Goal: Information Seeking & Learning: Learn about a topic

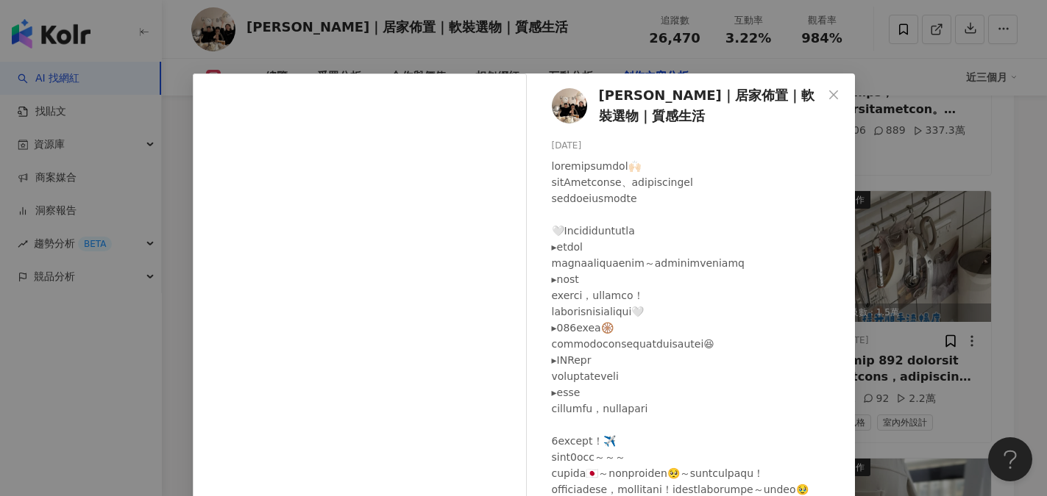
scroll to position [5644, 0]
click at [827, 94] on icon "close" at bounding box center [833, 95] width 12 height 12
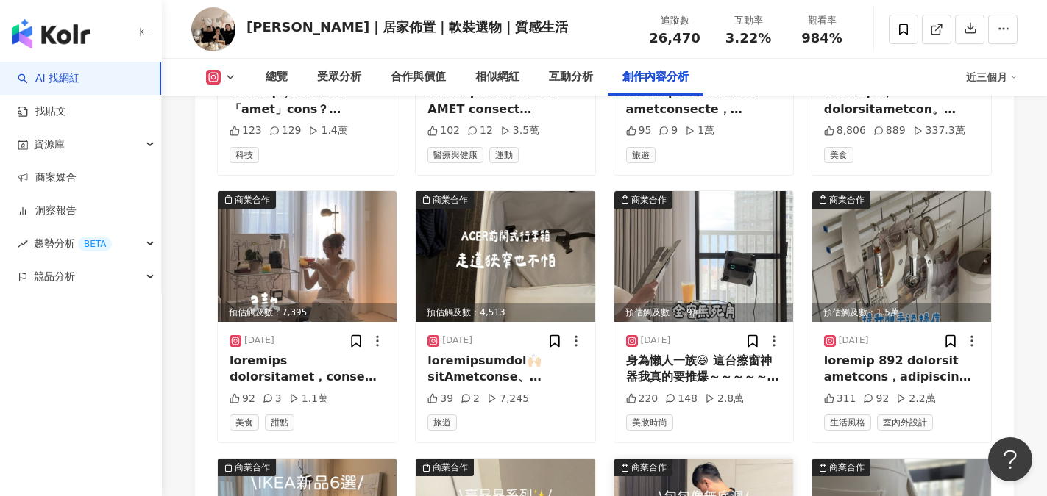
scroll to position [5939, 0]
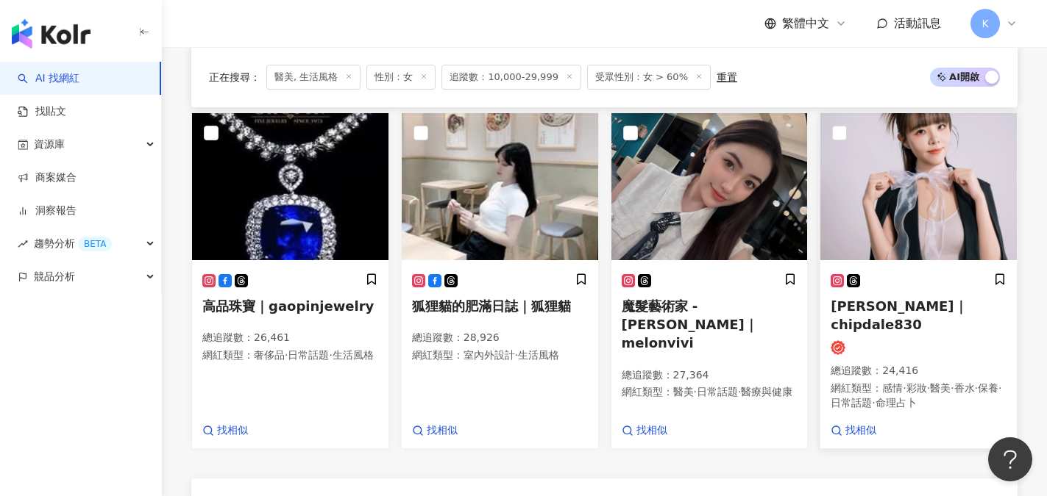
scroll to position [1242, 0]
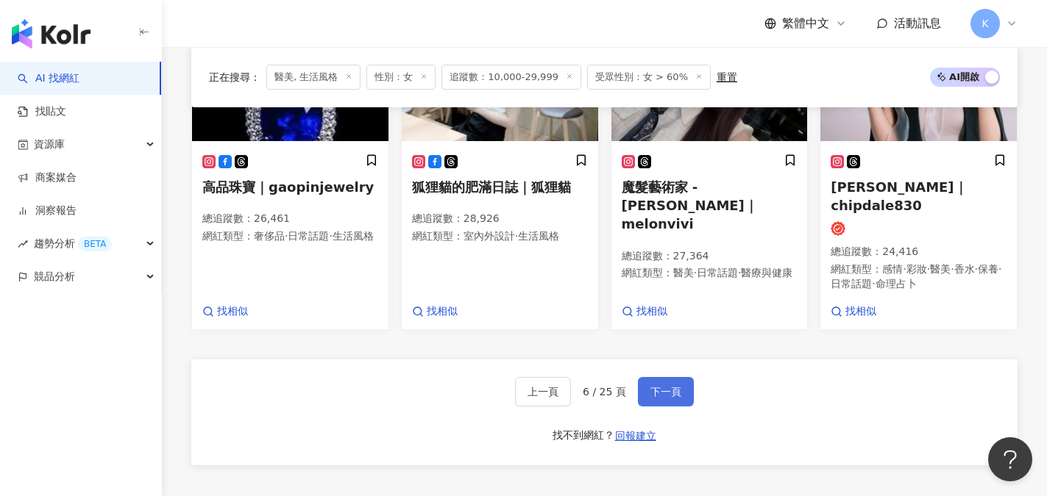
click at [678, 388] on span "下一頁" at bounding box center [665, 392] width 31 height 12
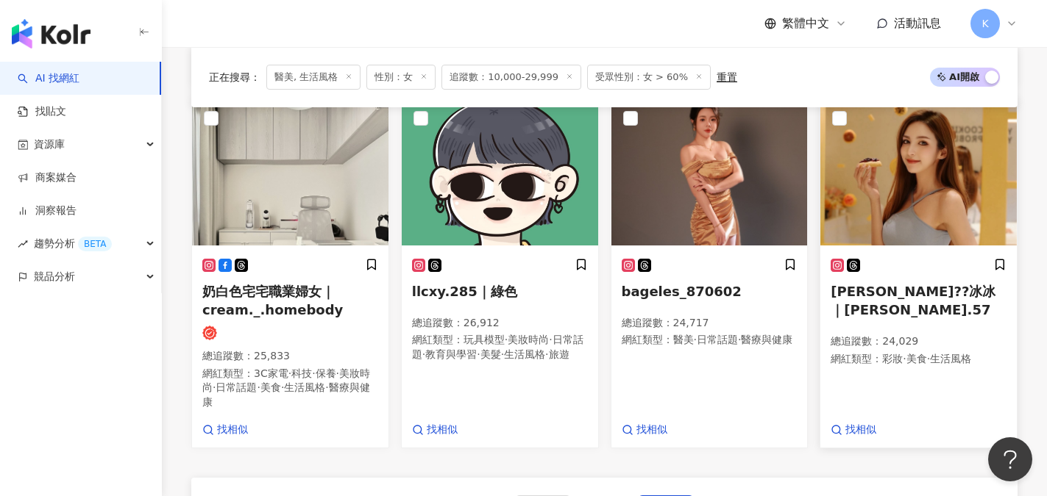
scroll to position [1116, 0]
click at [896, 311] on span "Kaye??冰冰｜kaye.57" at bounding box center [912, 301] width 165 height 34
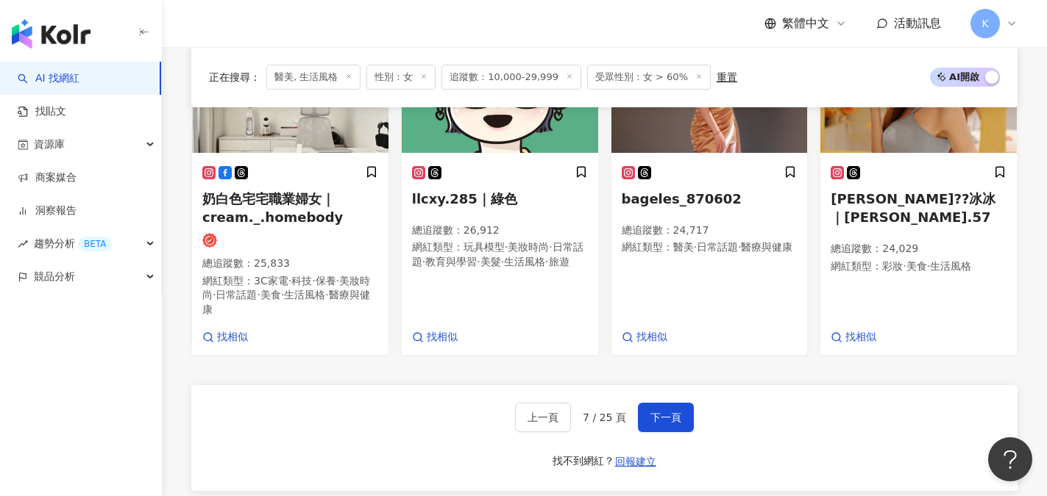
scroll to position [1410, 0]
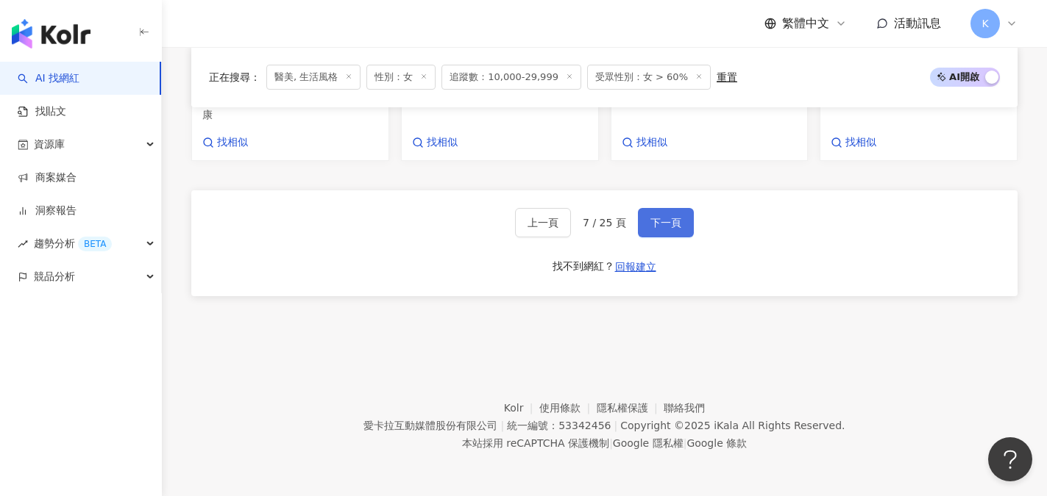
click at [680, 238] on button "下一頁" at bounding box center [666, 222] width 56 height 29
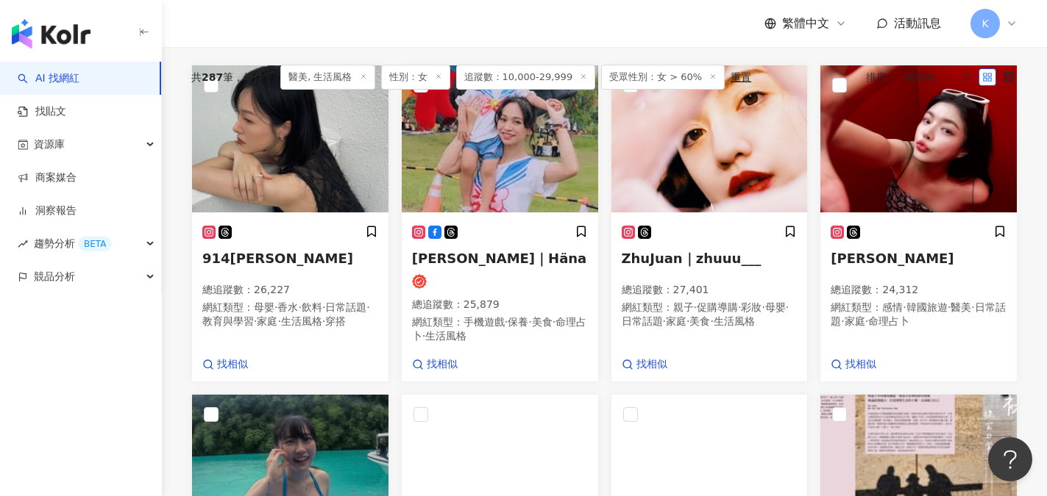
scroll to position [411, 0]
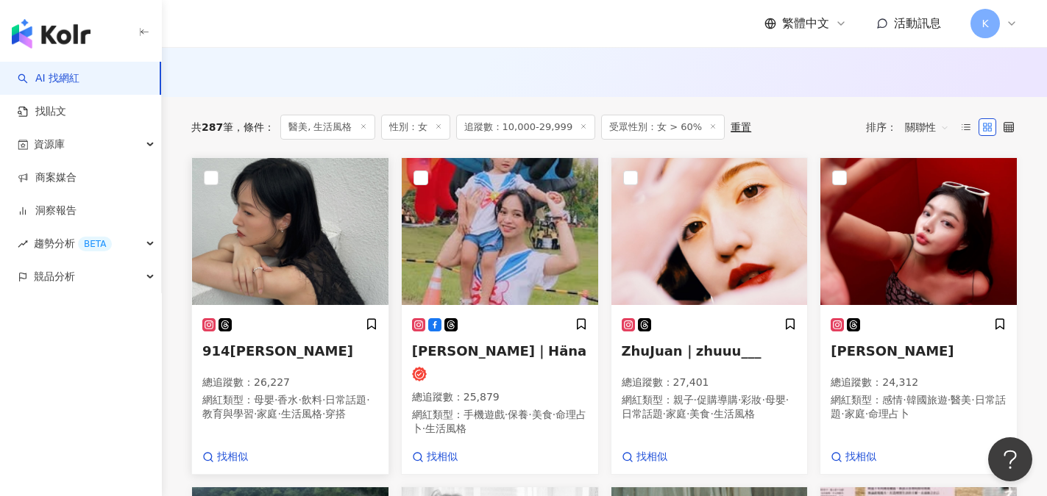
click at [229, 352] on div "914楊楊 總追蹤數 ： 26,227 網紅類型 ： 母嬰 · 香水 · 飲料 · 日常話題 · 教育與學習 · 家庭 · 生活風格 · 穿搭" at bounding box center [290, 377] width 176 height 118
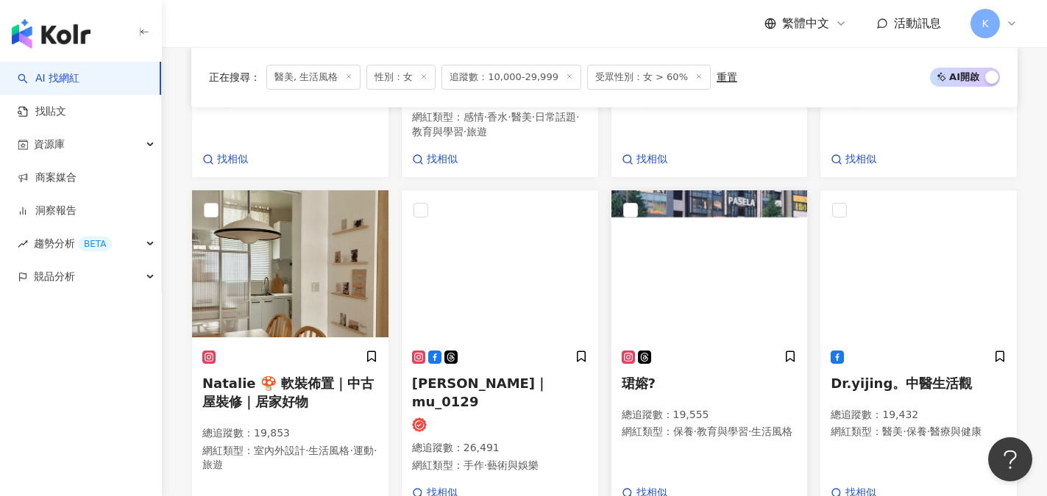
scroll to position [1147, 0]
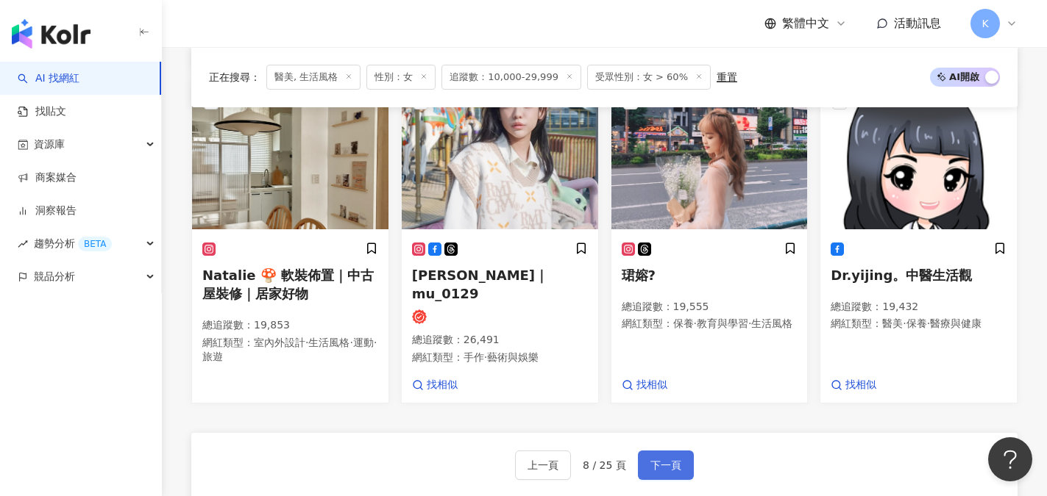
click at [660, 469] on button "下一頁" at bounding box center [666, 465] width 56 height 29
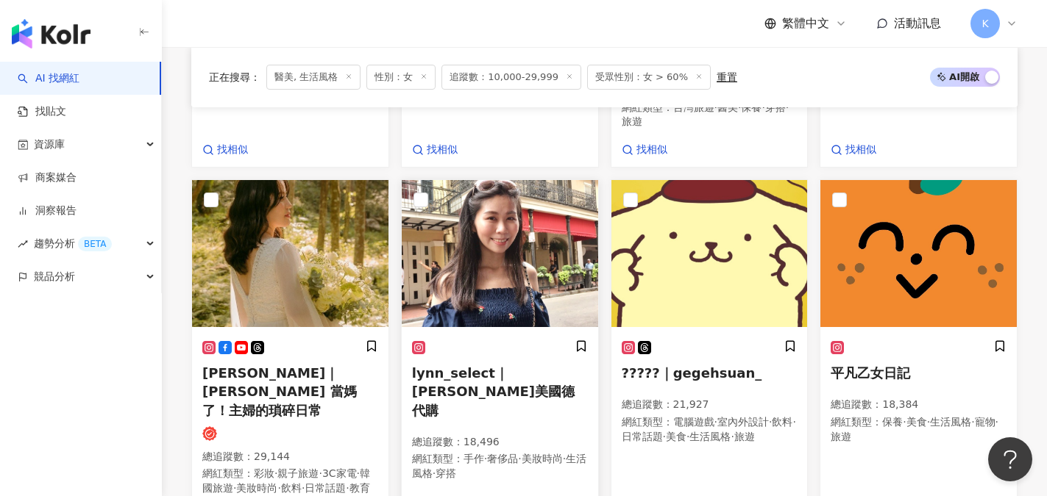
scroll to position [1061, 0]
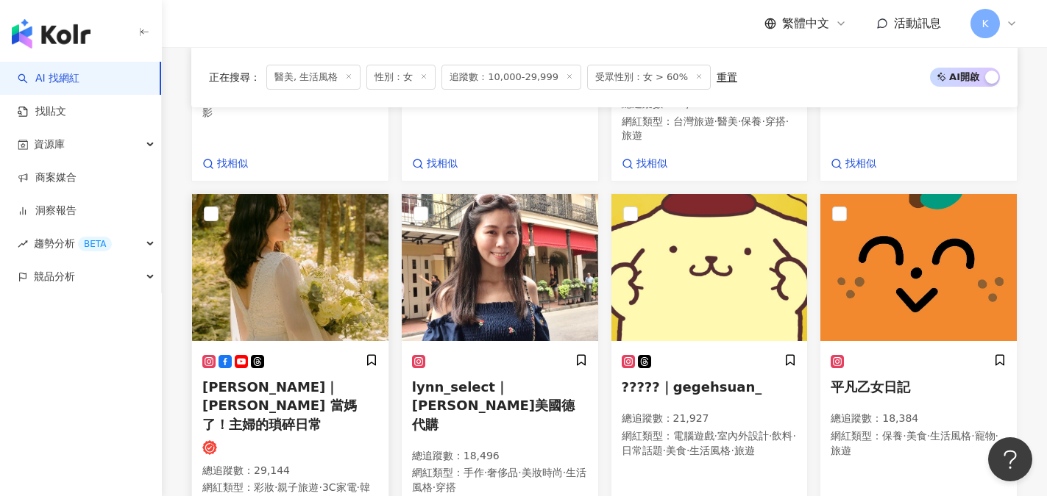
click at [291, 380] on span "Fancy kuo｜Fancy 當媽了！主婦的瑣碎日常" at bounding box center [279, 406] width 154 height 52
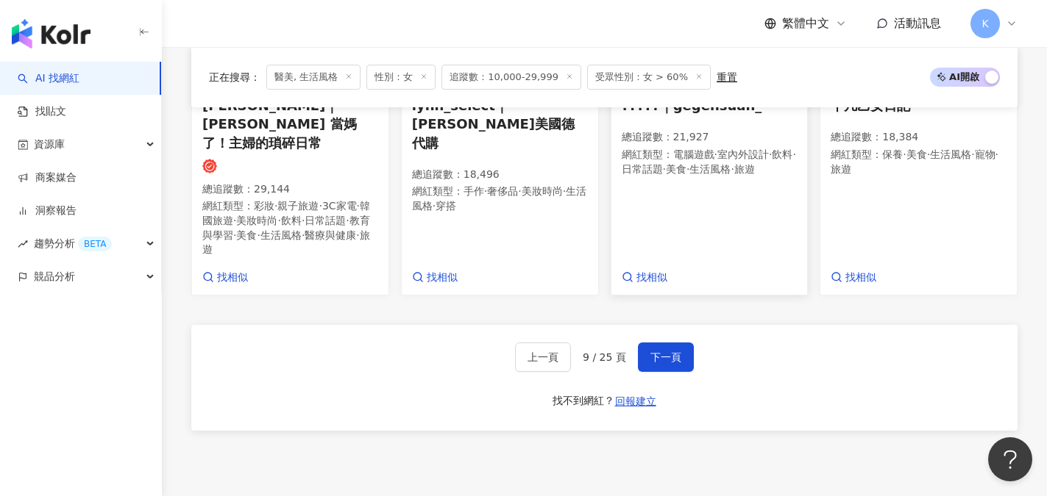
scroll to position [1355, 0]
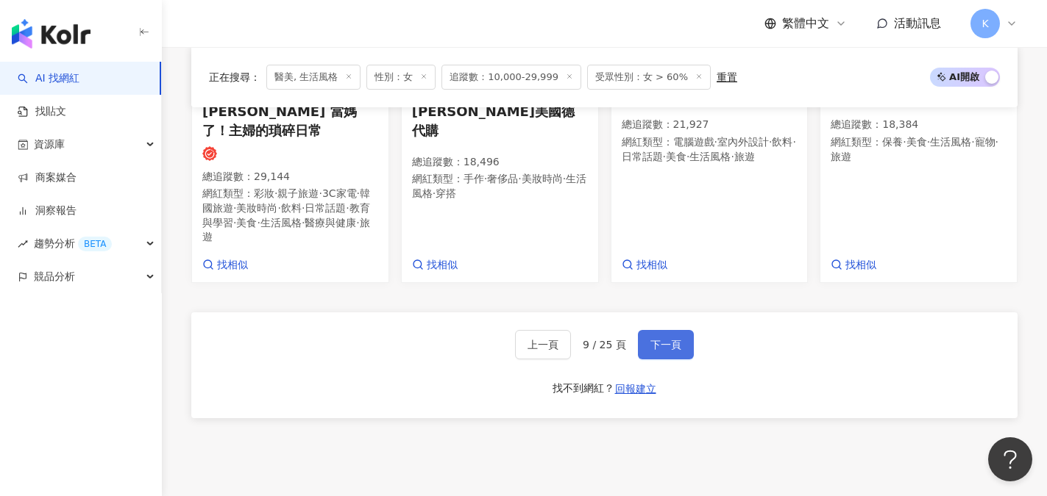
click at [658, 339] on span "下一頁" at bounding box center [665, 345] width 31 height 12
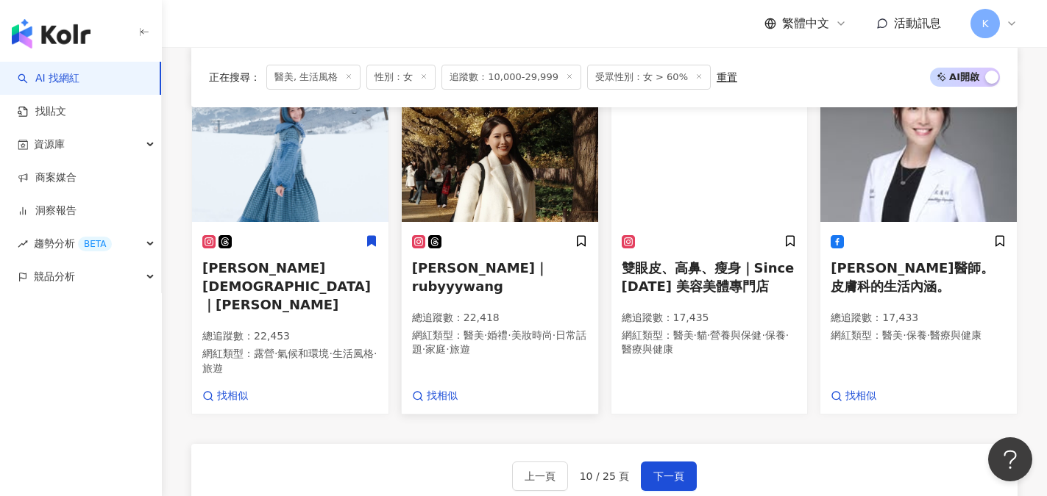
scroll to position [1146, 0]
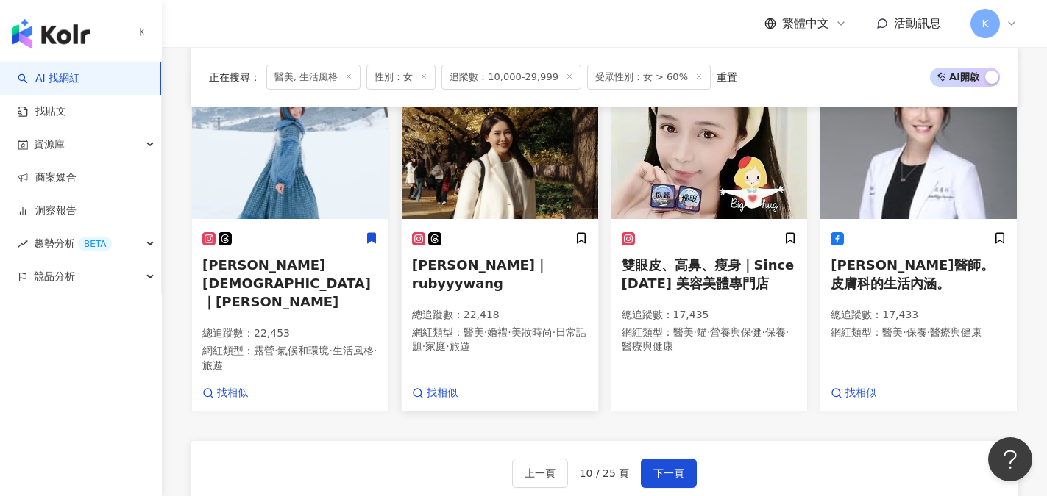
click at [514, 247] on div at bounding box center [500, 239] width 176 height 15
click at [689, 469] on button "下一頁" at bounding box center [669, 473] width 56 height 29
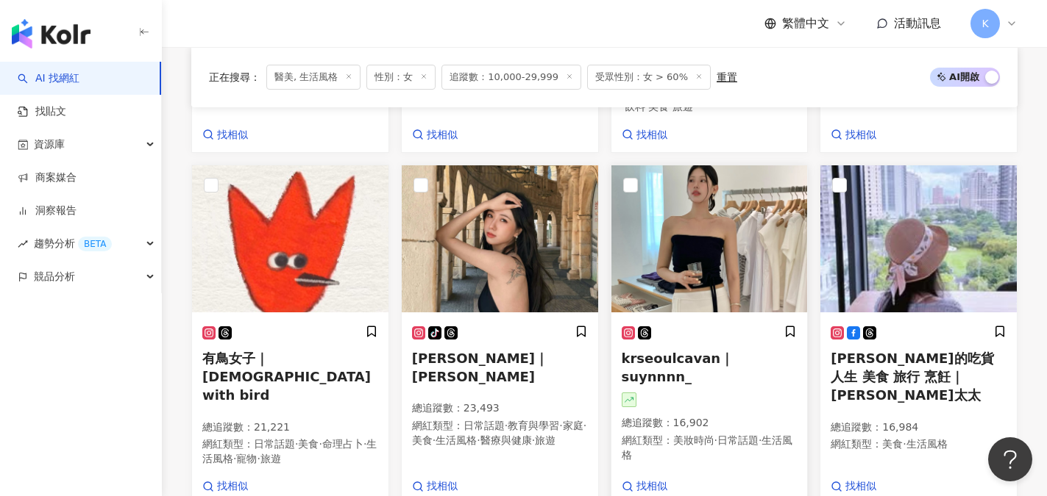
scroll to position [1087, 0]
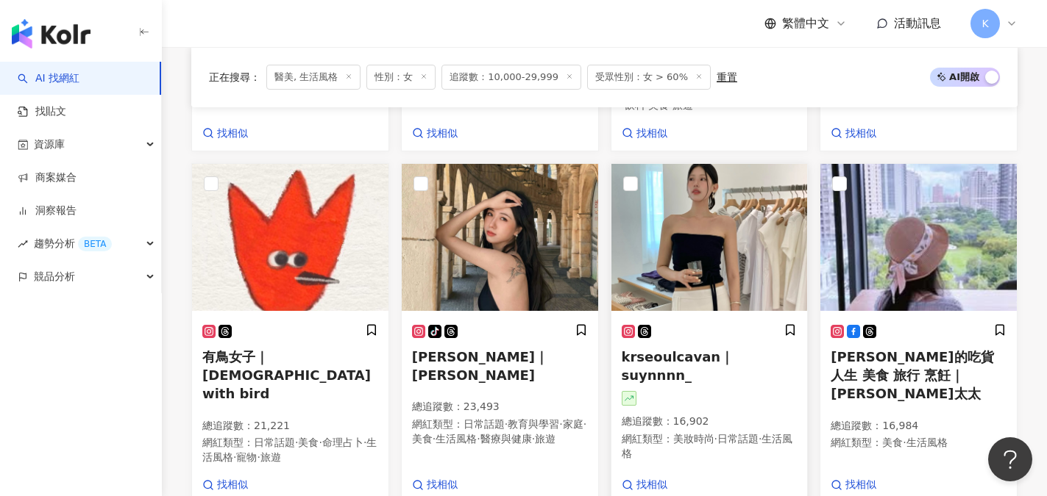
click at [697, 349] on span "krseoulcavan｜suynnnn_" at bounding box center [678, 366] width 113 height 34
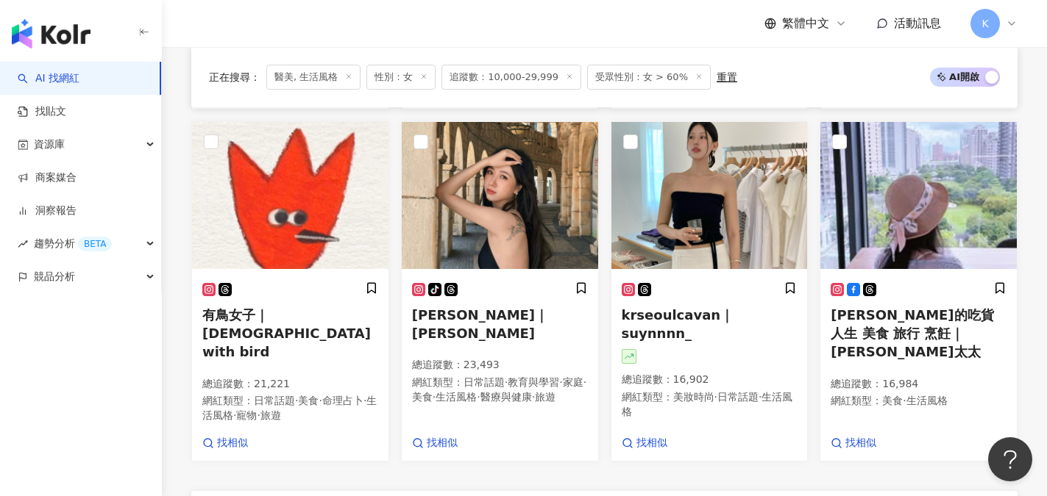
scroll to position [1381, 0]
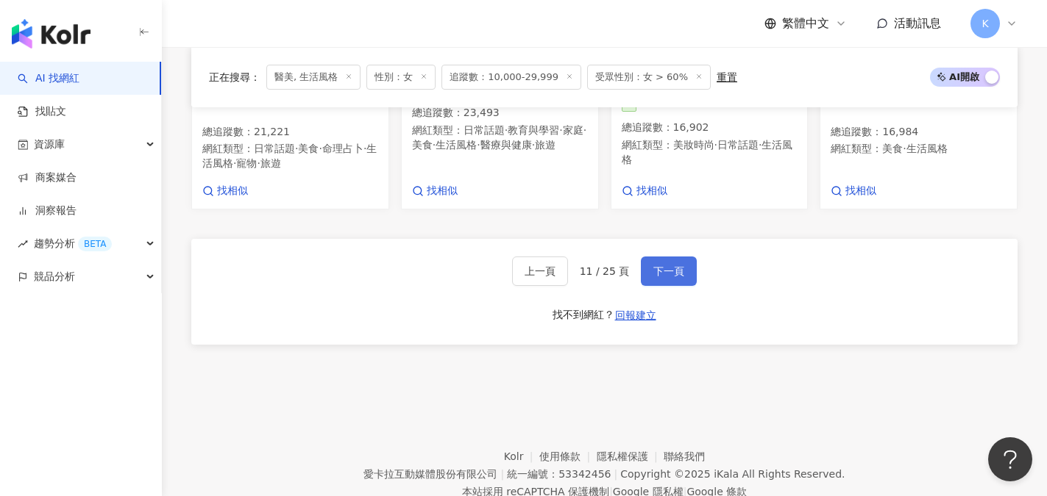
click at [666, 266] on span "下一頁" at bounding box center [668, 272] width 31 height 12
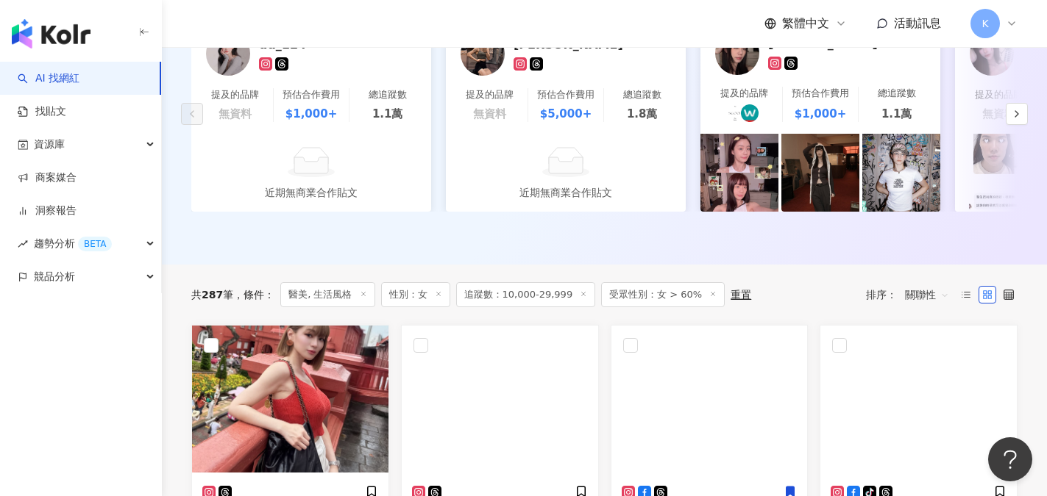
scroll to position [464, 0]
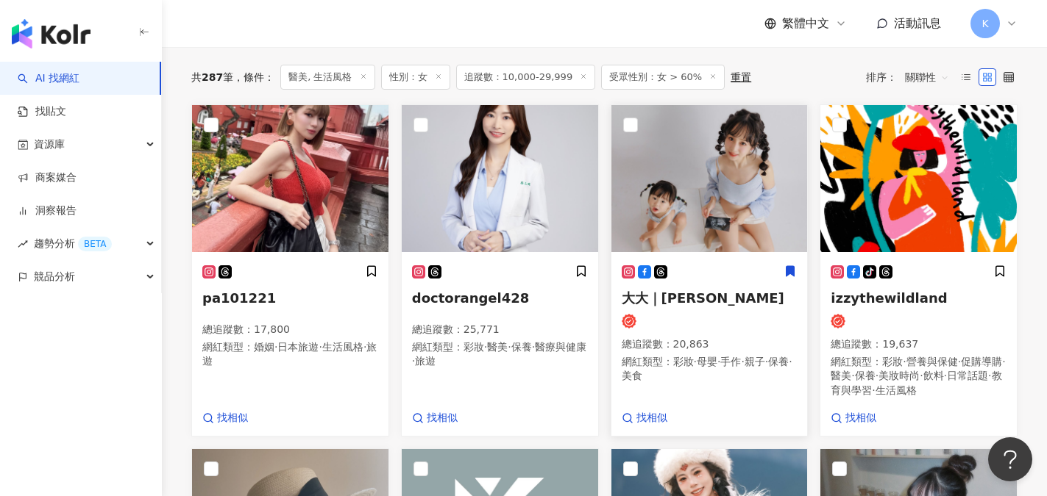
click at [673, 306] on span "大大｜王芳寶" at bounding box center [703, 298] width 163 height 15
click at [218, 306] on span "pa101221" at bounding box center [239, 298] width 74 height 15
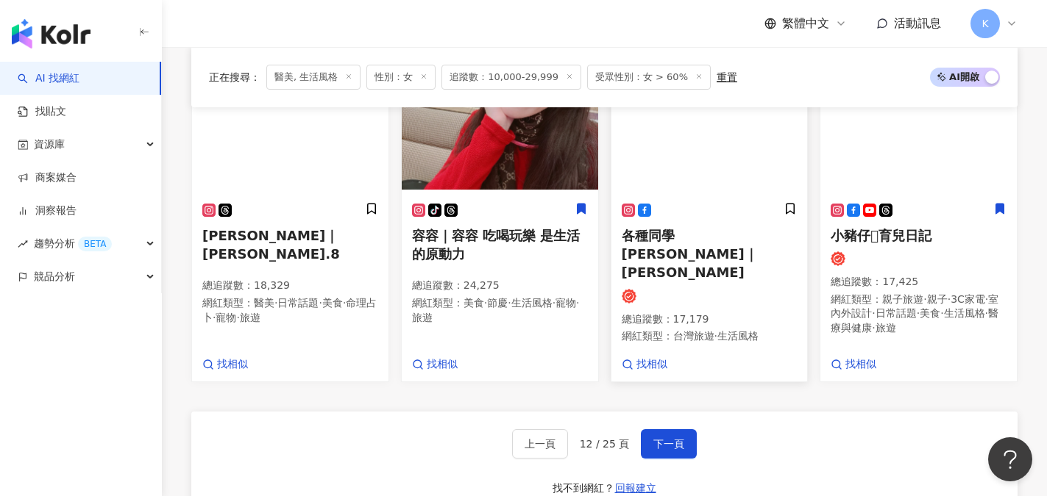
scroll to position [1347, 0]
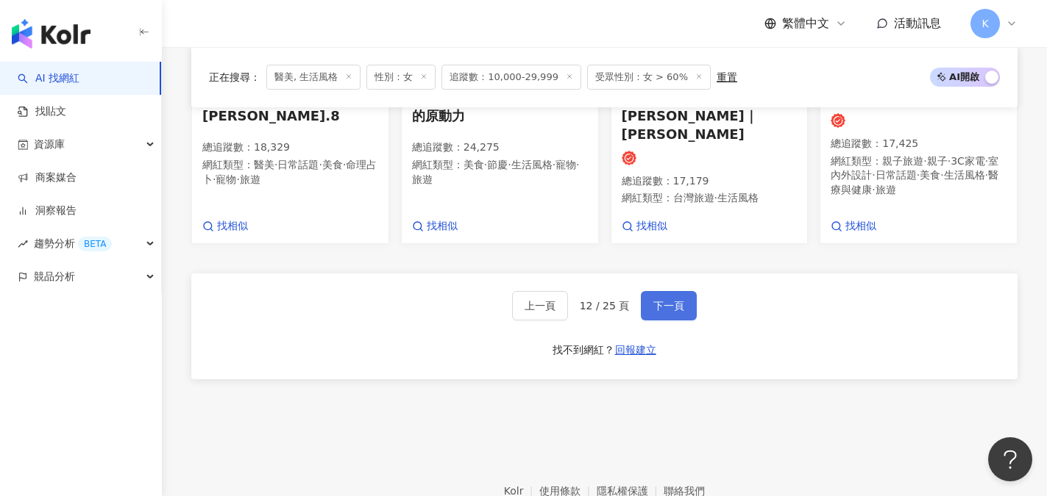
click at [669, 312] on span "下一頁" at bounding box center [668, 306] width 31 height 12
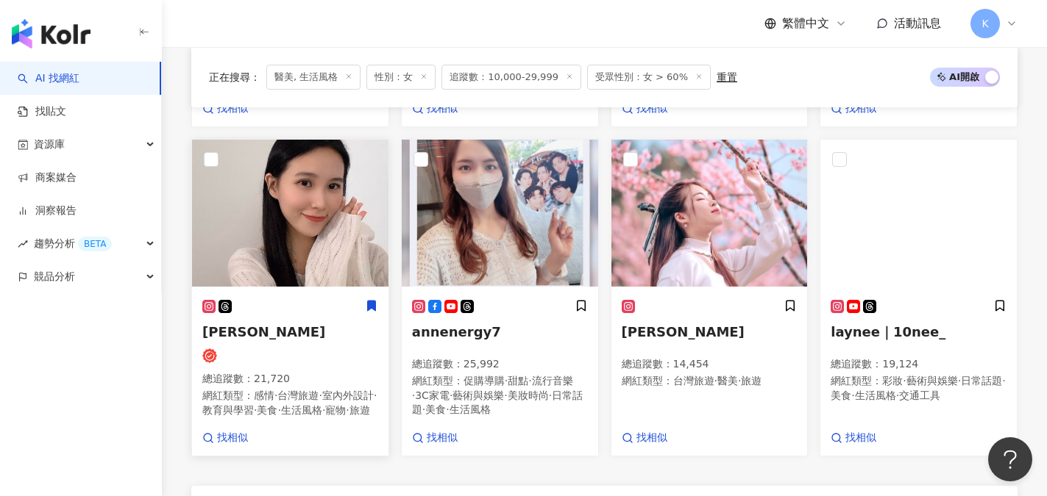
scroll to position [1083, 0]
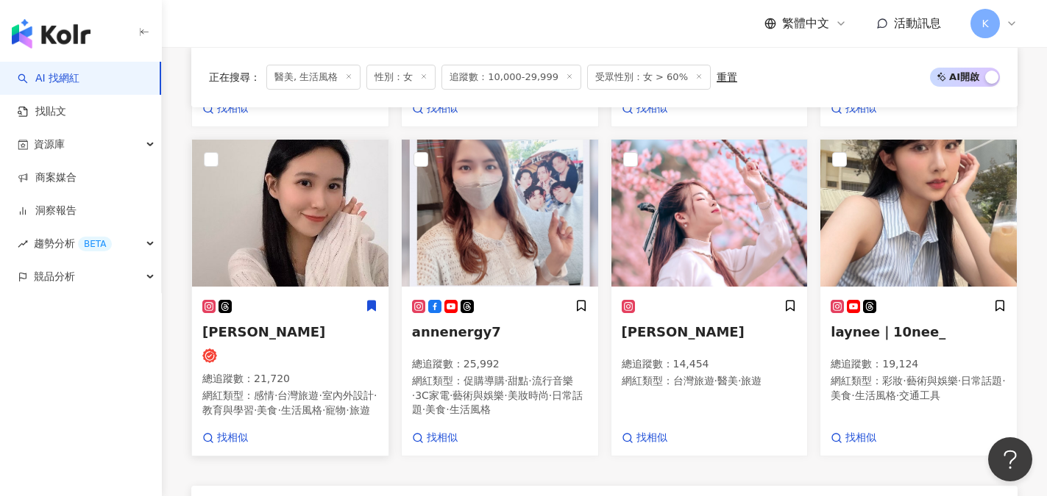
click at [234, 335] on span "Maggie" at bounding box center [263, 331] width 123 height 15
click at [496, 76] on span "追蹤數：10,000-29,999" at bounding box center [511, 77] width 140 height 25
click at [566, 77] on icon at bounding box center [569, 76] width 7 height 7
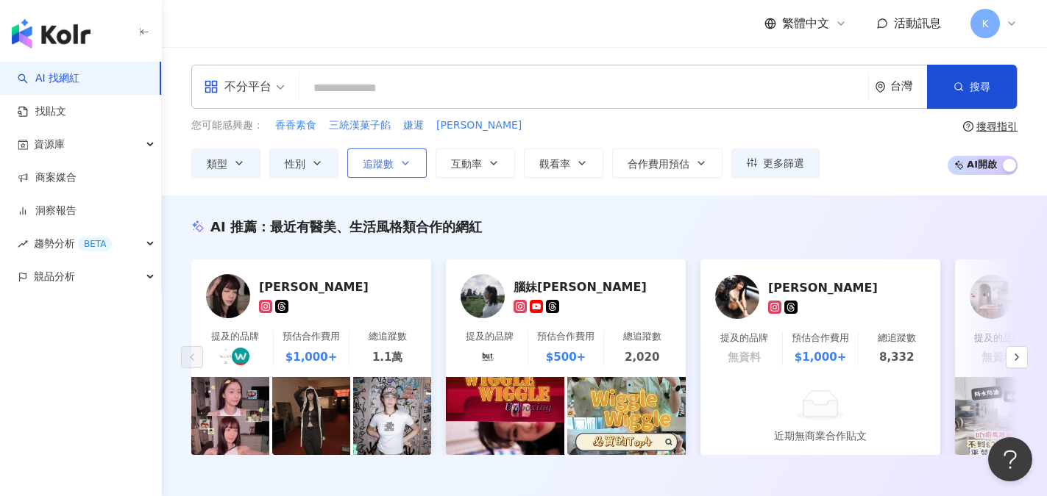
click at [404, 165] on icon "button" at bounding box center [405, 163] width 12 height 12
type input "*"
type input "*******"
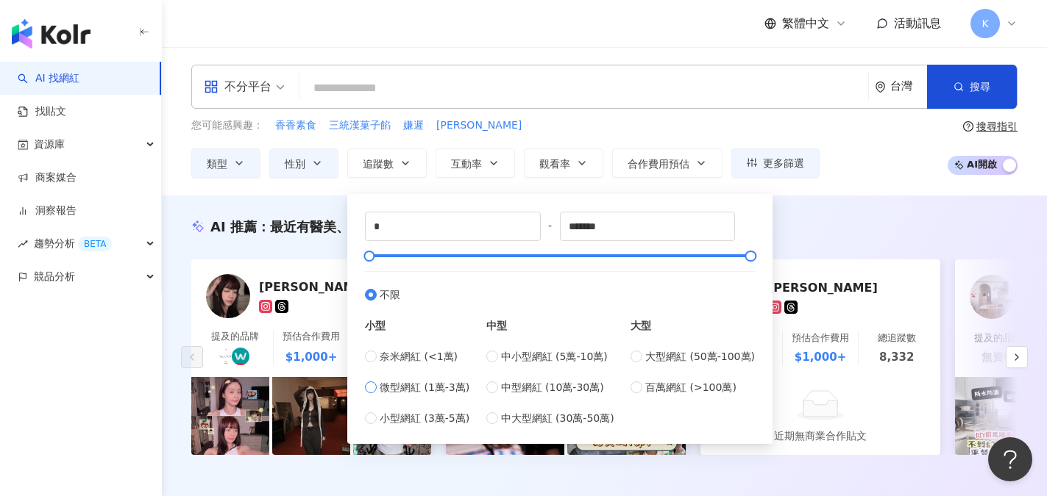
type input "*****"
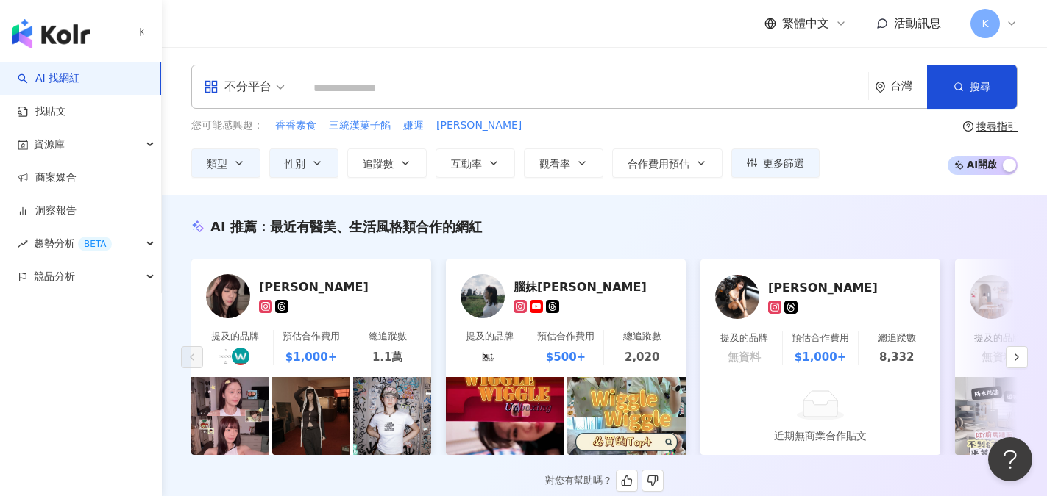
click at [833, 244] on div "AI 推薦 ： 最近有醫美、生活風格類合作的網紅 林靜妏 提及的品牌 預估合作費用 $1,000+ 總追蹤數 1.1萬 腦妹CiaoChel 提及的品牌 預估…" at bounding box center [604, 355] width 885 height 274
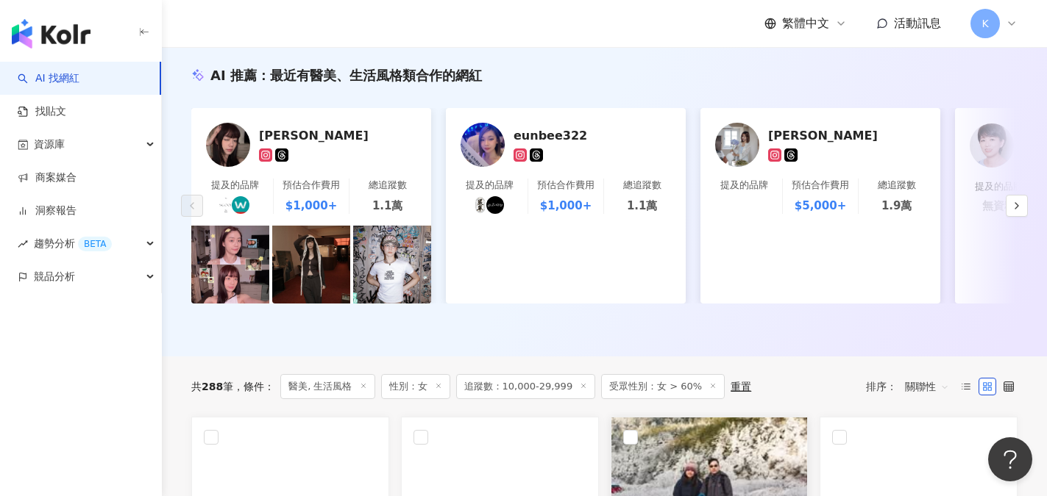
scroll to position [221, 0]
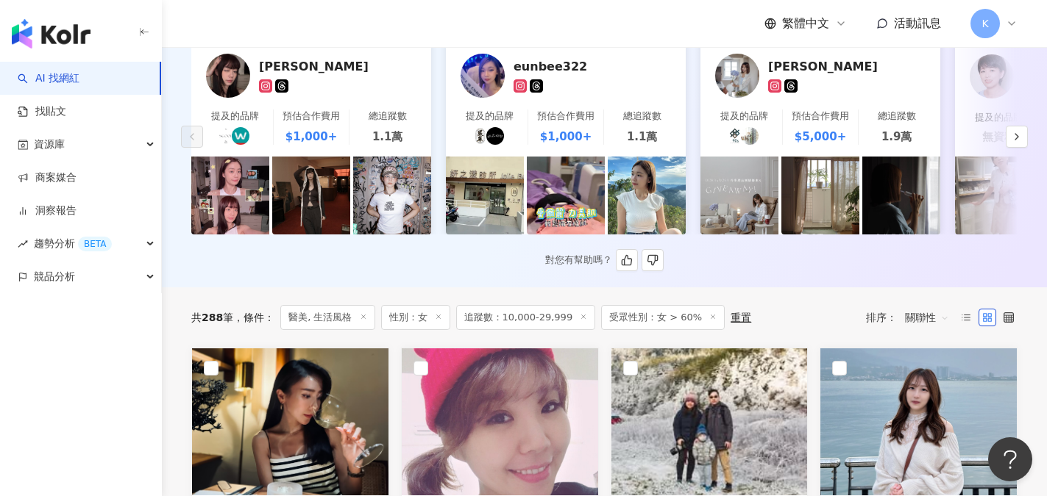
click at [311, 271] on div "對您有幫助嗎？" at bounding box center [604, 260] width 826 height 22
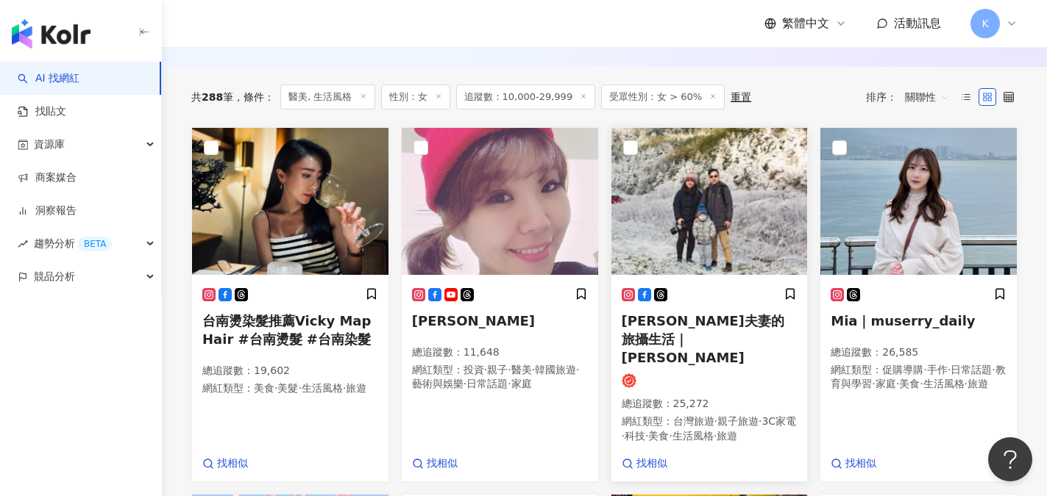
scroll to position [588, 0]
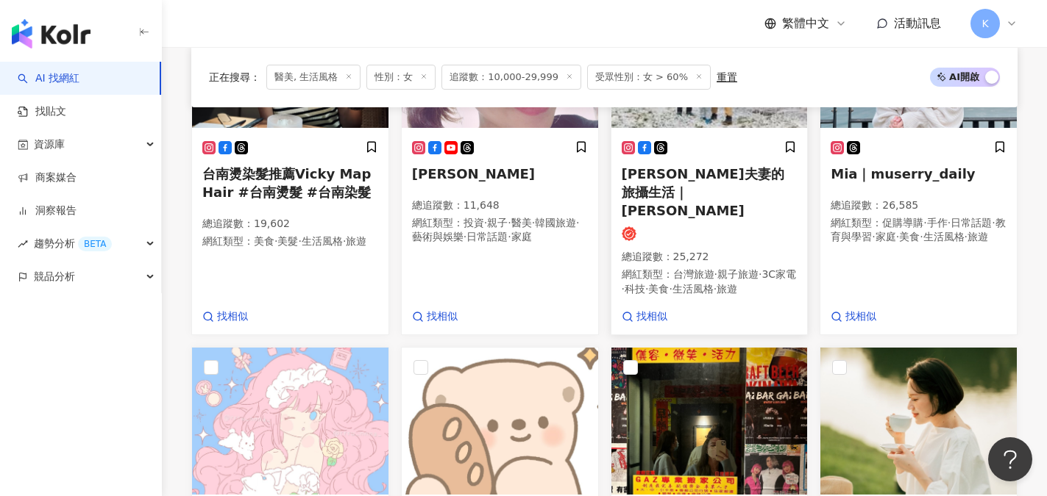
click at [672, 227] on div at bounding box center [710, 234] width 176 height 15
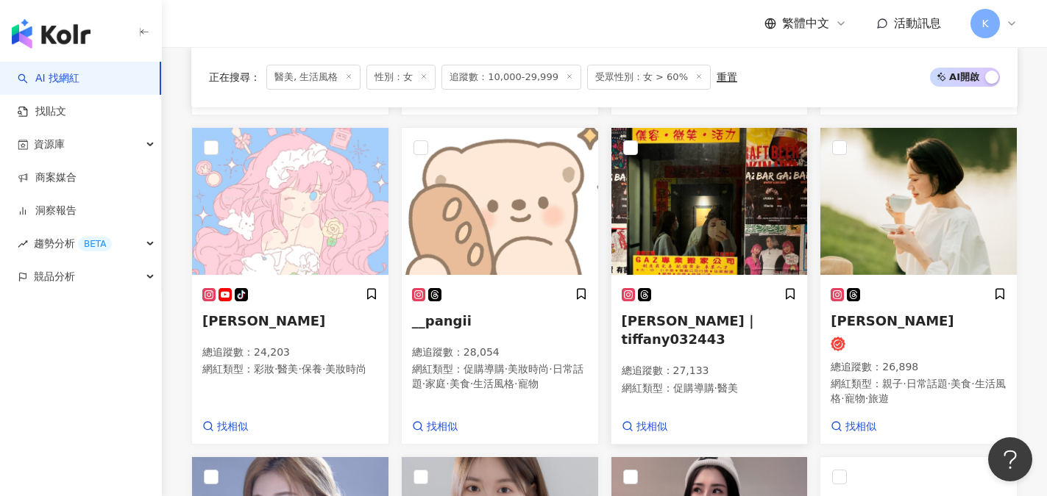
scroll to position [809, 0]
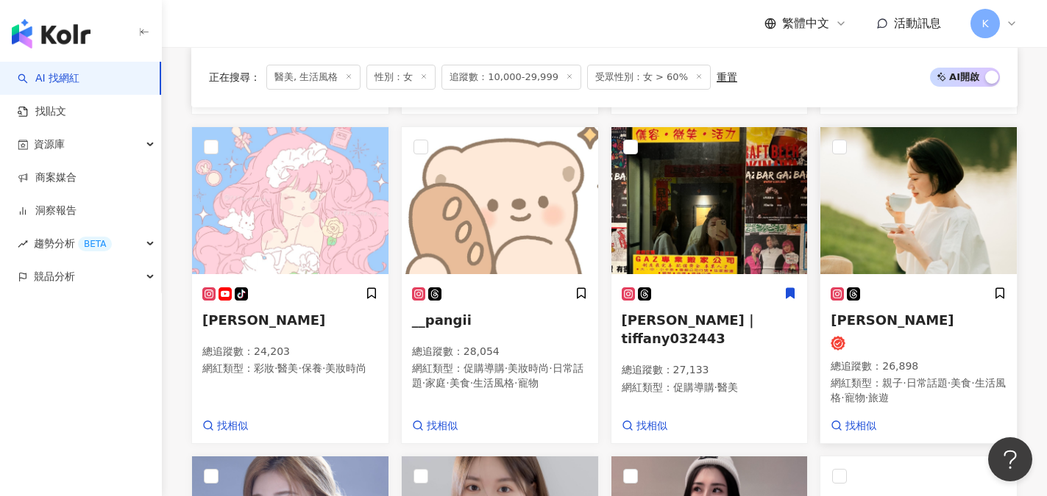
click at [885, 313] on span "[PERSON_NAME]" at bounding box center [891, 320] width 123 height 15
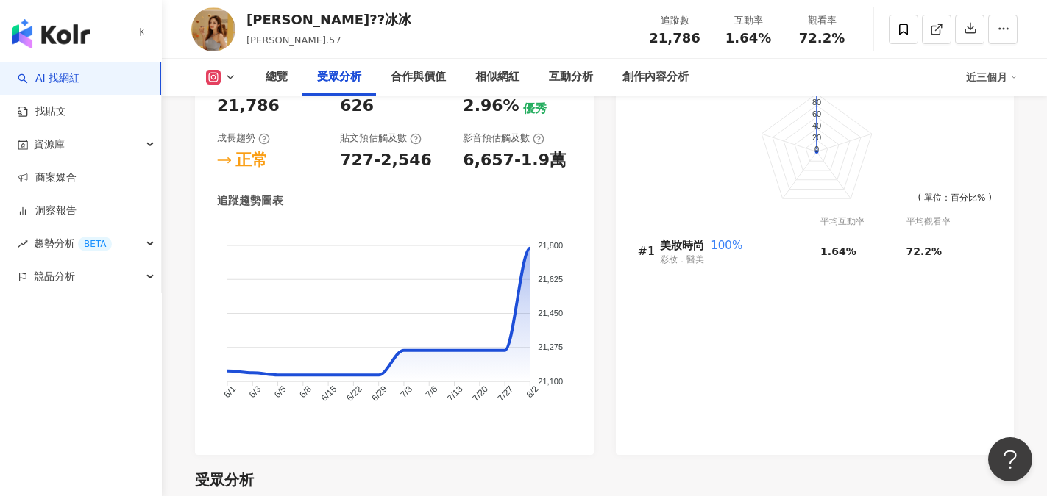
scroll to position [1250, 0]
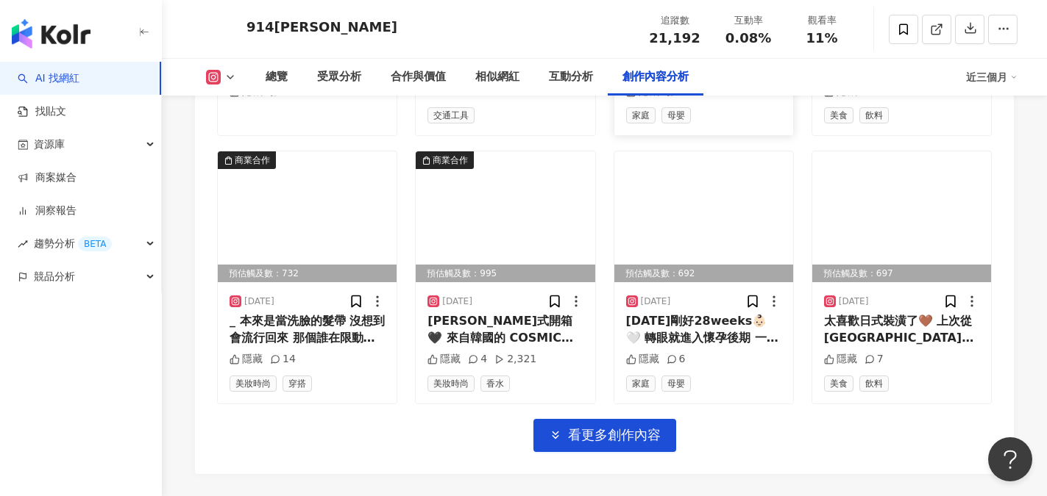
scroll to position [5149, 0]
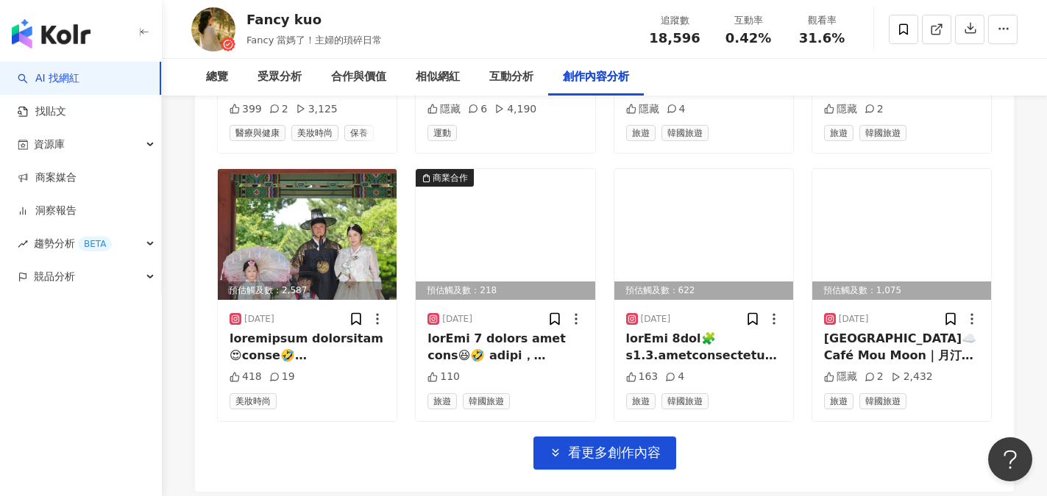
scroll to position [5283, 0]
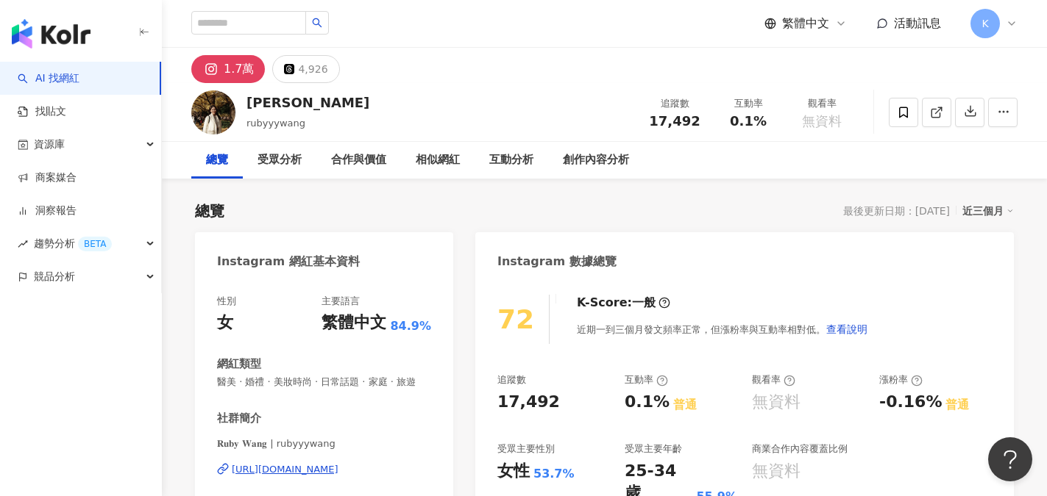
click at [534, 77] on div "1.7萬 4,926" at bounding box center [604, 65] width 885 height 35
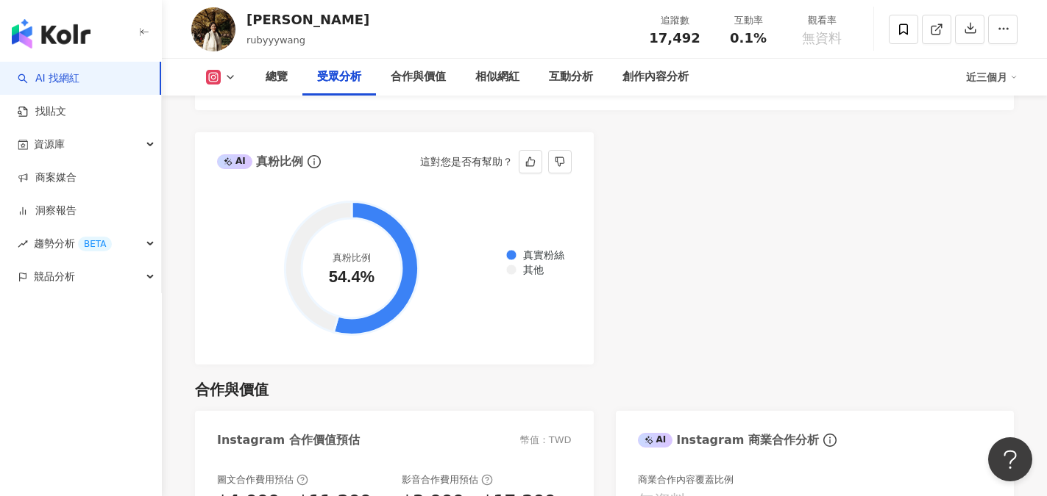
scroll to position [2059, 0]
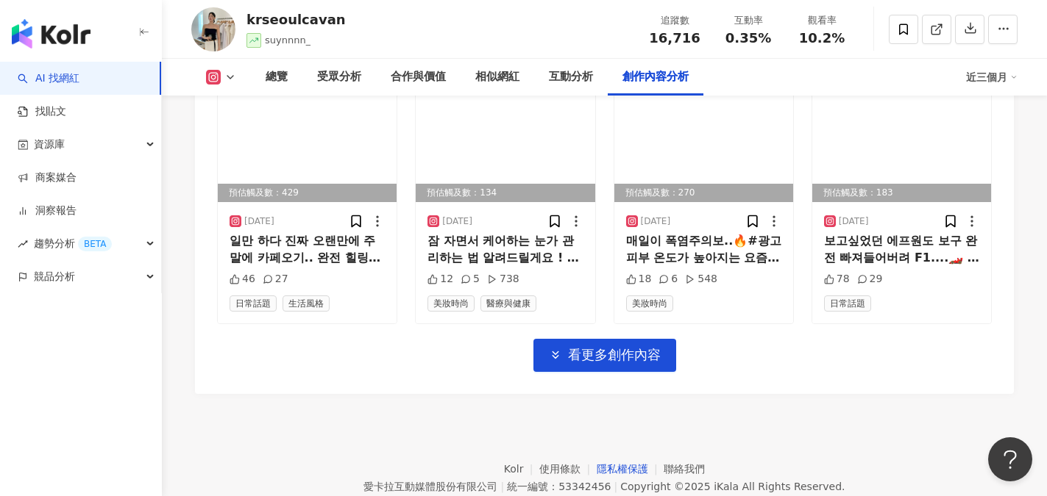
scroll to position [5206, 0]
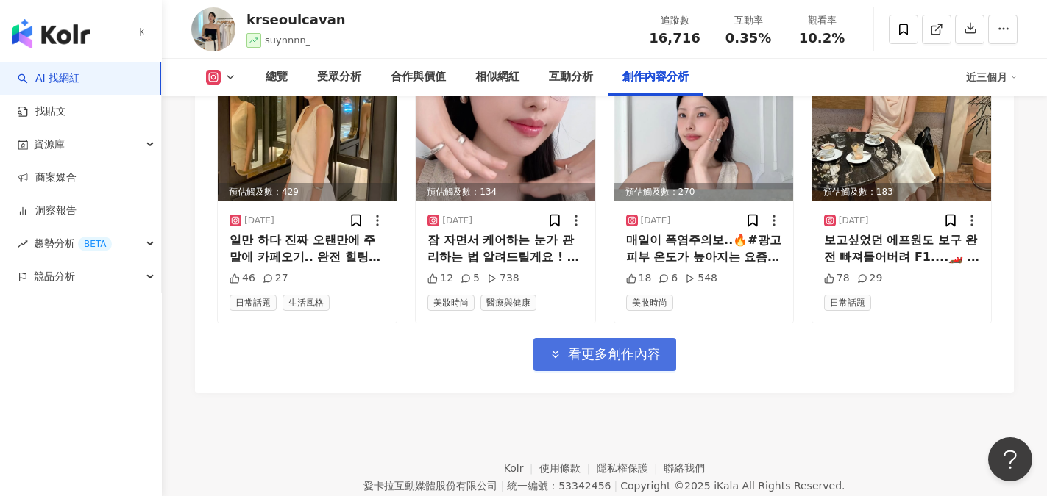
click at [593, 344] on button "看更多創作內容" at bounding box center [604, 354] width 143 height 33
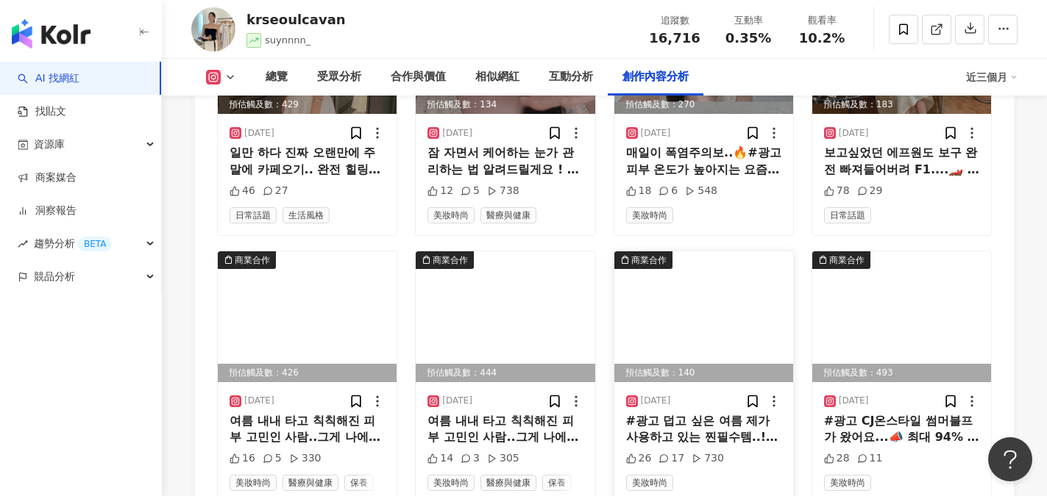
scroll to position [5427, 0]
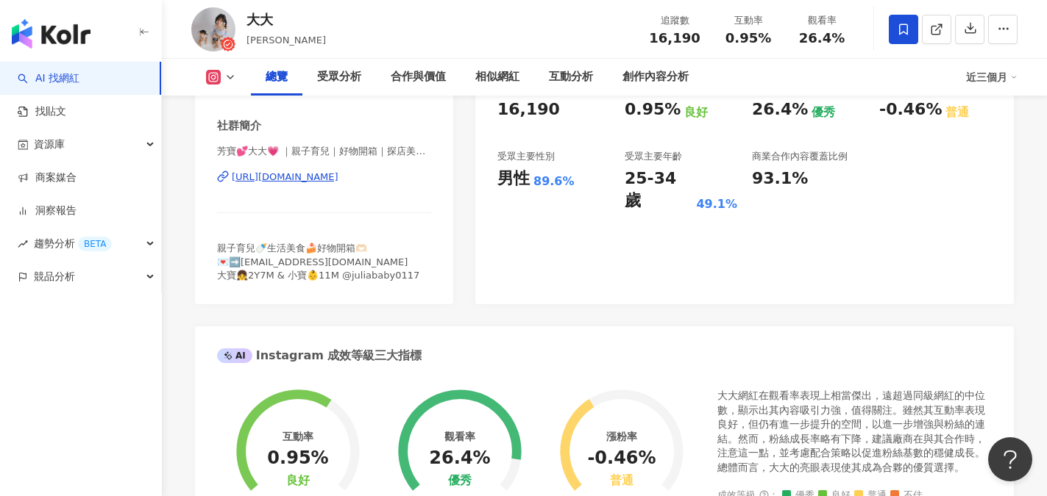
scroll to position [294, 0]
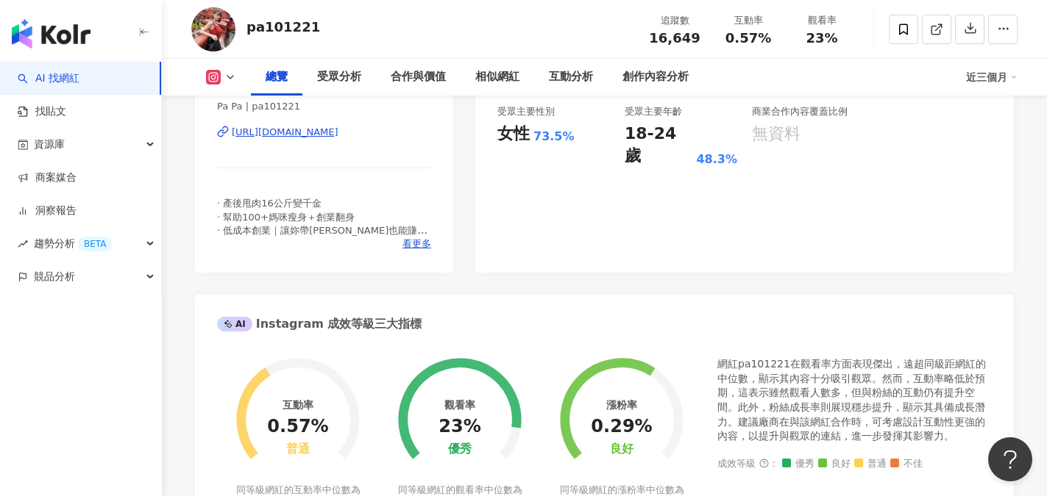
scroll to position [441, 0]
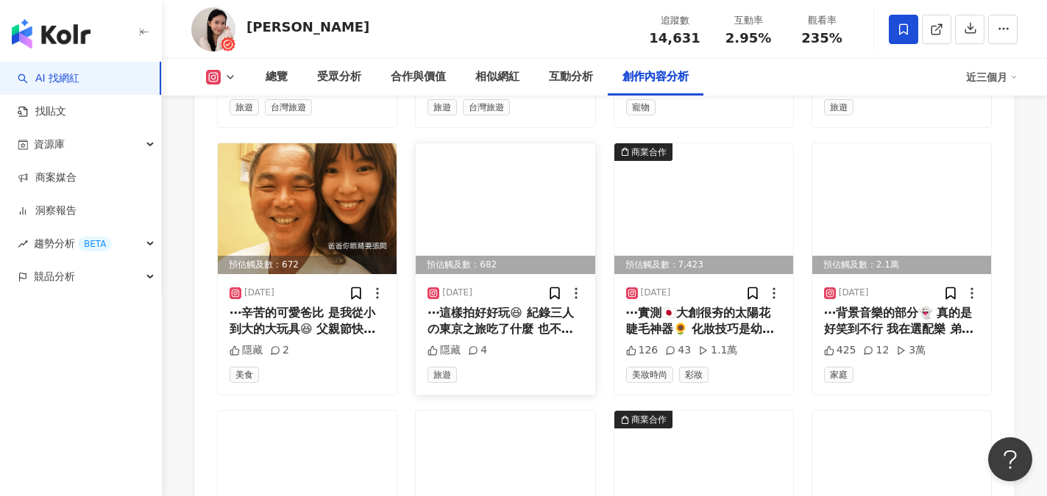
scroll to position [4928, 0]
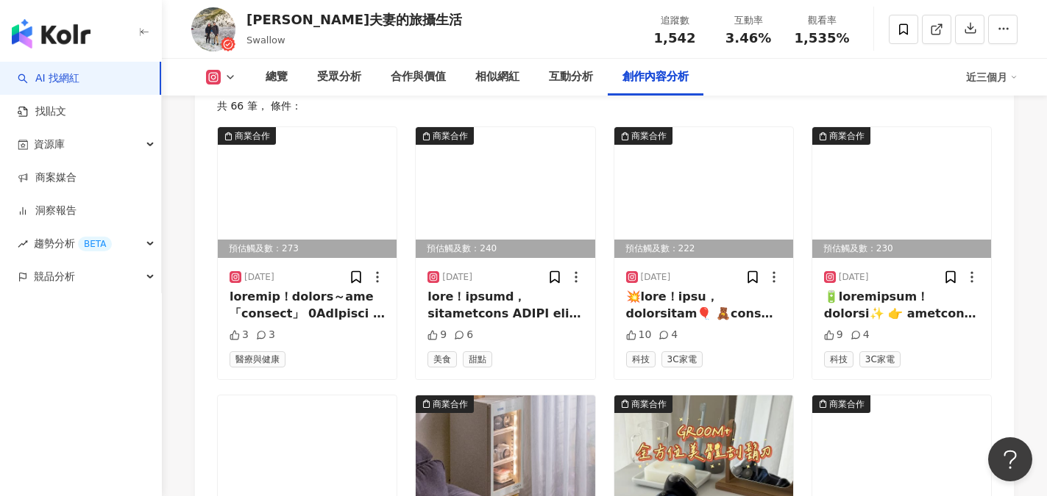
scroll to position [4266, 0]
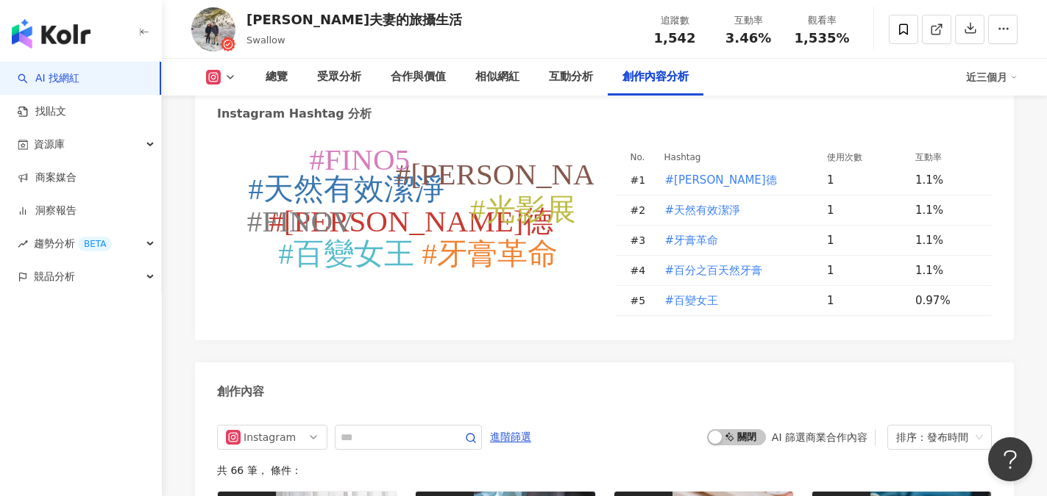
click at [68, 77] on link "AI 找網紅" at bounding box center [49, 78] width 62 height 15
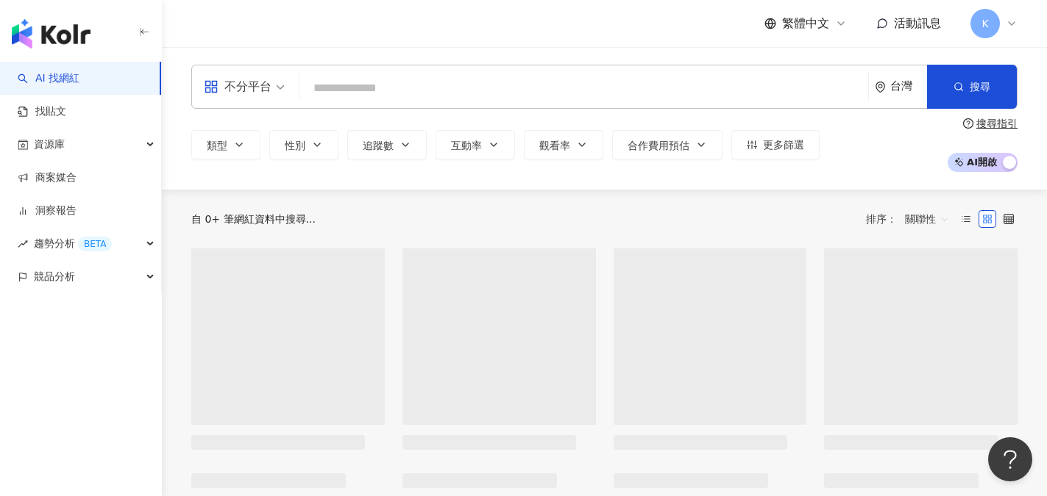
click at [373, 84] on input "search" at bounding box center [583, 88] width 557 height 28
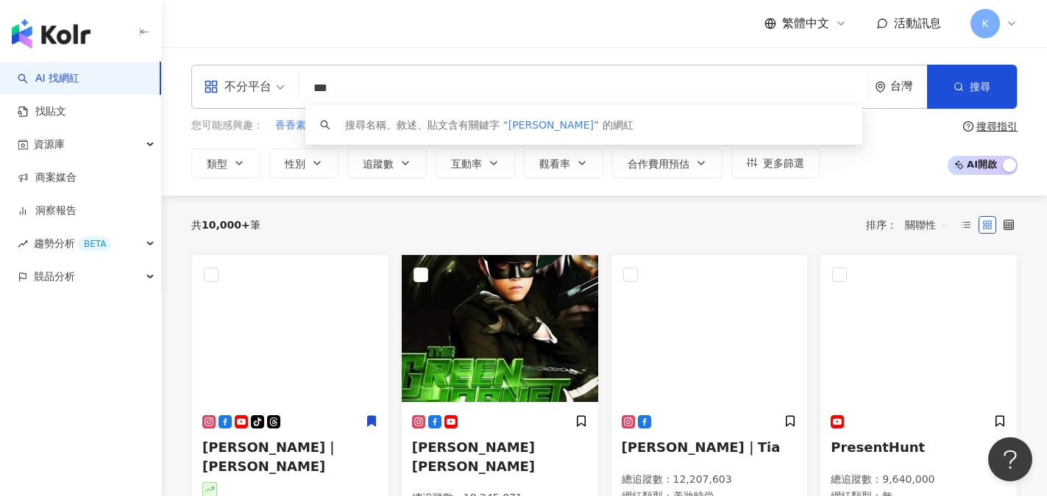
type input "**"
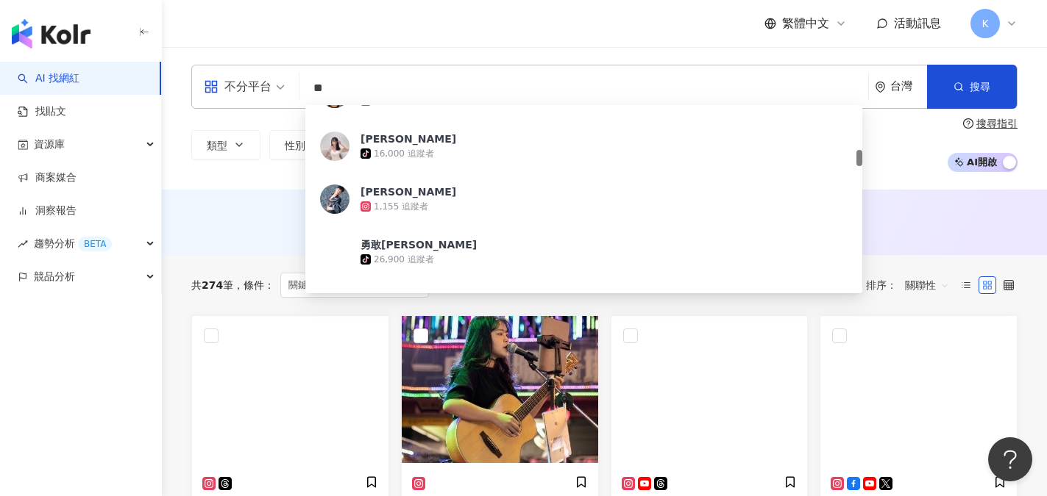
scroll to position [588, 0]
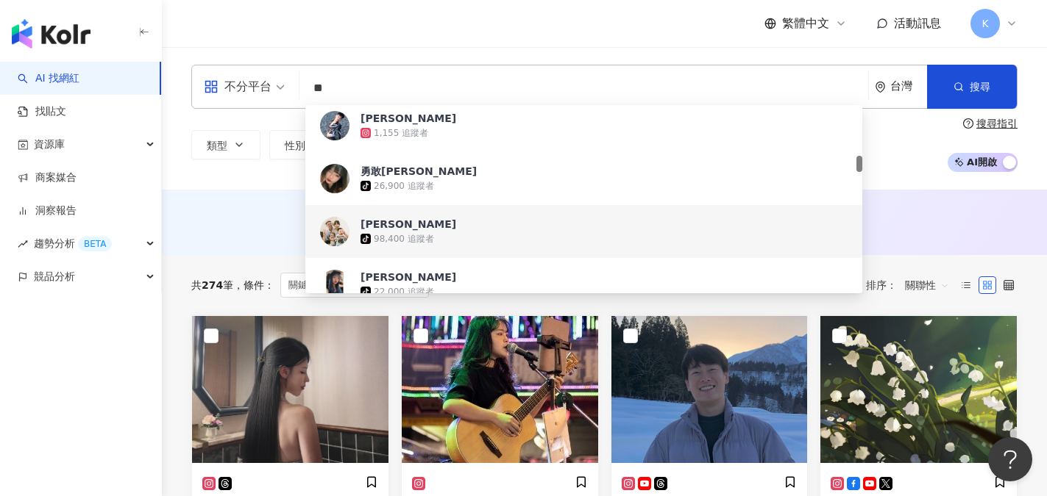
click at [411, 233] on div "98,400 追蹤者" at bounding box center [404, 239] width 60 height 13
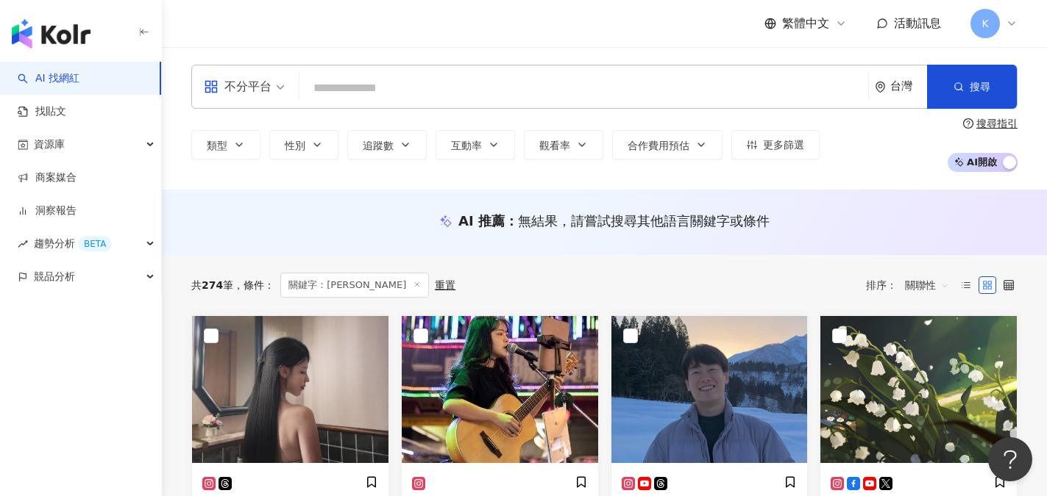
click at [380, 89] on input "search" at bounding box center [583, 88] width 557 height 28
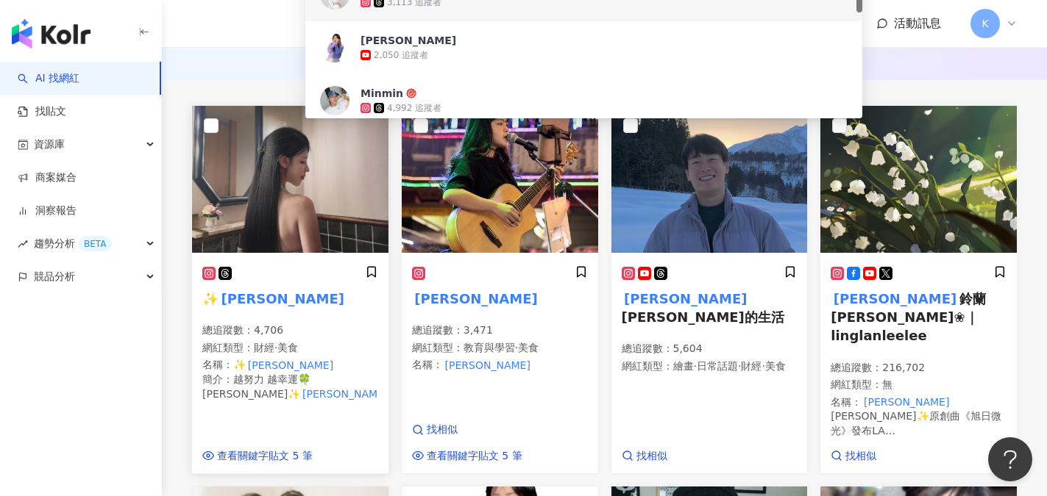
scroll to position [221, 0]
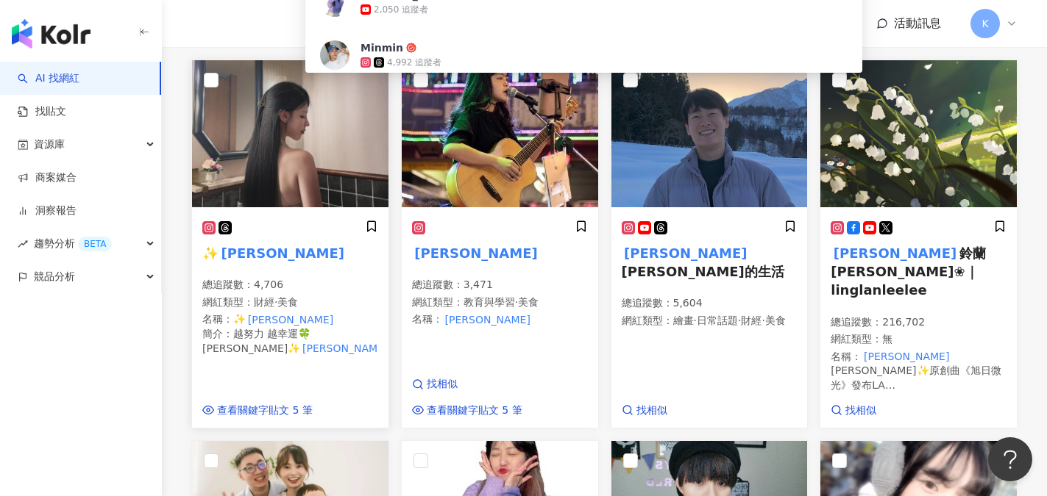
type input "*"
click at [446, 60] on div "正在搜尋 ： 關鍵字：李李 重置" at bounding box center [562, 47] width 232 height 25
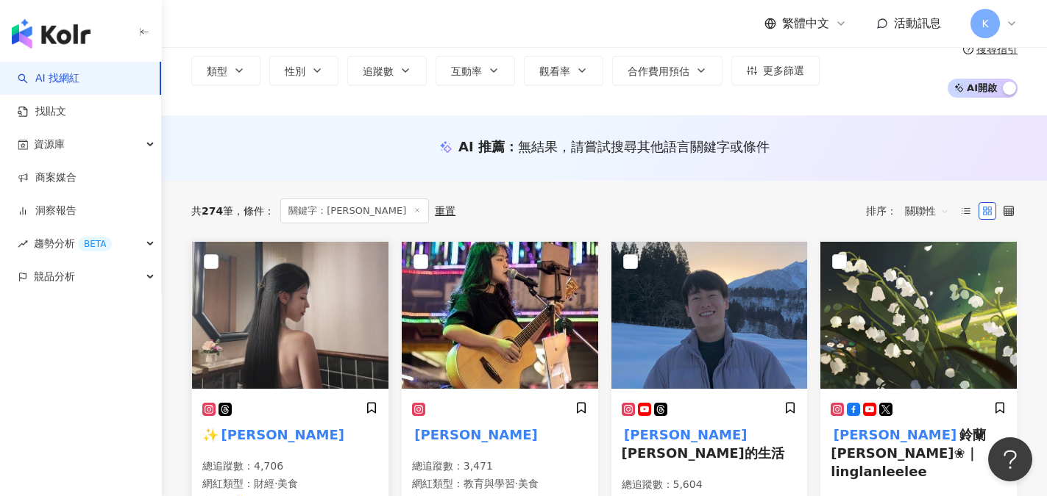
scroll to position [0, 0]
click at [289, 309] on img at bounding box center [290, 315] width 196 height 147
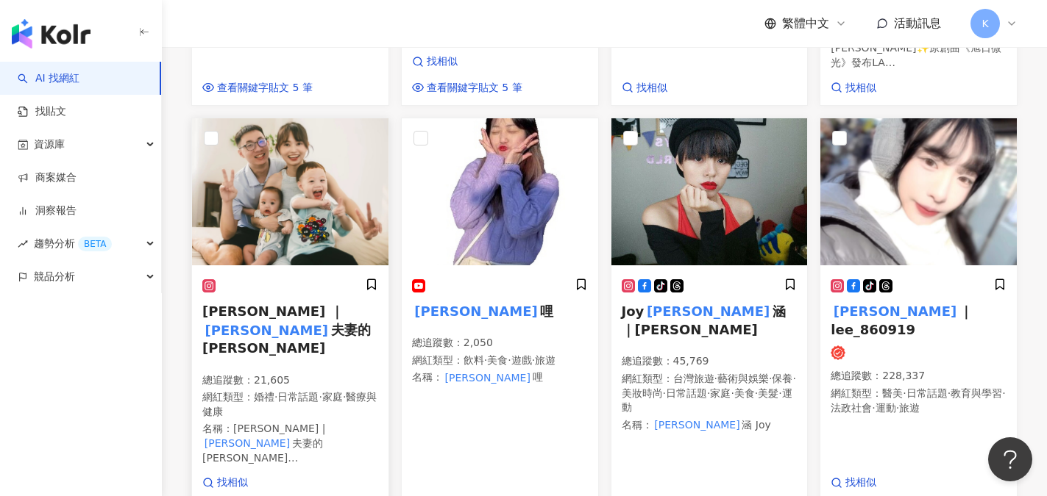
scroll to position [589, 0]
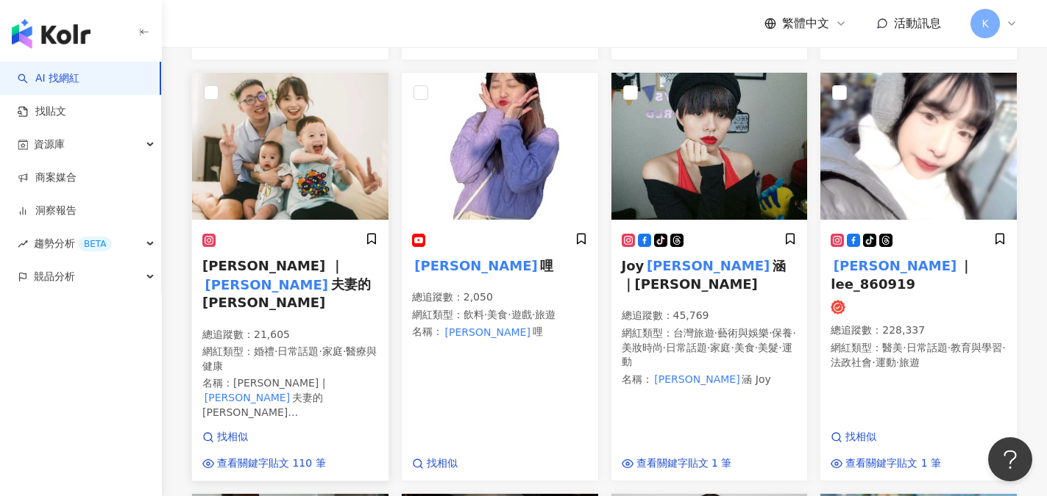
click at [325, 281] on span "夫妻的李先生" at bounding box center [286, 294] width 168 height 34
drag, startPoint x: 170, startPoint y: 279, endPoint x: 182, endPoint y: 277, distance: 12.7
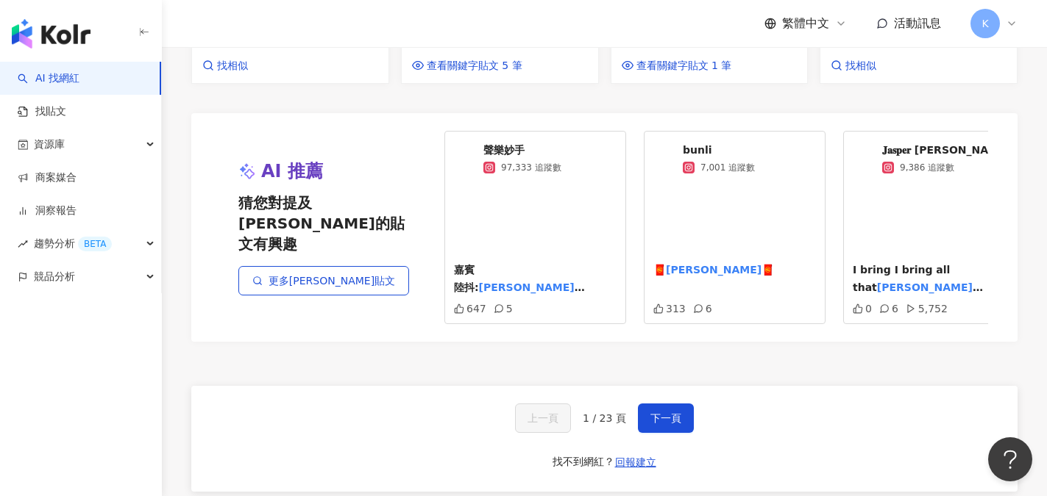
scroll to position [1398, 0]
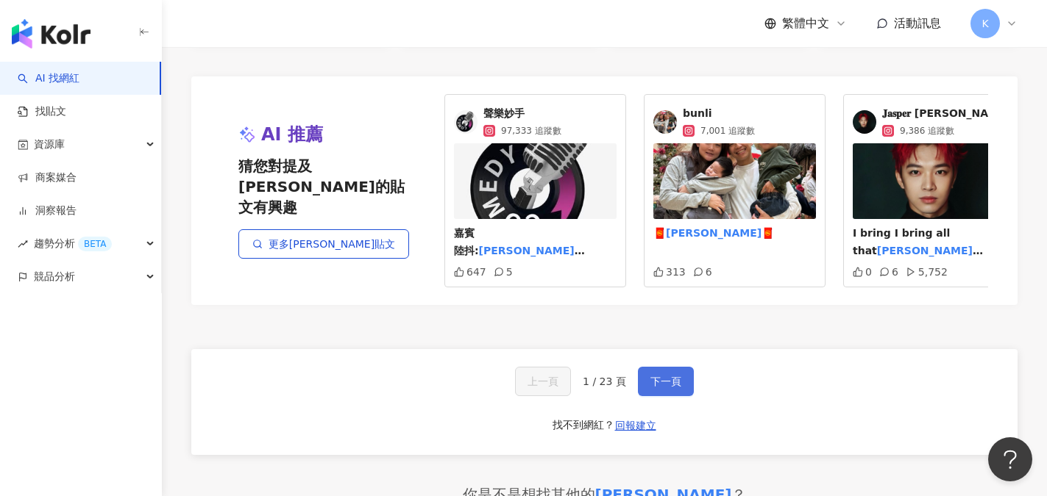
click at [683, 367] on button "下一頁" at bounding box center [666, 381] width 56 height 29
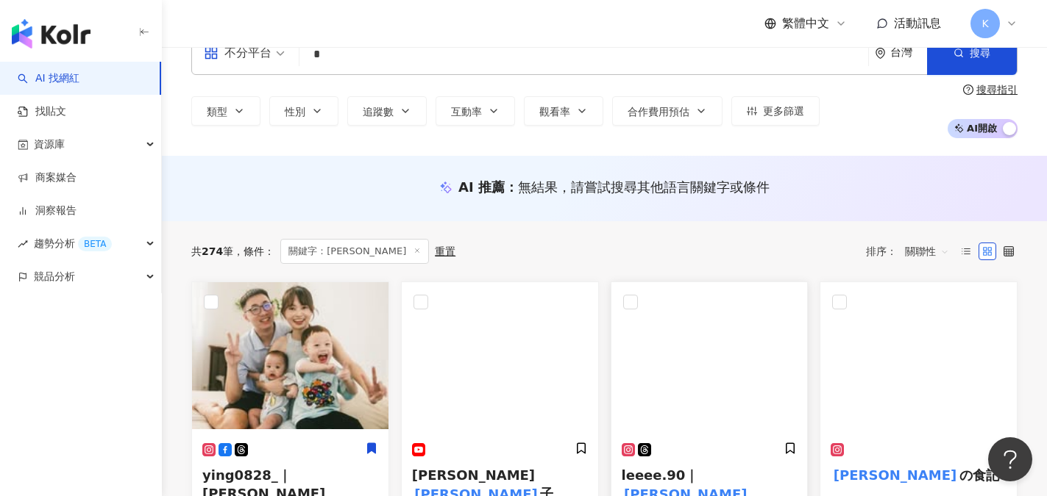
scroll to position [0, 0]
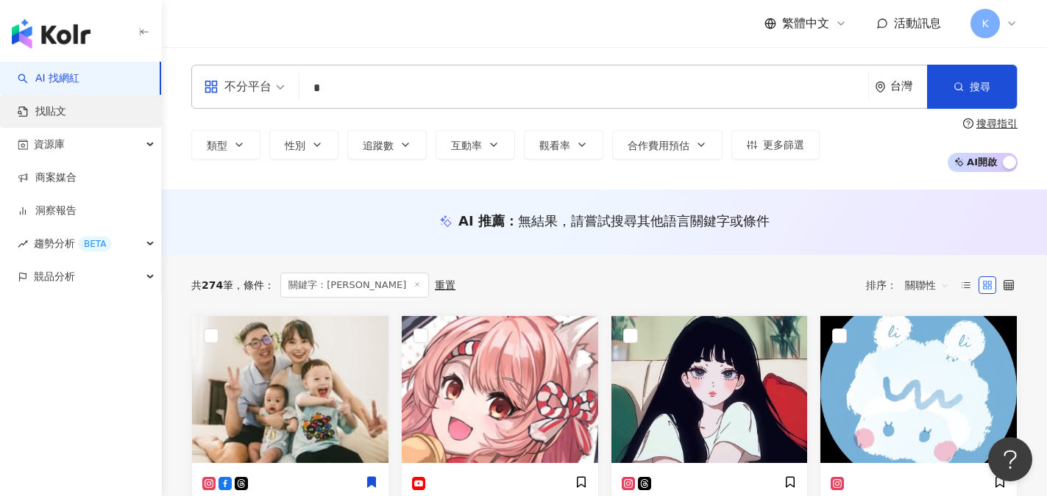
click at [52, 107] on link "找貼文" at bounding box center [42, 111] width 49 height 15
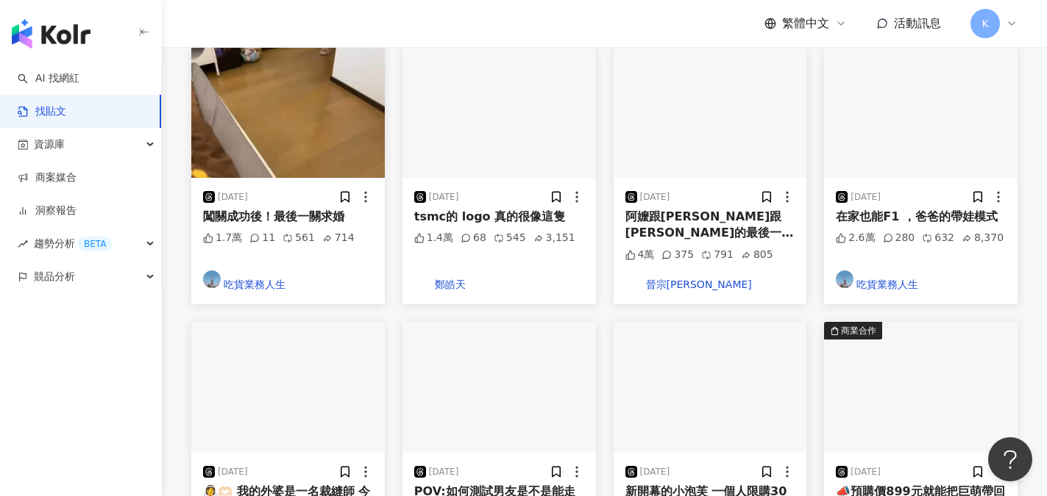
scroll to position [662, 0]
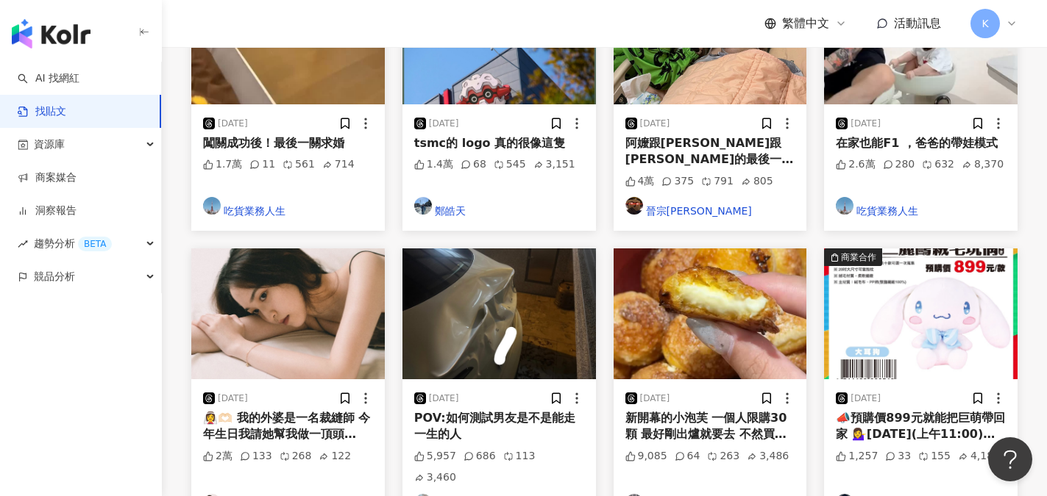
click at [341, 410] on div "👰‍♀️🫶🏻 我的外婆是一名裁縫師 今年生日我請她幫我做一頂頭[PERSON_NAME]，也把陪伴她超過[DATE]的裁縫店紀錄下來。" at bounding box center [288, 426] width 170 height 33
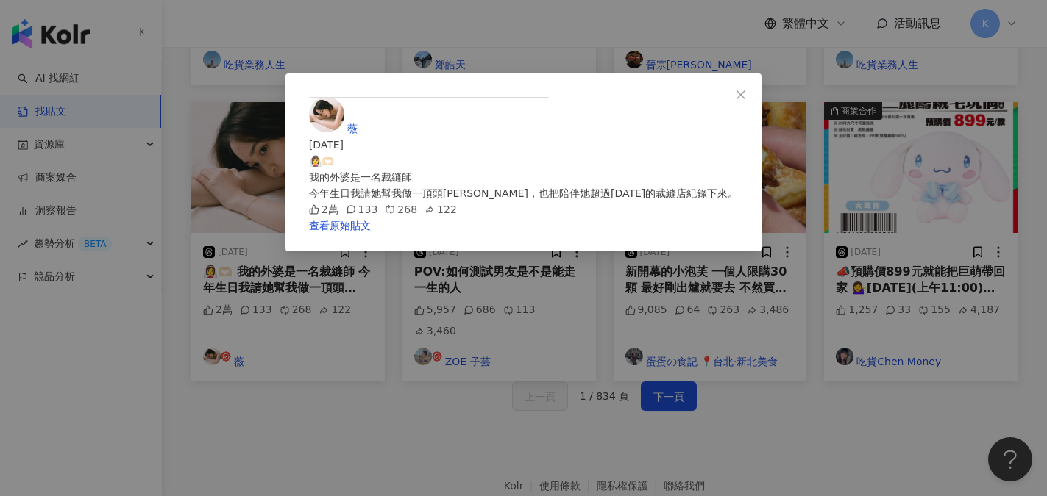
scroll to position [809, 0]
click at [745, 96] on icon "close" at bounding box center [740, 94] width 9 height 9
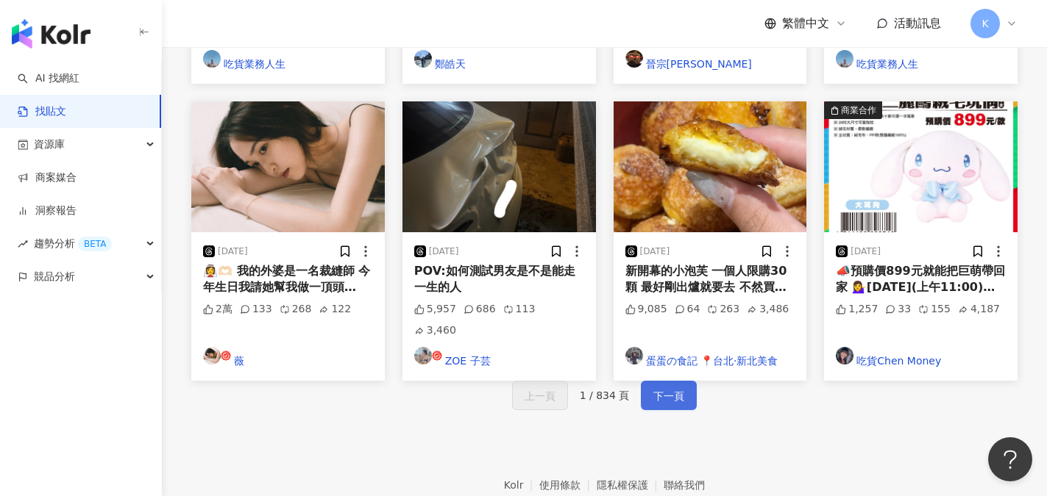
click at [665, 388] on span "下一頁" at bounding box center [668, 397] width 31 height 18
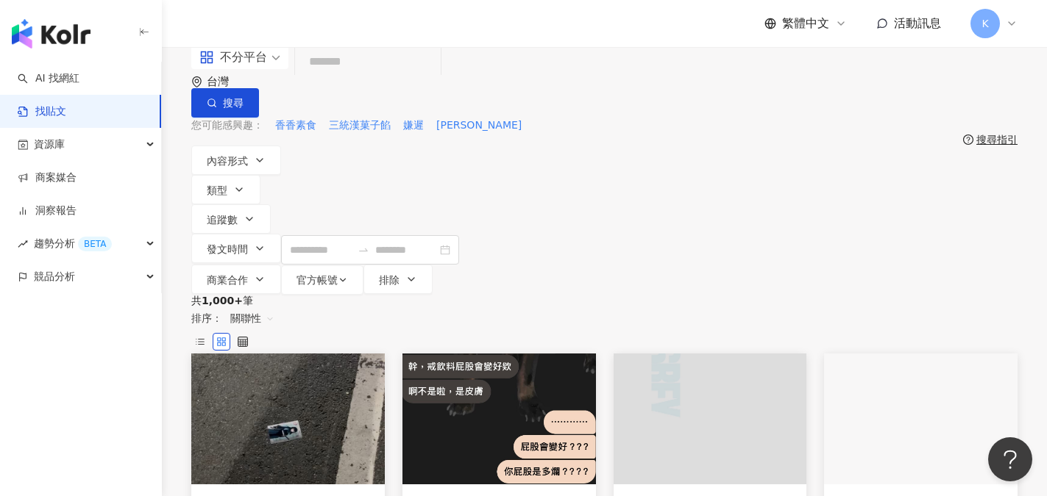
scroll to position [0, 0]
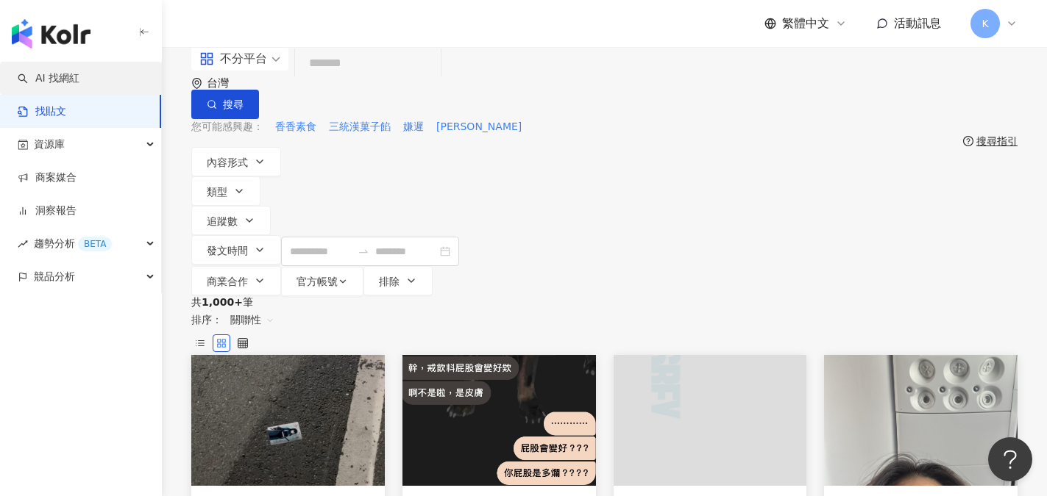
click at [53, 80] on link "AI 找網紅" at bounding box center [49, 78] width 62 height 15
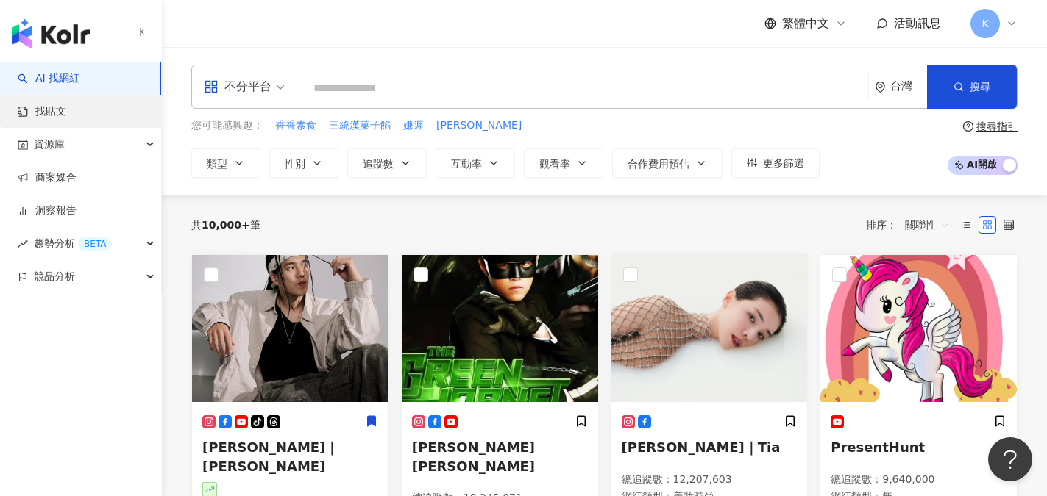
click at [63, 113] on link "找貼文" at bounding box center [42, 111] width 49 height 15
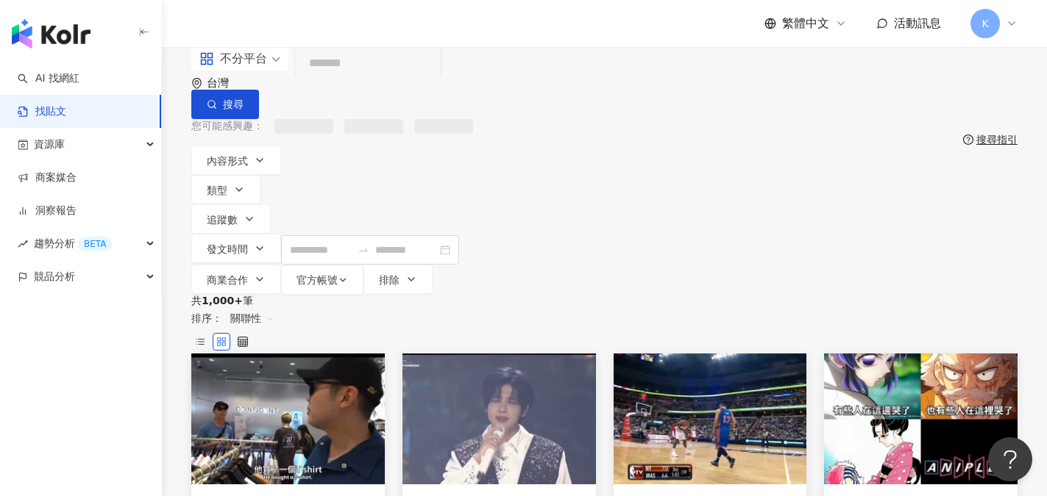
click at [350, 79] on input "search" at bounding box center [368, 64] width 134 height 32
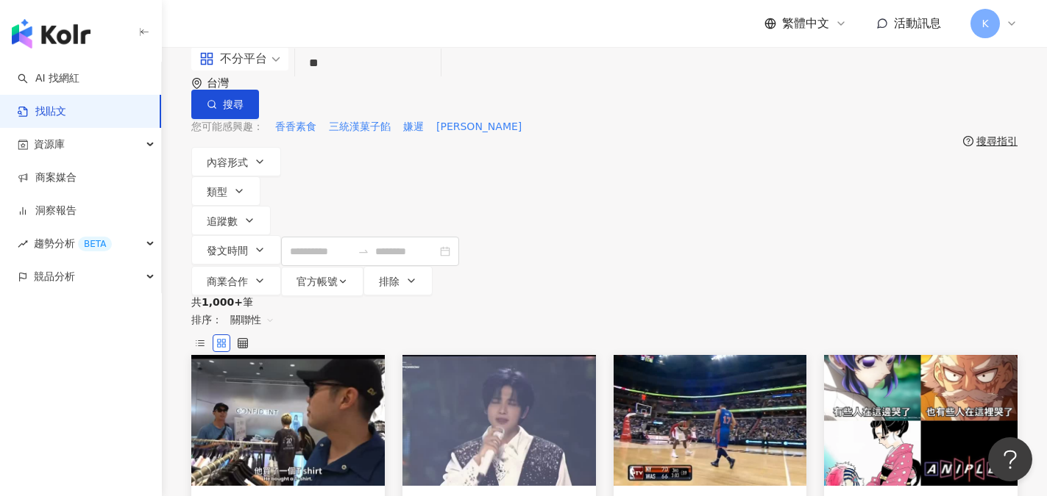
type input "*"
type input "****"
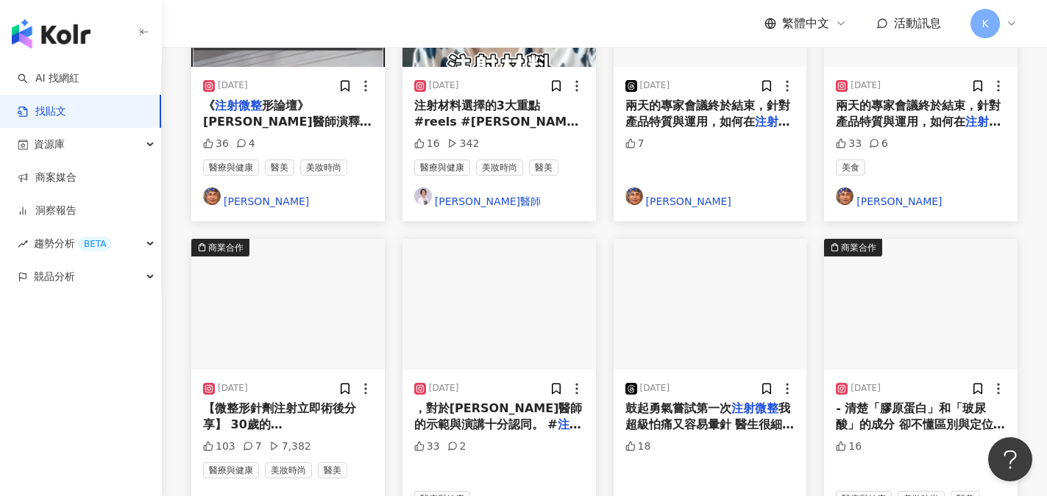
scroll to position [736, 0]
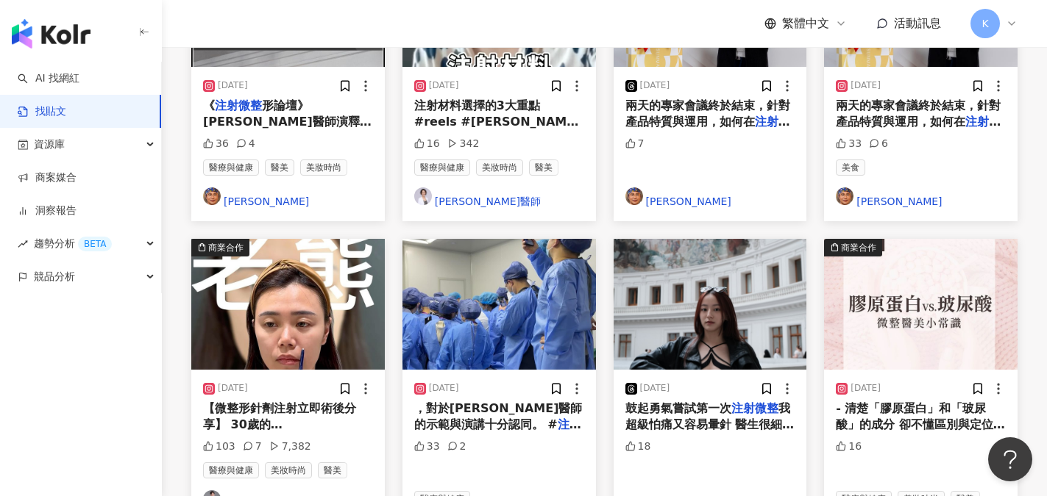
click at [696, 402] on span "我超級怕痛又容易暈針 醫生很細心的邊打邊安慰我 「你很勇敢喔 再一下就好了 忍耐一下」 還以為自己是在看牙醫的小朋友💁🏻‍♀️" at bounding box center [709, 442] width 169 height 80
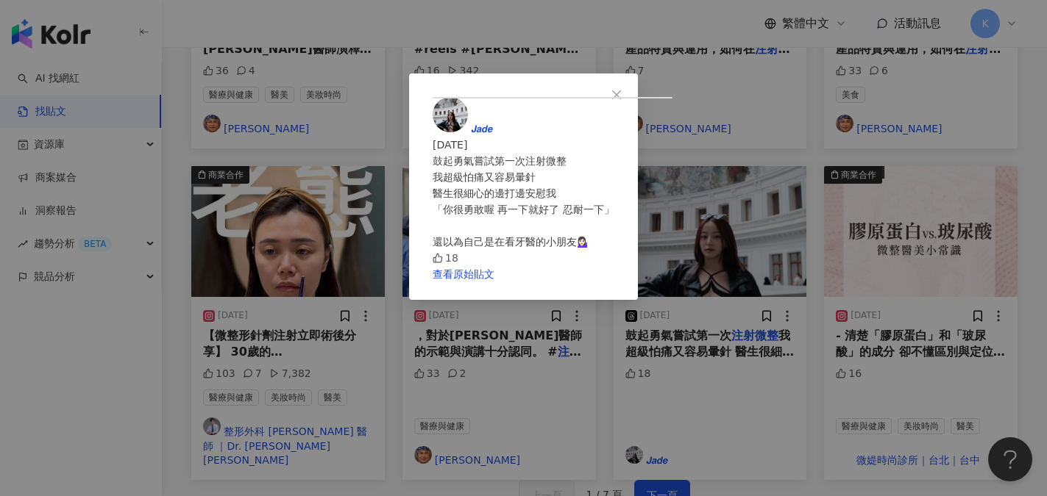
scroll to position [809, 0]
click at [621, 95] on icon "close" at bounding box center [616, 94] width 9 height 9
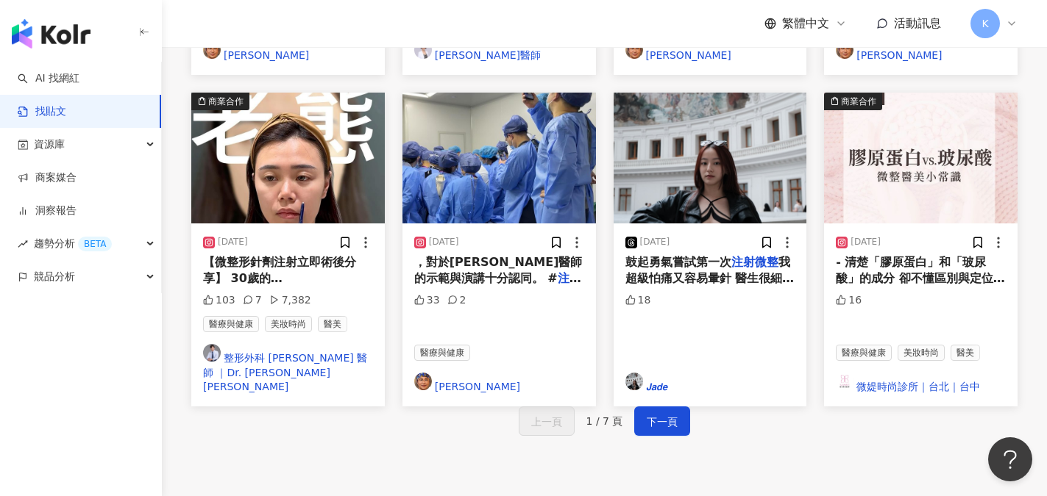
scroll to position [883, 0]
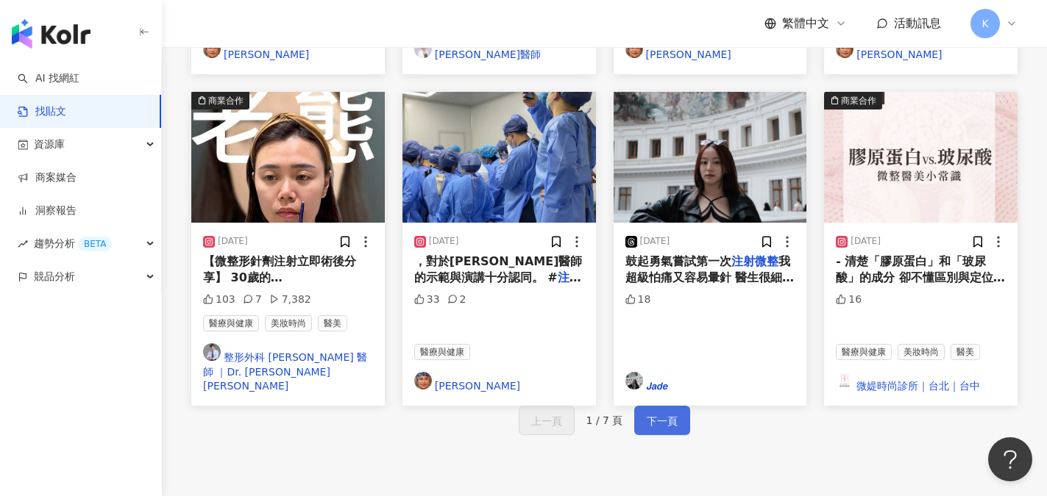
click at [667, 413] on span "下一頁" at bounding box center [662, 422] width 31 height 18
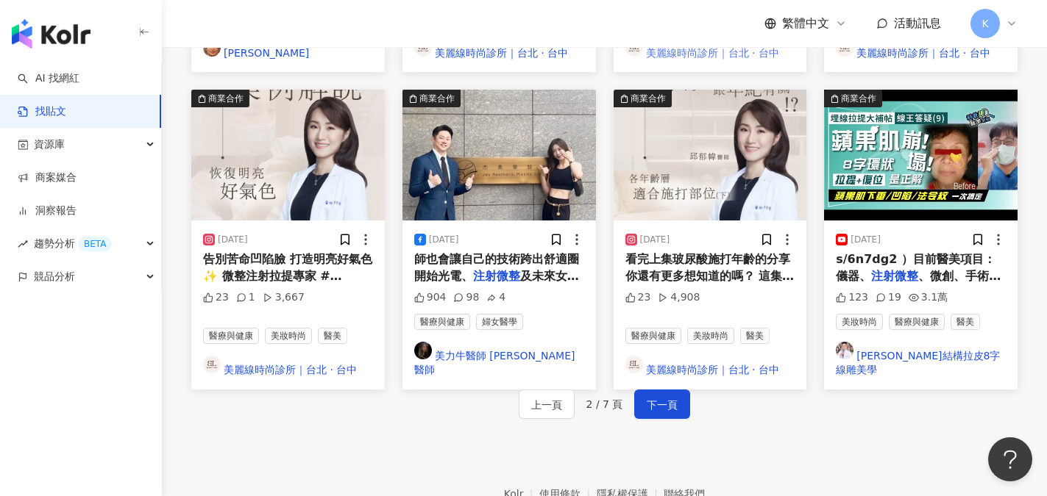
scroll to position [918, 0]
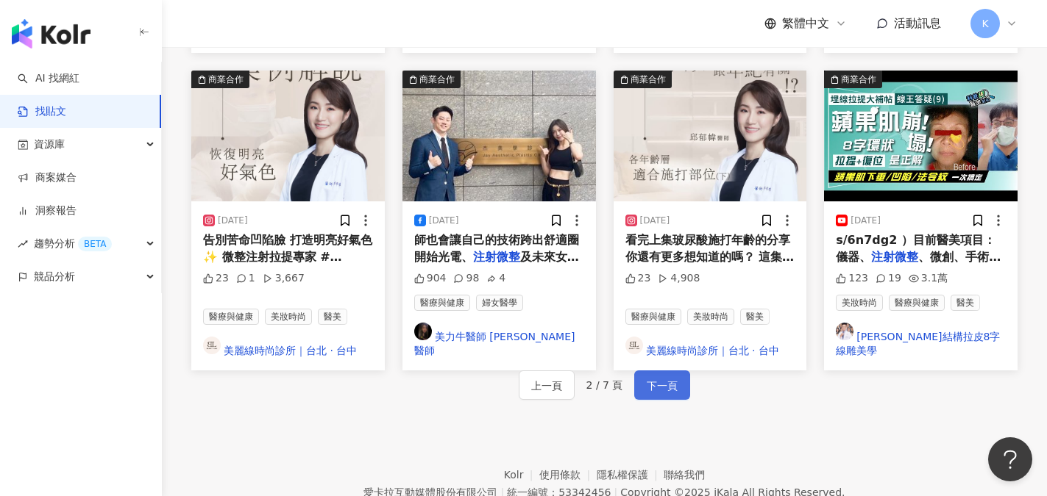
click at [666, 377] on span "下一頁" at bounding box center [662, 386] width 31 height 18
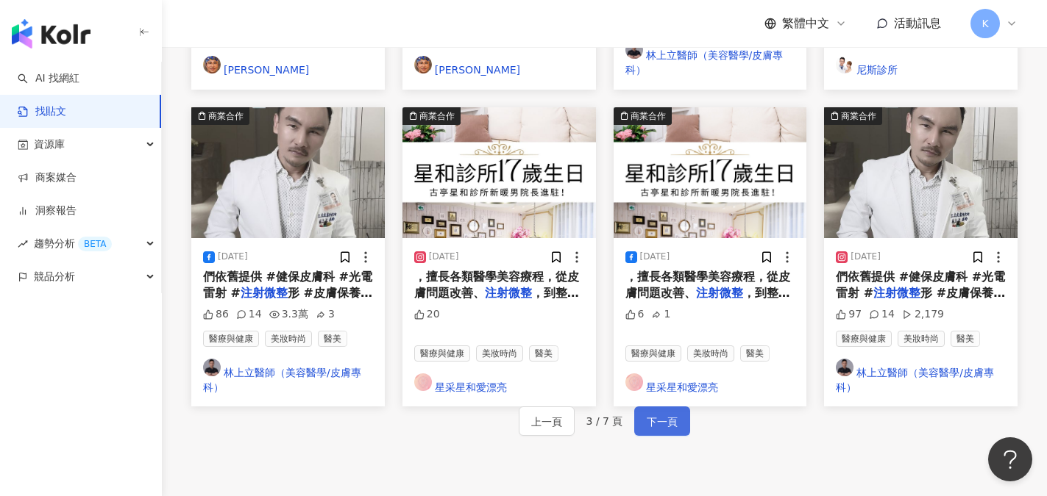
click at [658, 413] on span "下一頁" at bounding box center [662, 422] width 31 height 18
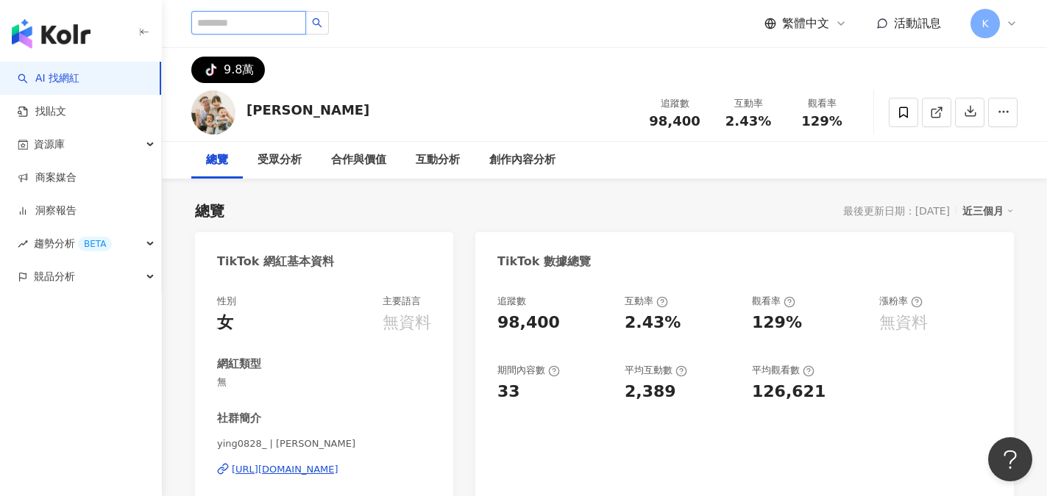
click at [241, 18] on input "search" at bounding box center [248, 23] width 115 height 24
type input "*"
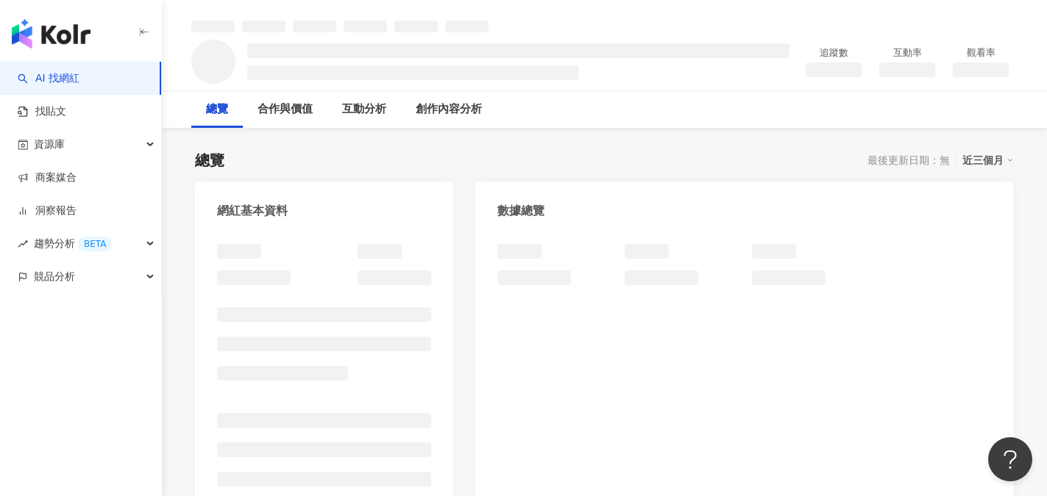
scroll to position [74, 0]
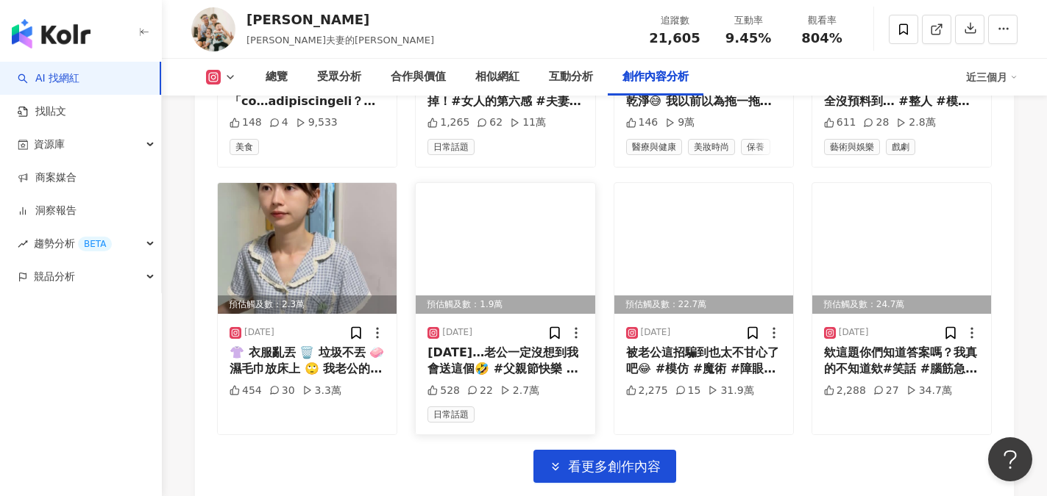
scroll to position [5208, 0]
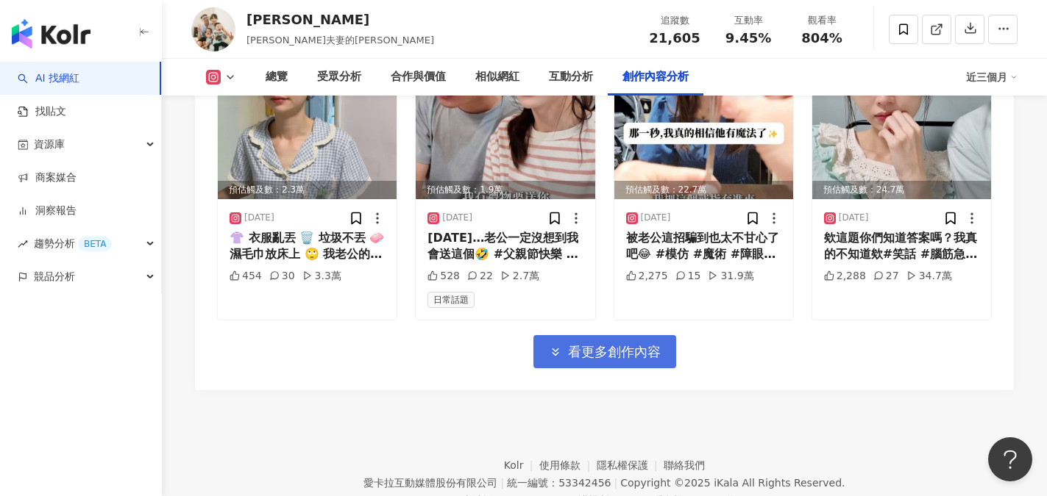
click at [597, 352] on span "看更多創作內容" at bounding box center [614, 352] width 93 height 16
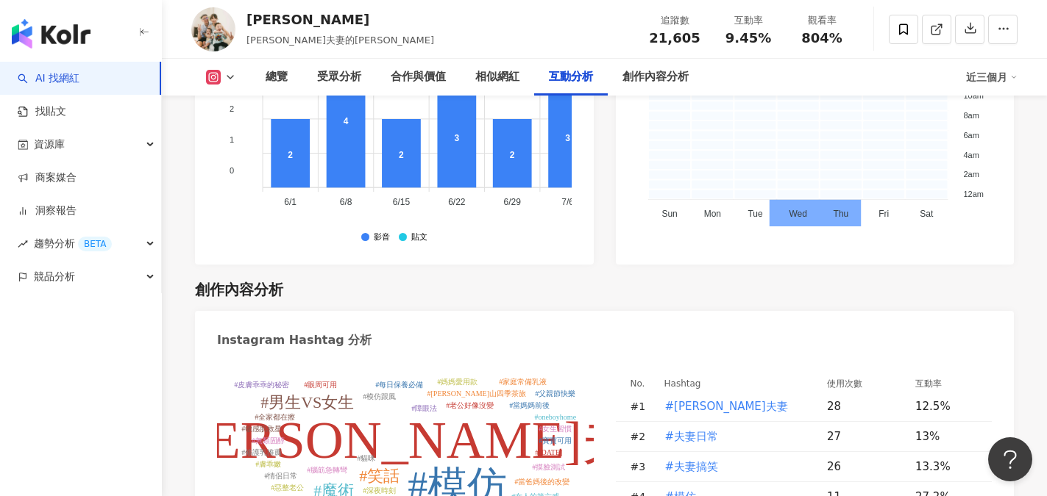
scroll to position [3927, 0]
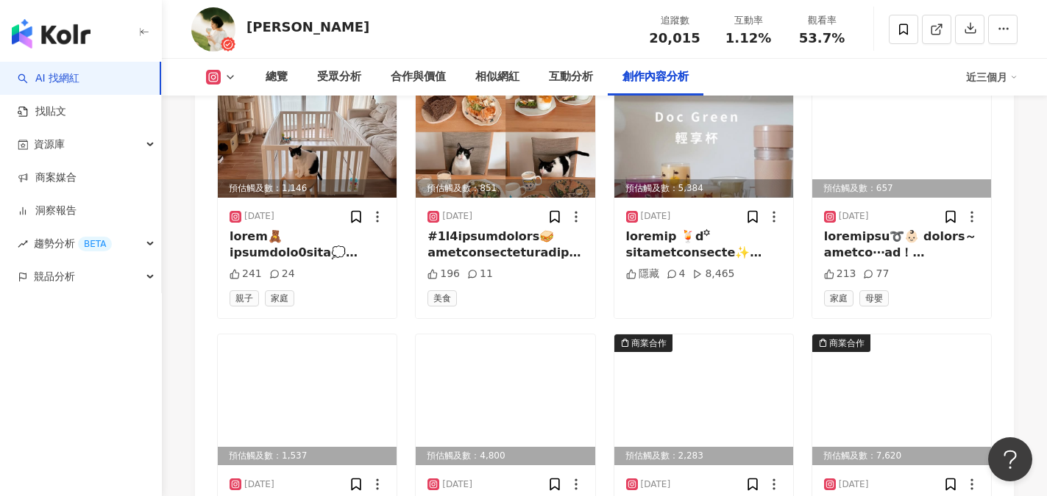
scroll to position [5002, 0]
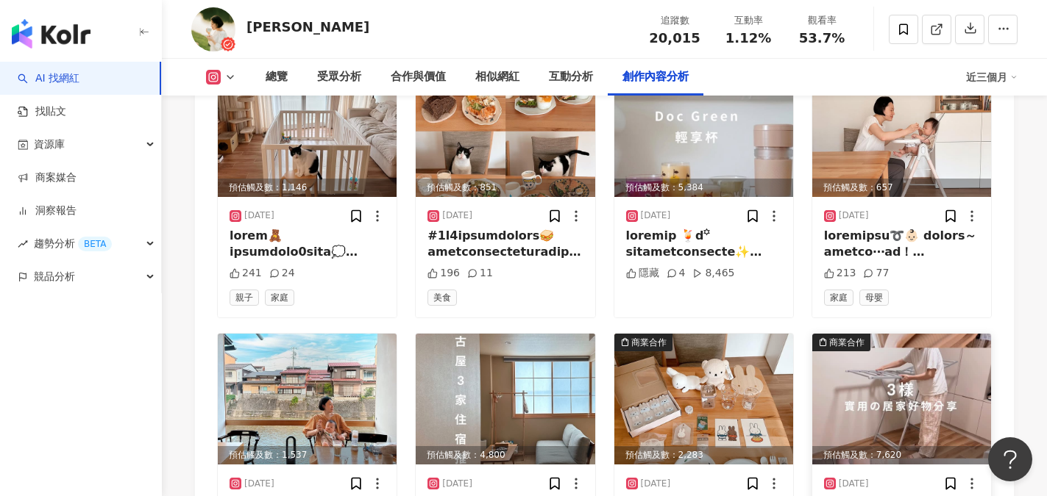
click at [886, 351] on img at bounding box center [901, 399] width 179 height 131
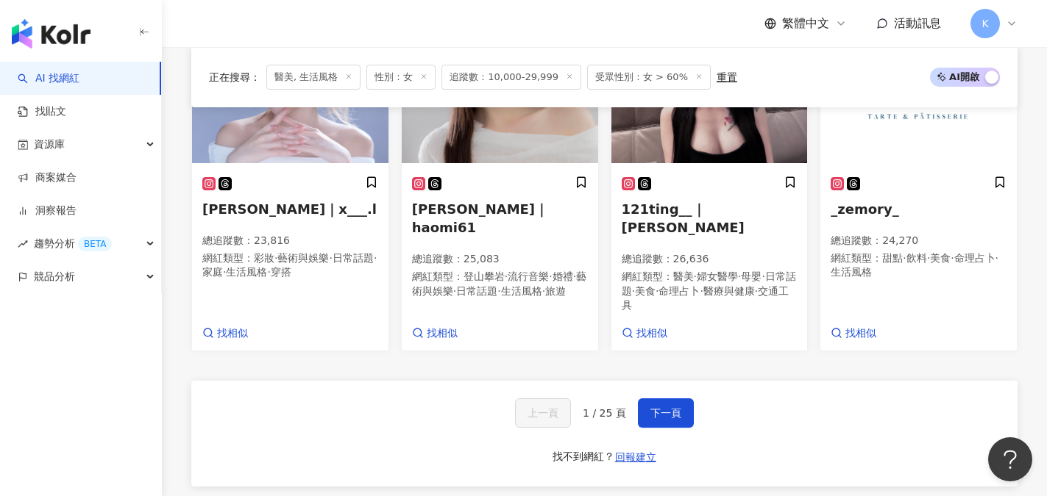
scroll to position [1250, 0]
click at [444, 269] on p "網紅類型 ： 登山攀岩 · 流行音樂 · 婚禮 · 藝術與娛樂 · 日常話題 · 生活風格 · 旅遊" at bounding box center [500, 283] width 176 height 29
click at [662, 407] on span "下一頁" at bounding box center [665, 413] width 31 height 12
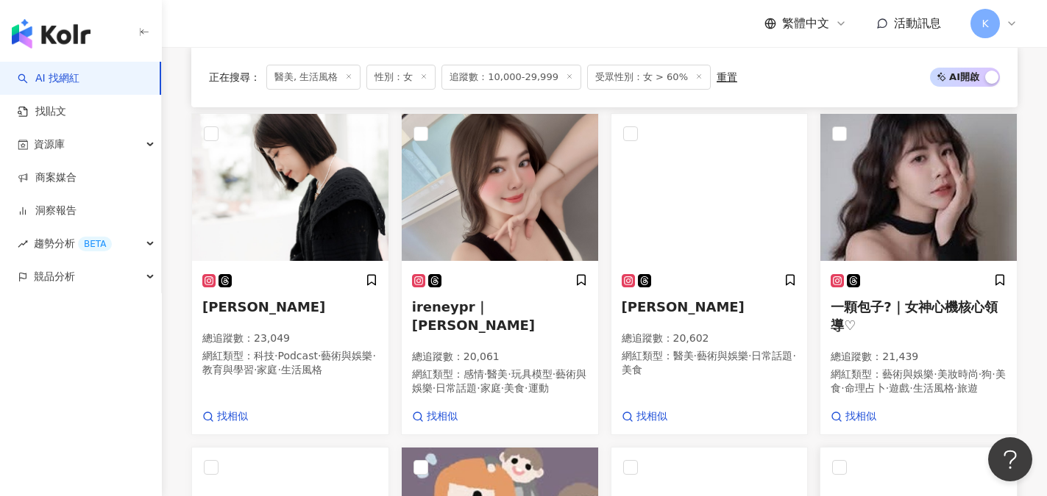
scroll to position [774, 0]
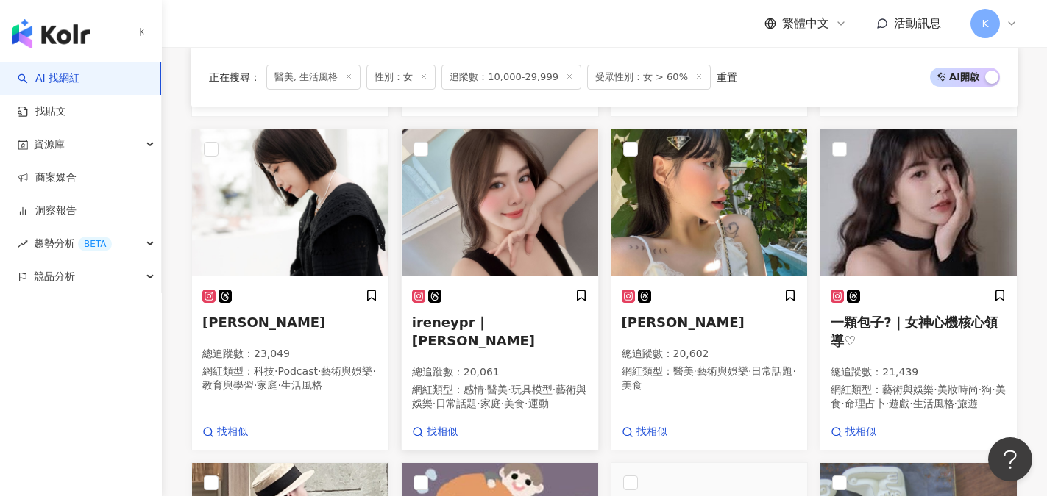
click at [477, 334] on span "ireneypr｜[PERSON_NAME]" at bounding box center [473, 332] width 123 height 34
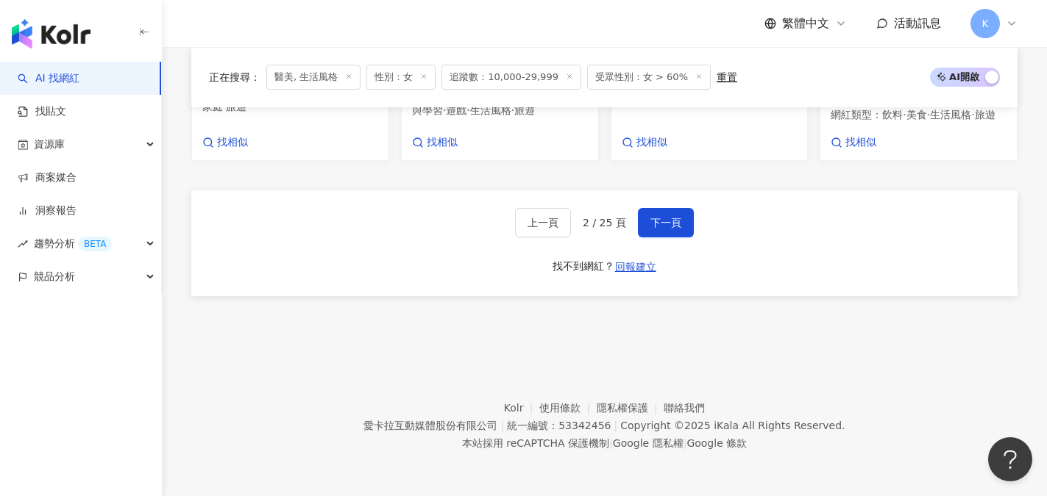
scroll to position [1436, 0]
click at [665, 215] on button "下一頁" at bounding box center [666, 222] width 56 height 29
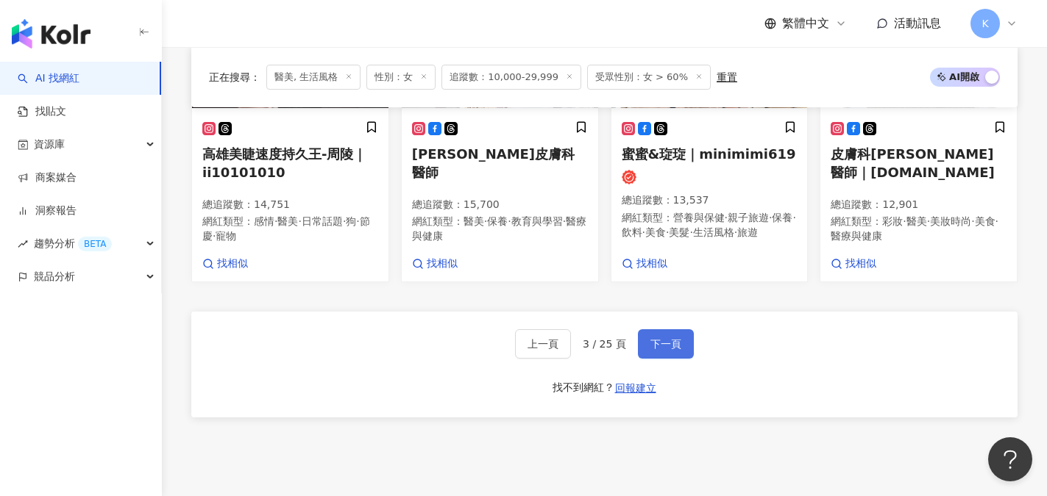
scroll to position [1446, 0]
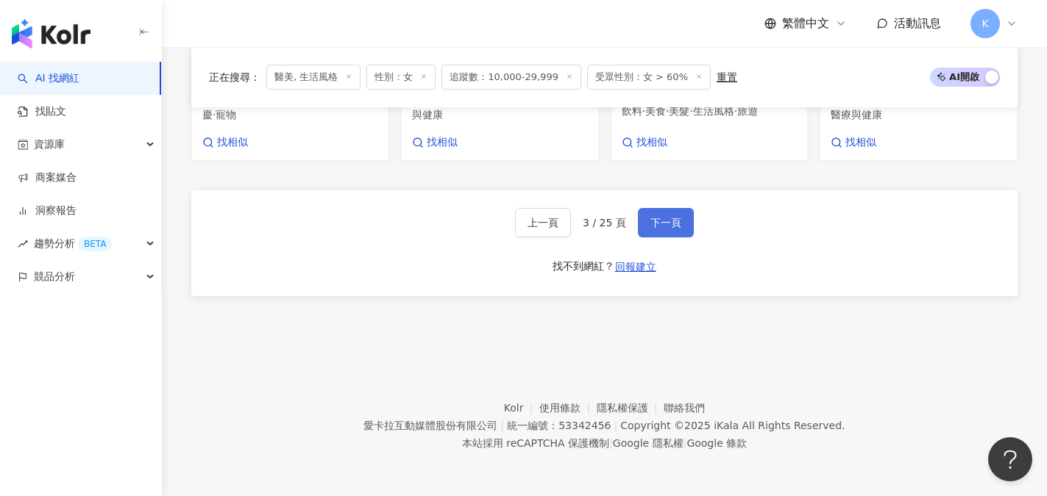
click at [659, 230] on button "下一頁" at bounding box center [666, 222] width 56 height 29
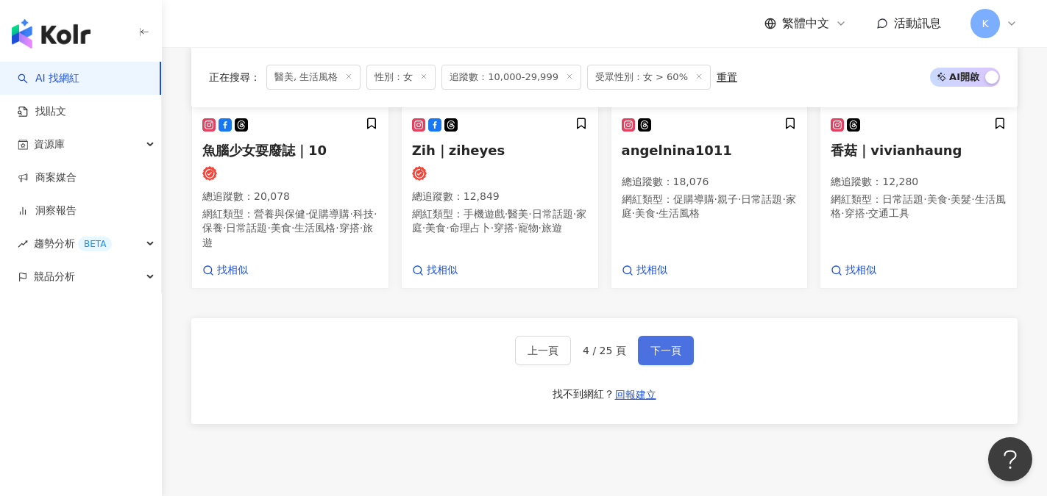
scroll to position [1413, 0]
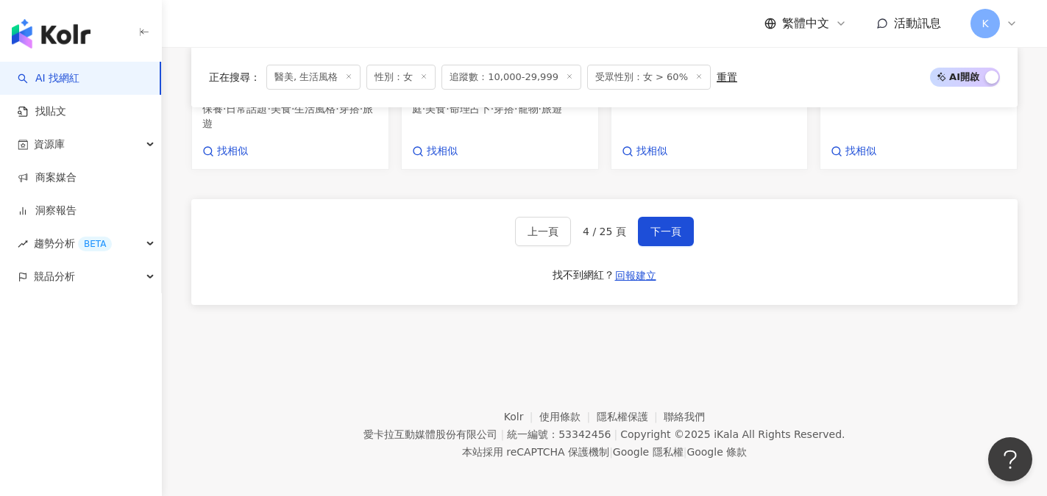
click at [485, 477] on footer "Kolr 使用條款 隱私權保護 聯絡我們 愛卡拉互動媒體股份有限公司 | 統一編號：53342456 | Copyright © 2025 iKala All…" at bounding box center [604, 423] width 885 height 163
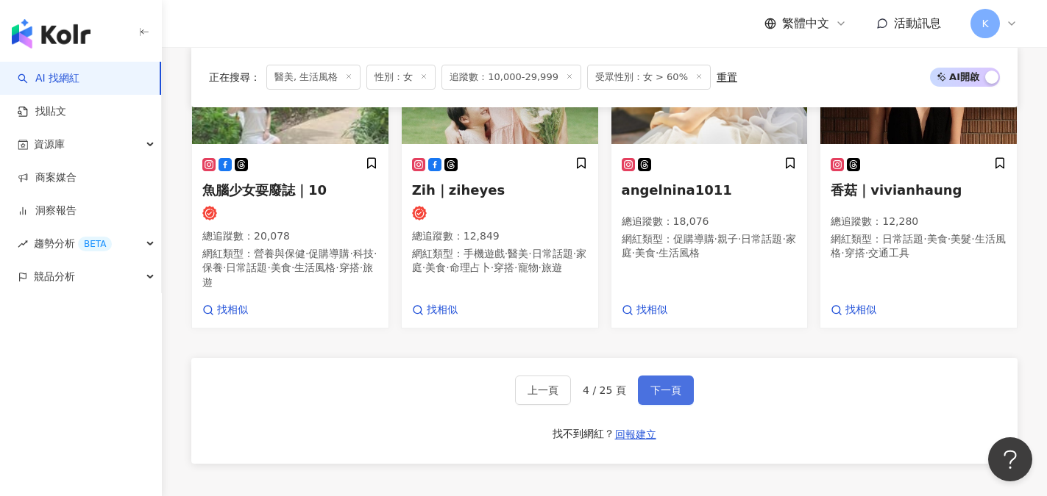
scroll to position [1266, 0]
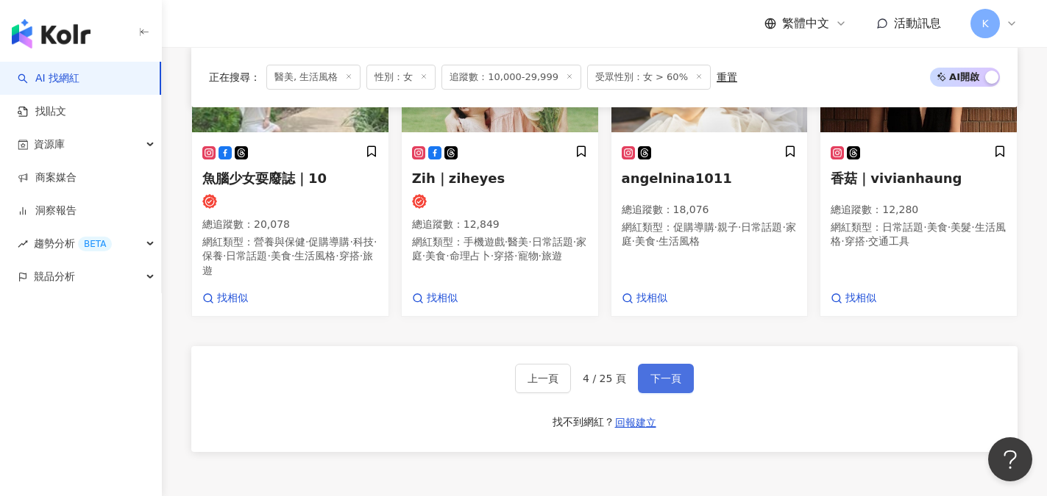
click at [676, 364] on button "下一頁" at bounding box center [666, 378] width 56 height 29
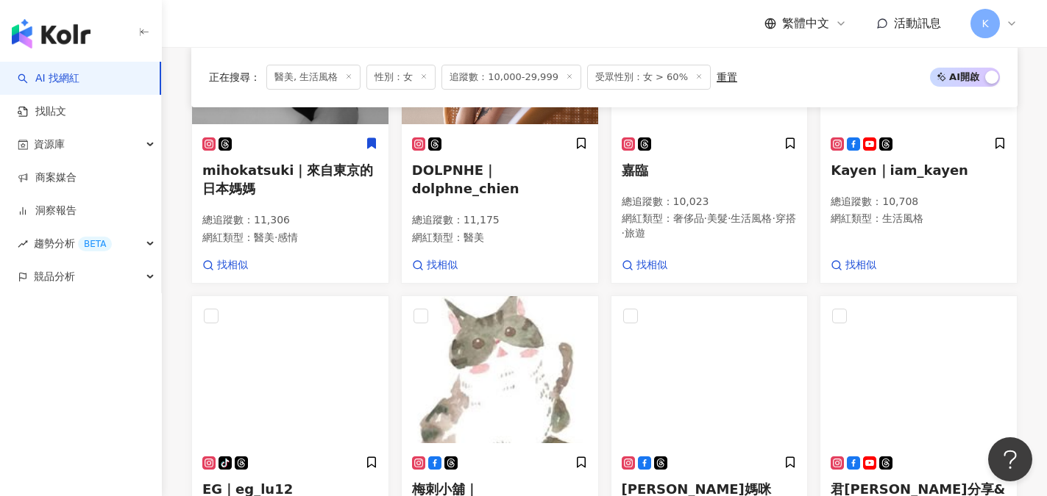
scroll to position [1260, 0]
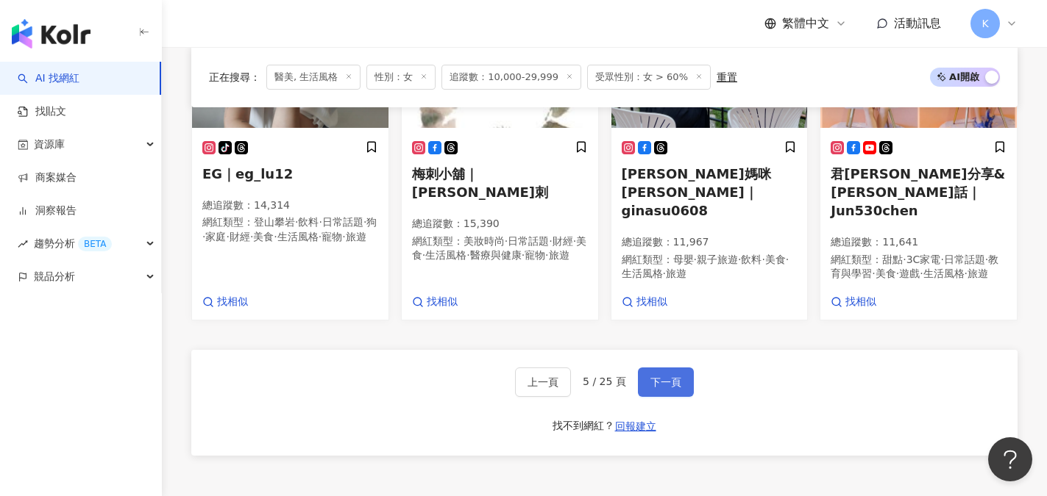
click at [668, 368] on button "下一頁" at bounding box center [666, 382] width 56 height 29
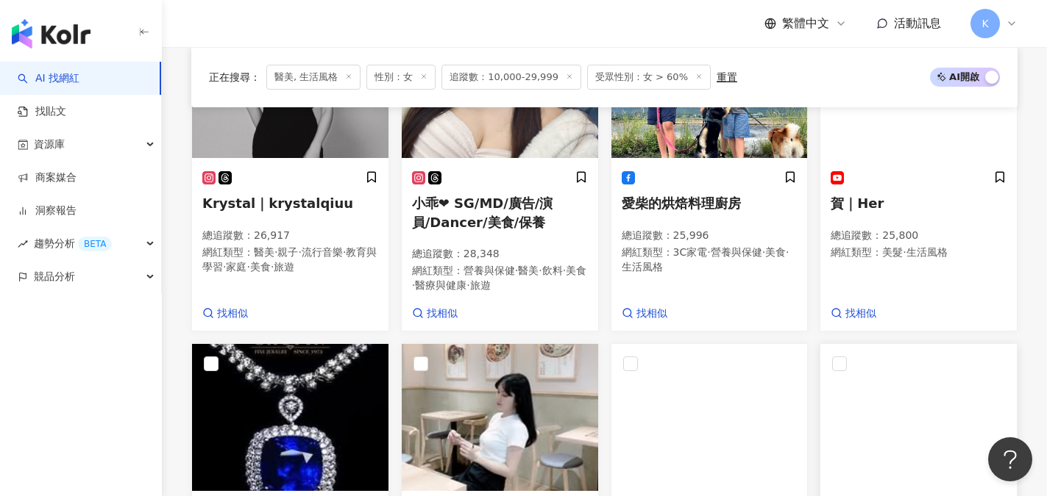
scroll to position [745, 0]
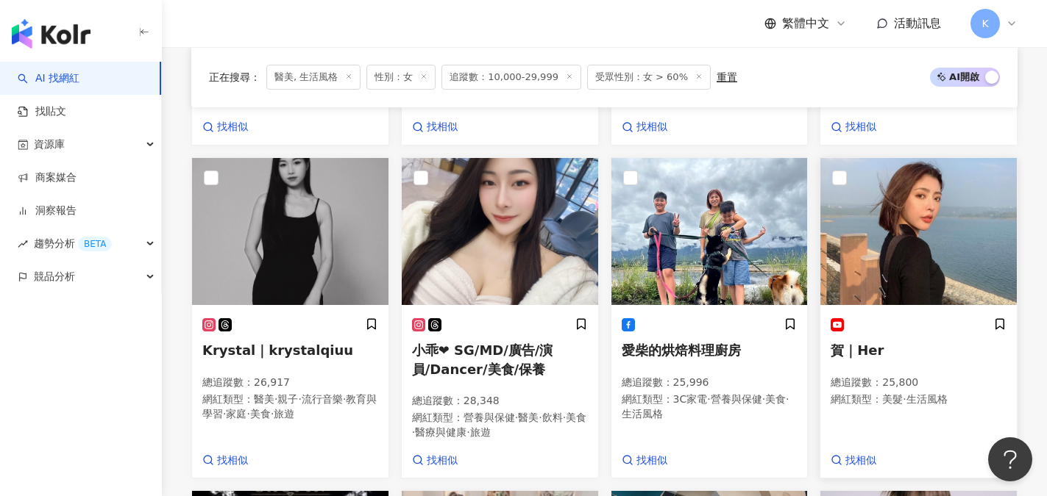
click at [874, 358] on span "賀｜Her" at bounding box center [856, 350] width 53 height 15
click at [208, 330] on rect at bounding box center [209, 325] width 10 height 10
click at [64, 113] on link "找貼文" at bounding box center [42, 111] width 49 height 15
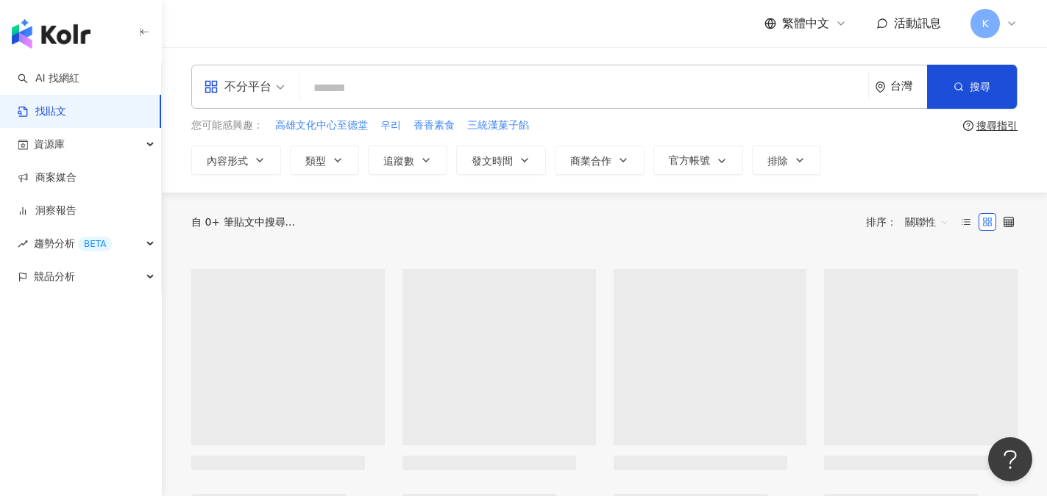
paste input "******"
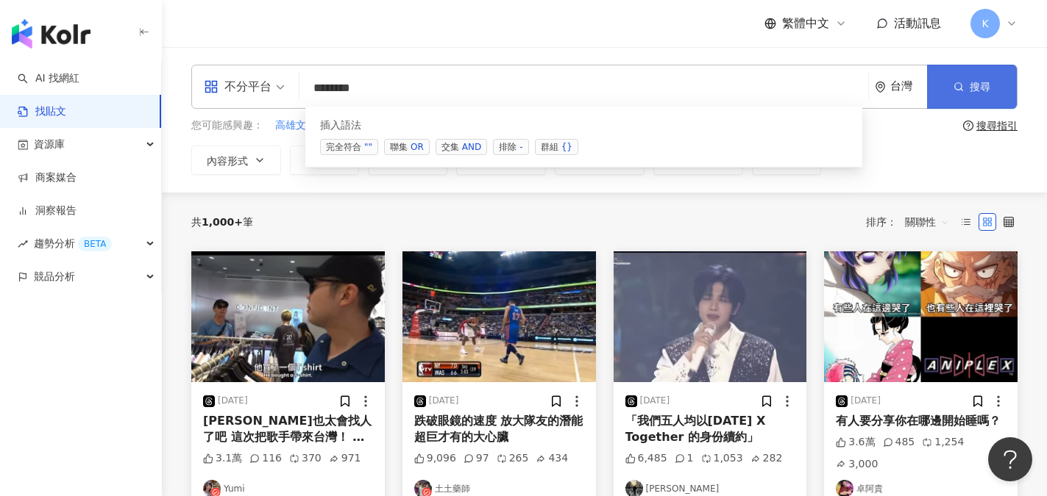
type input "******"
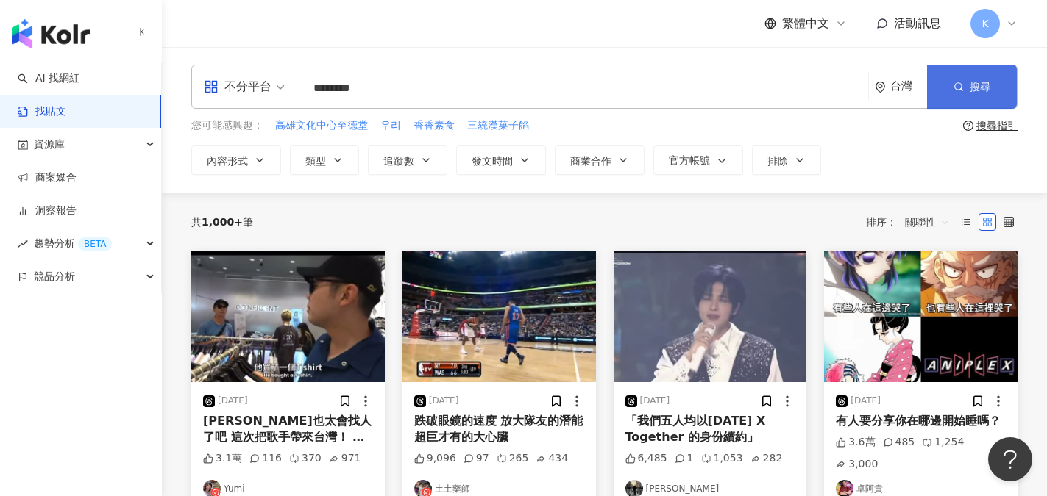
click at [961, 89] on line "button" at bounding box center [962, 90] width 2 height 2
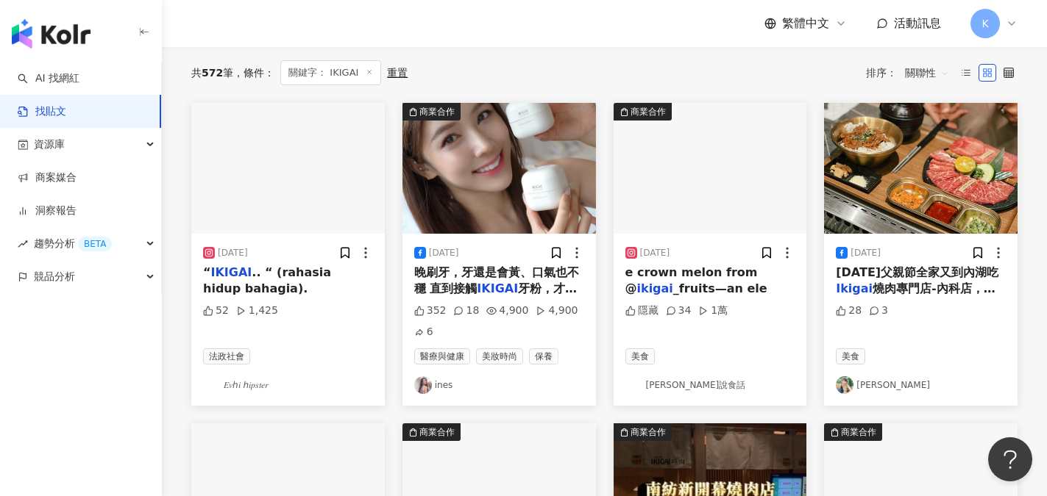
scroll to position [147, 0]
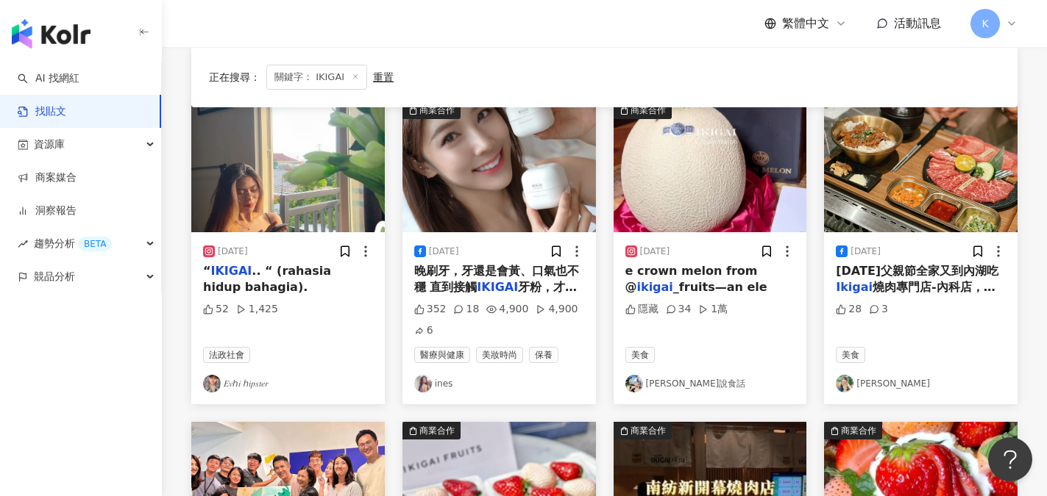
click at [472, 210] on img at bounding box center [498, 167] width 193 height 131
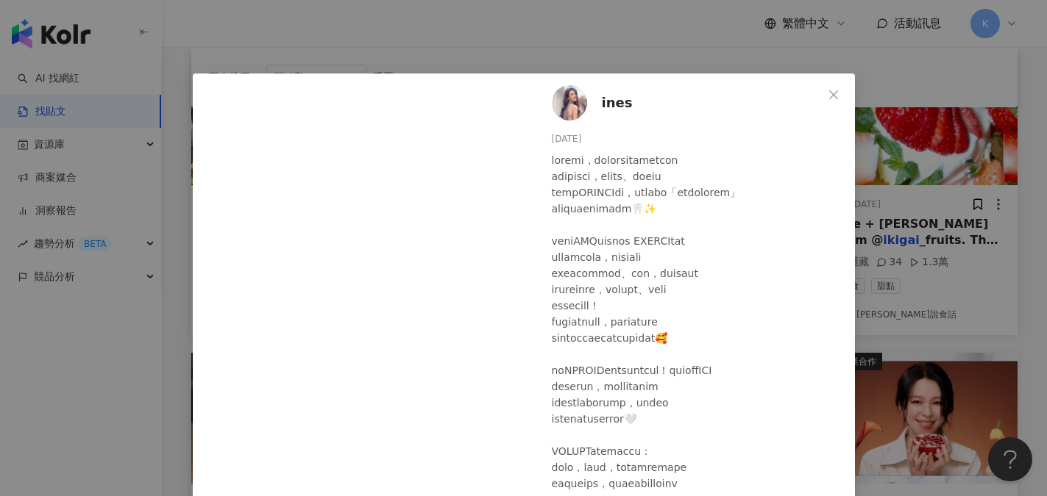
scroll to position [0, 0]
click at [828, 98] on icon "close" at bounding box center [833, 95] width 12 height 12
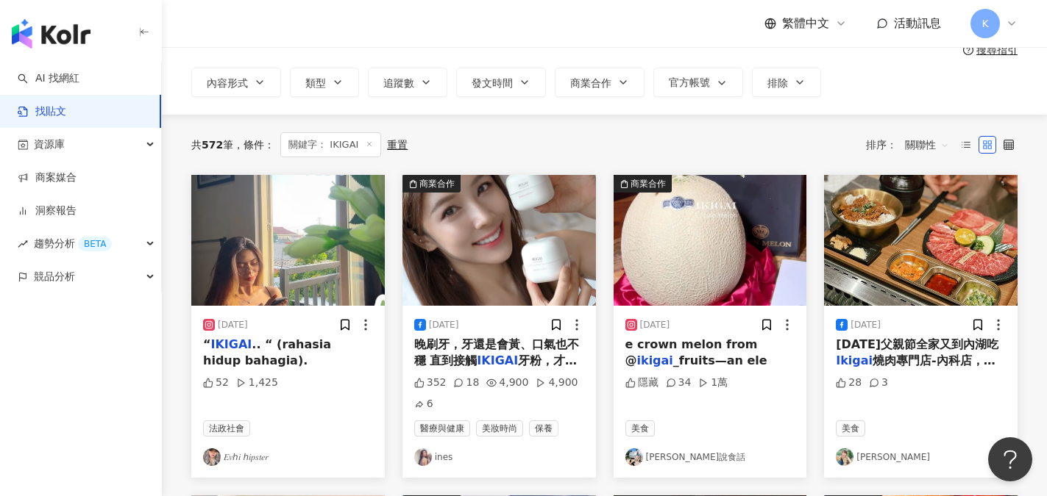
scroll to position [147, 0]
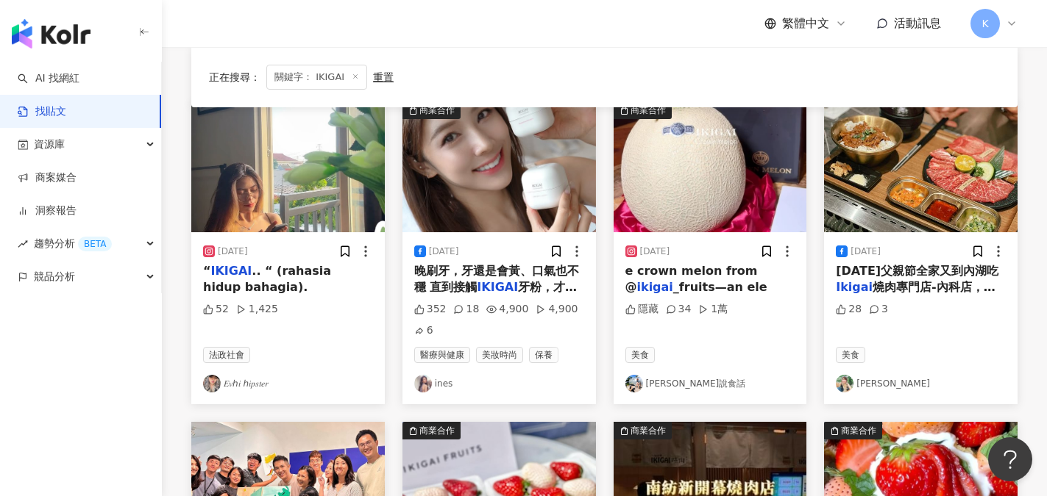
click at [736, 293] on span "_fruits—an ele" at bounding box center [720, 287] width 94 height 14
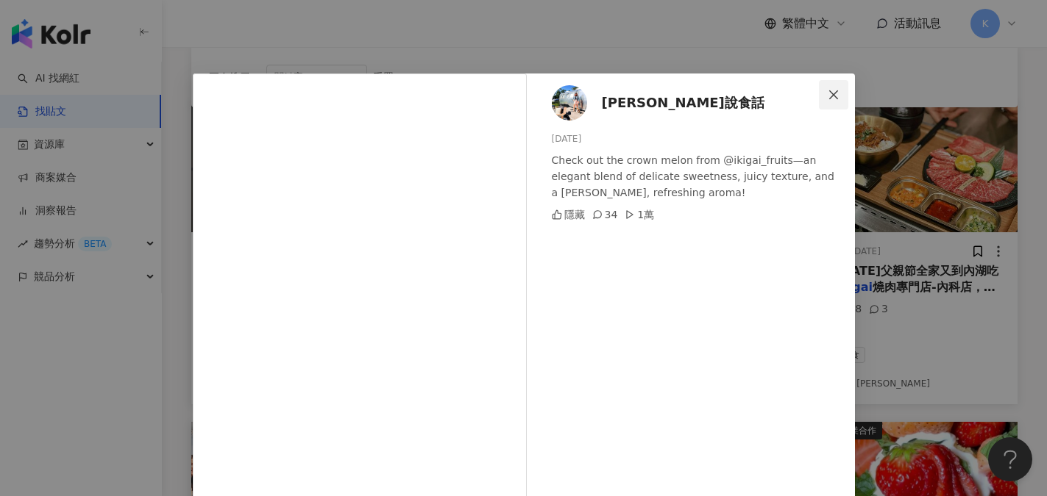
click at [836, 93] on span "Close" at bounding box center [833, 95] width 29 height 12
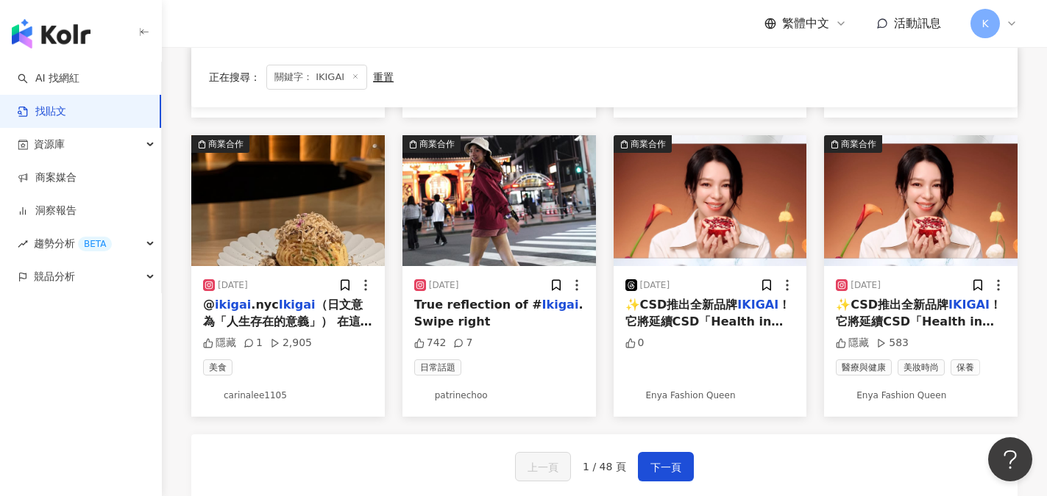
scroll to position [736, 0]
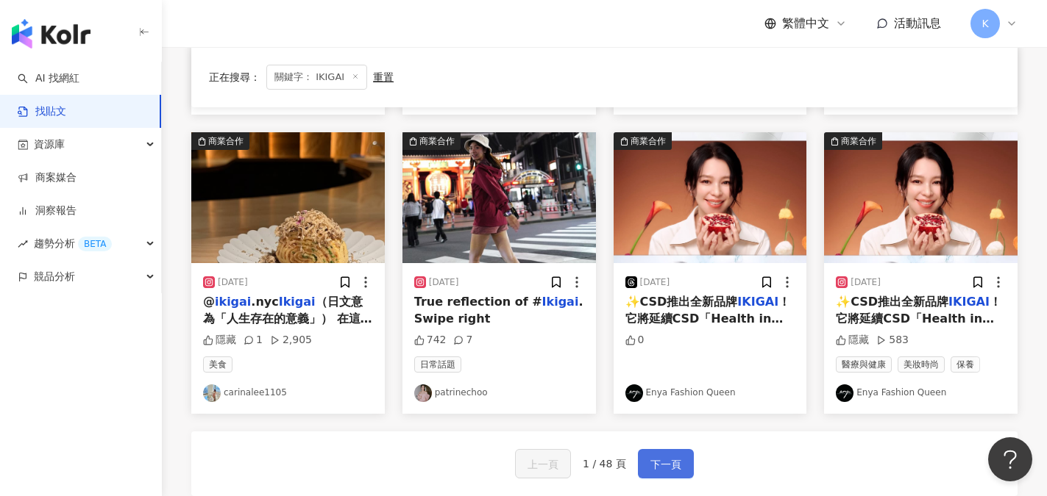
click at [676, 461] on span "下一頁" at bounding box center [665, 465] width 31 height 18
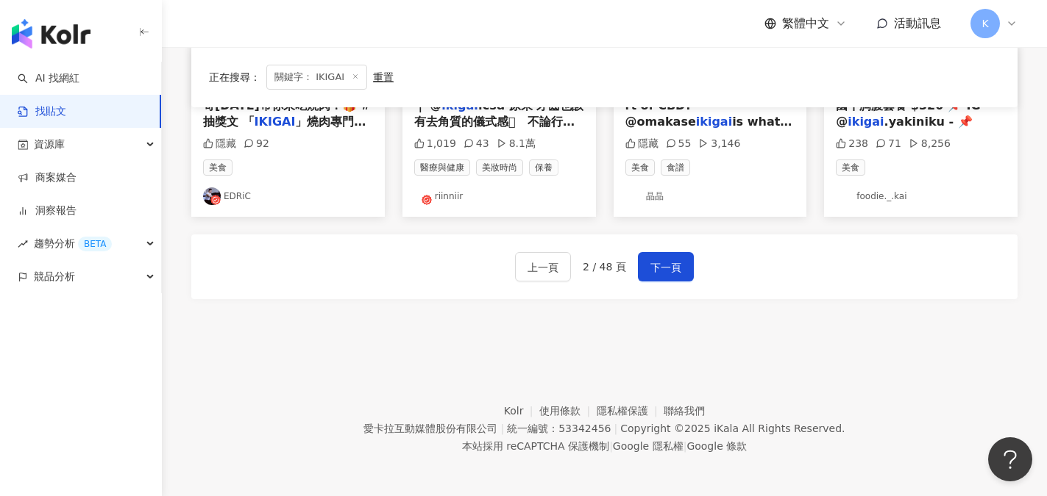
scroll to position [914, 0]
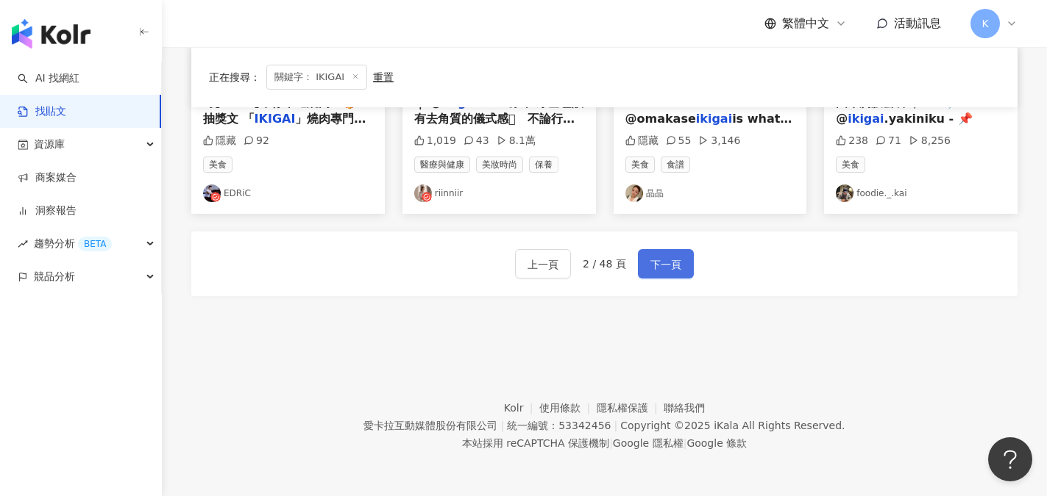
click at [666, 266] on span "下一頁" at bounding box center [665, 265] width 31 height 18
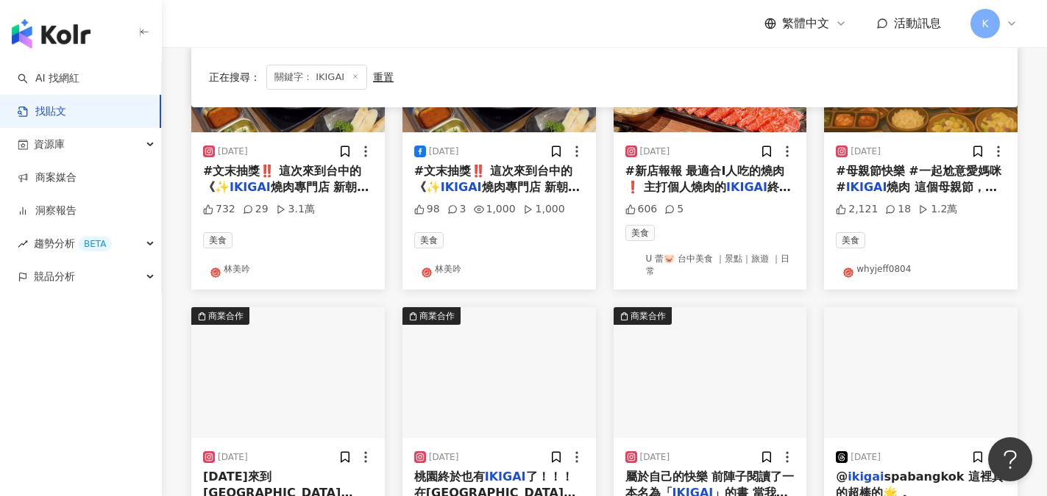
scroll to position [700, 0]
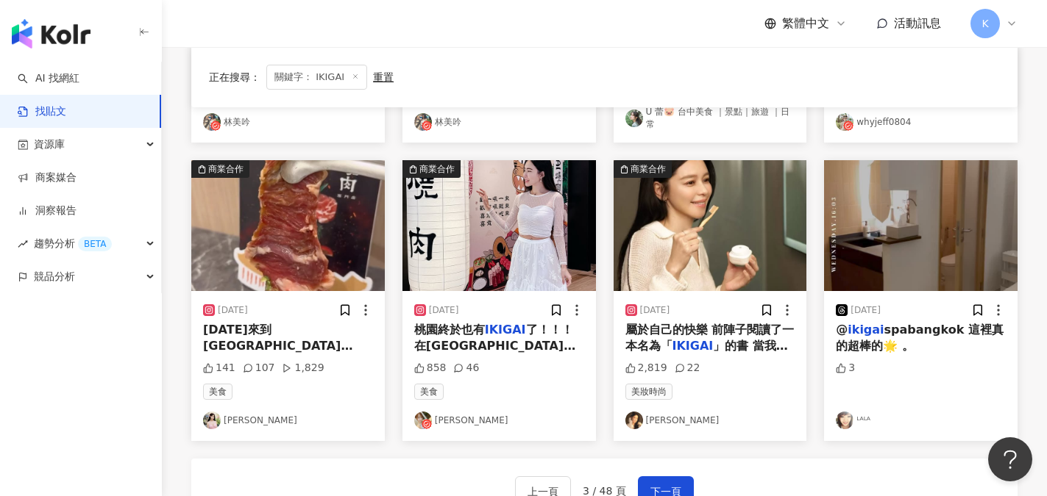
click at [690, 417] on link "徐若瑄 Vivian Hsu" at bounding box center [710, 421] width 170 height 18
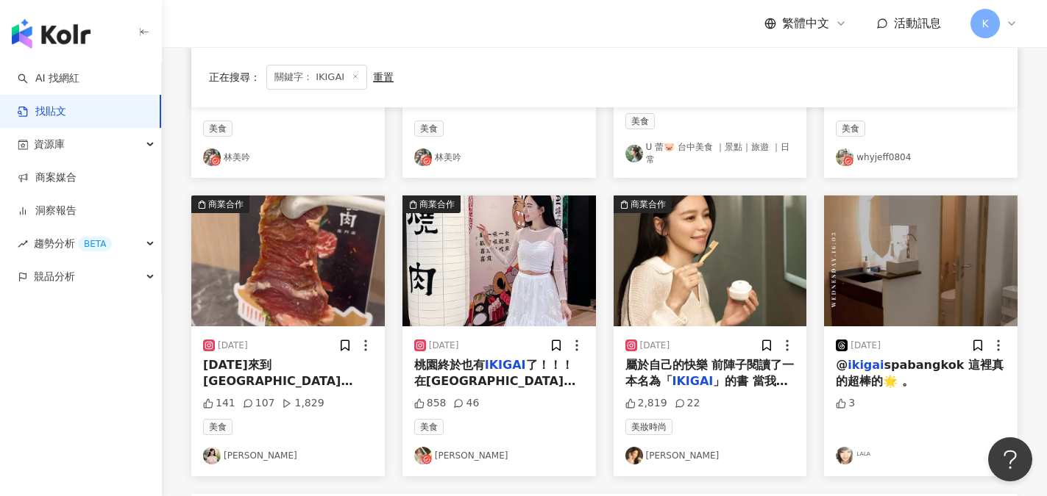
scroll to position [774, 0]
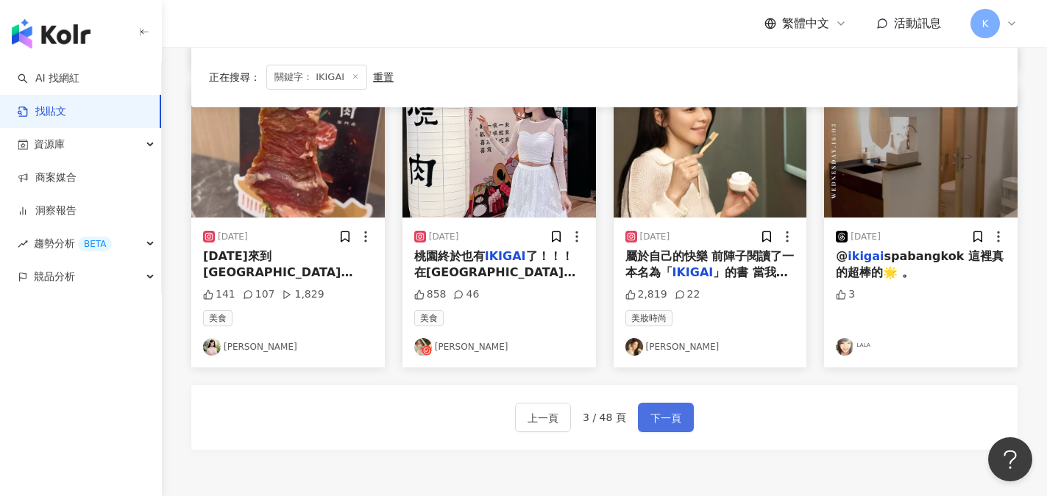
click at [669, 410] on span "下一頁" at bounding box center [665, 419] width 31 height 18
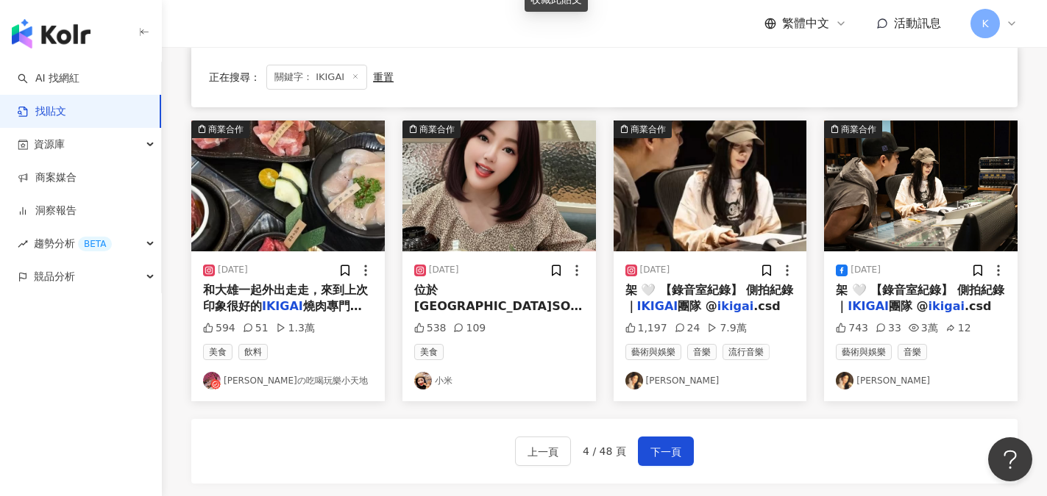
scroll to position [736, 0]
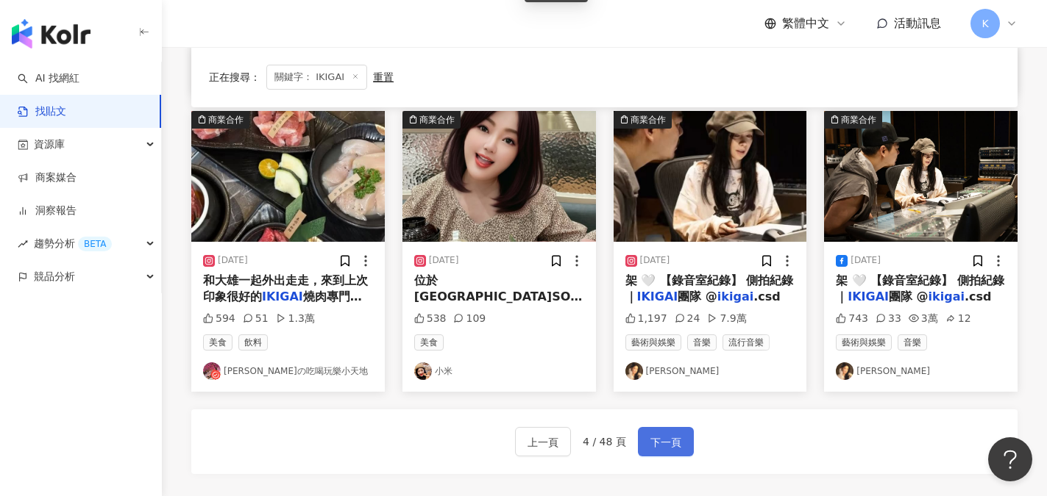
click at [666, 437] on span "下一頁" at bounding box center [665, 443] width 31 height 18
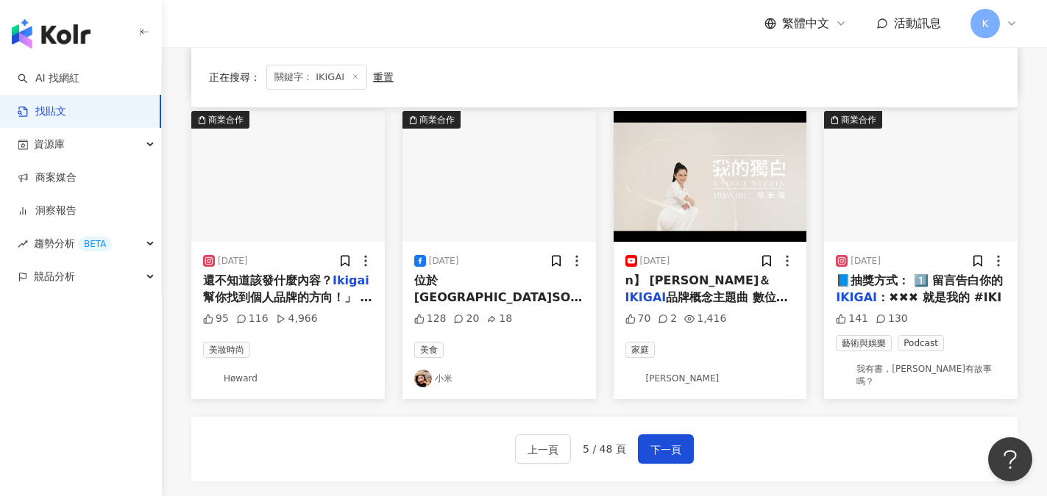
scroll to position [889, 0]
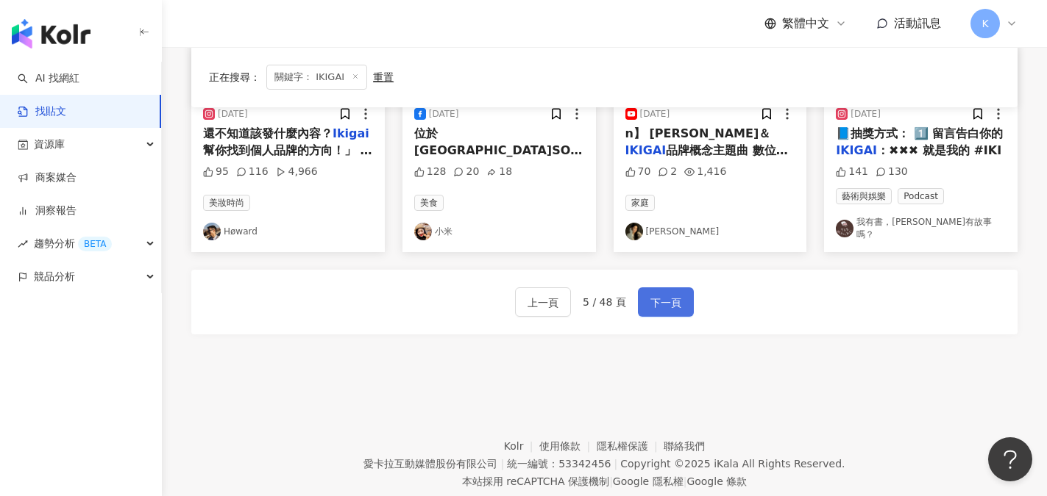
click at [650, 294] on span "下一頁" at bounding box center [665, 303] width 31 height 18
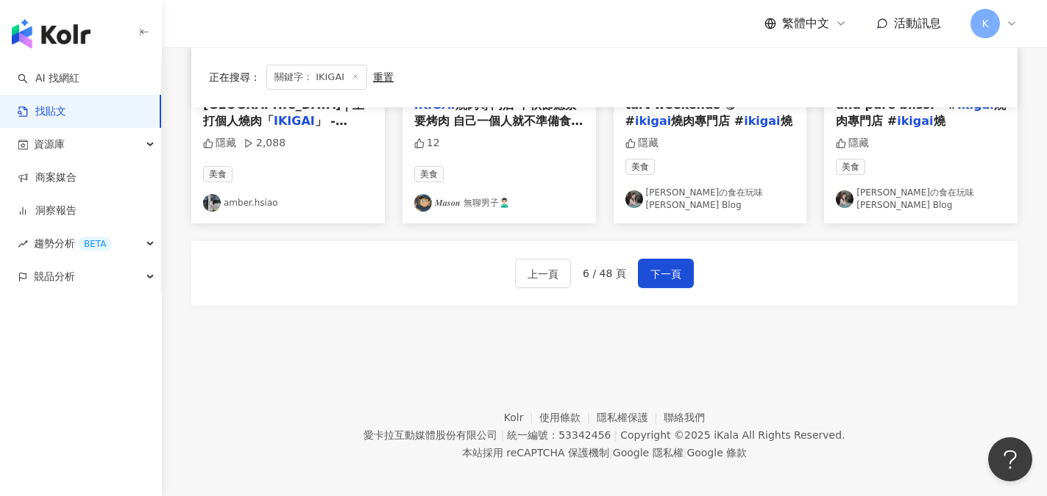
scroll to position [927, 0]
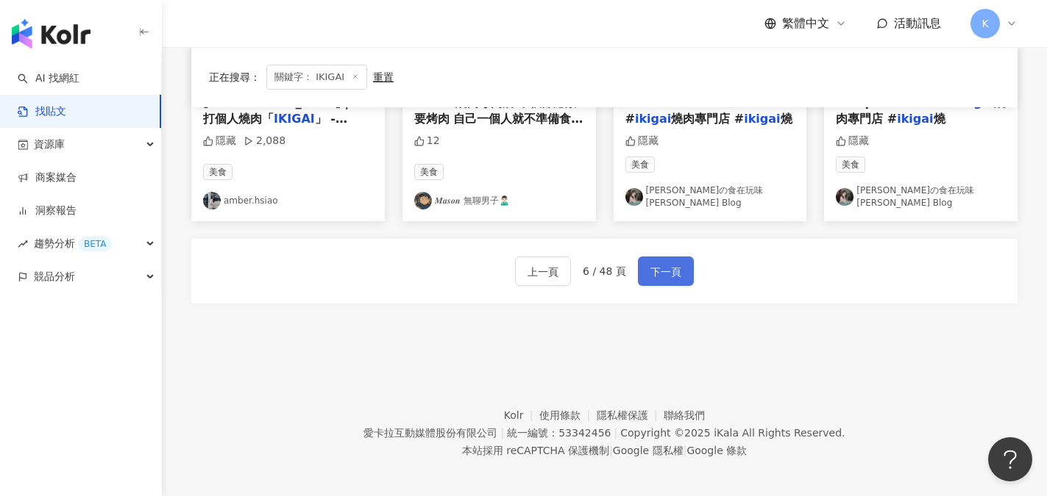
click at [673, 267] on span "下一頁" at bounding box center [665, 272] width 31 height 18
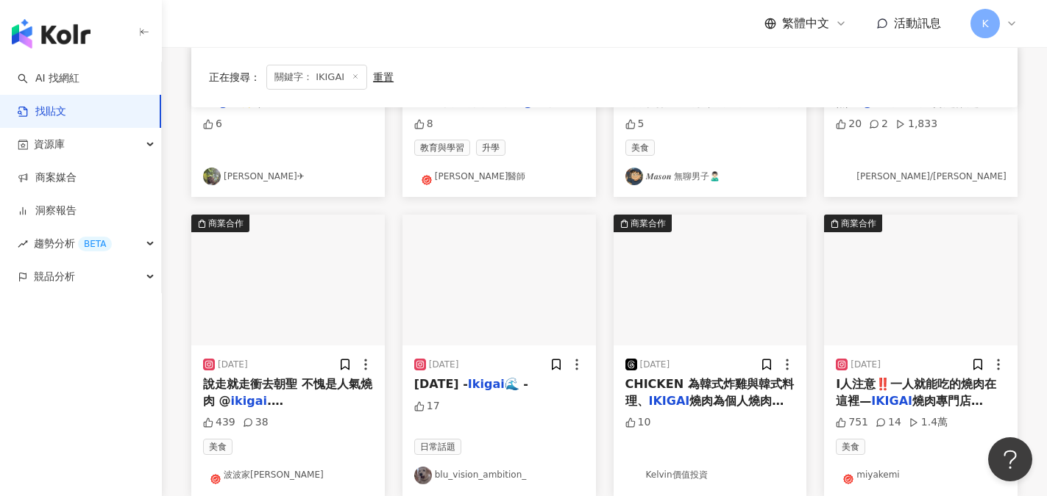
scroll to position [332, 0]
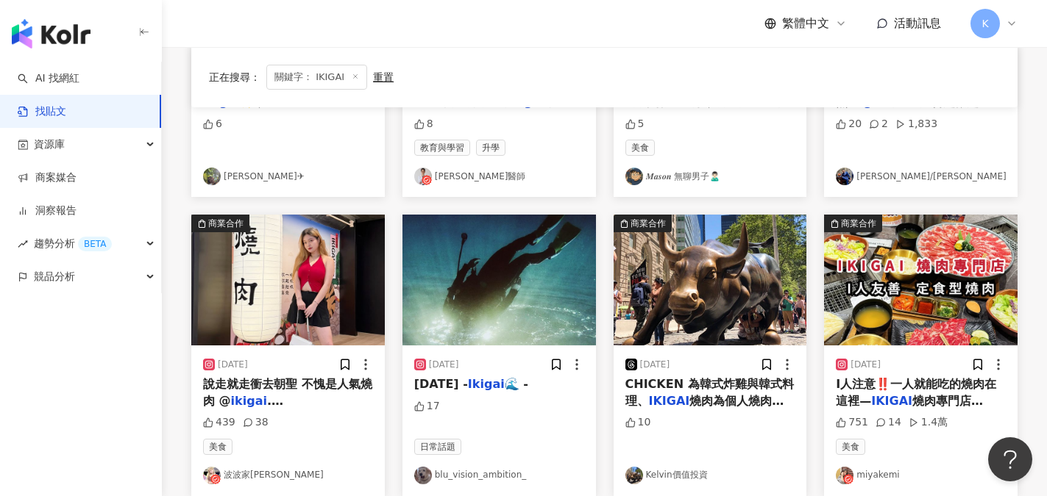
click at [352, 75] on icon at bounding box center [355, 76] width 7 height 7
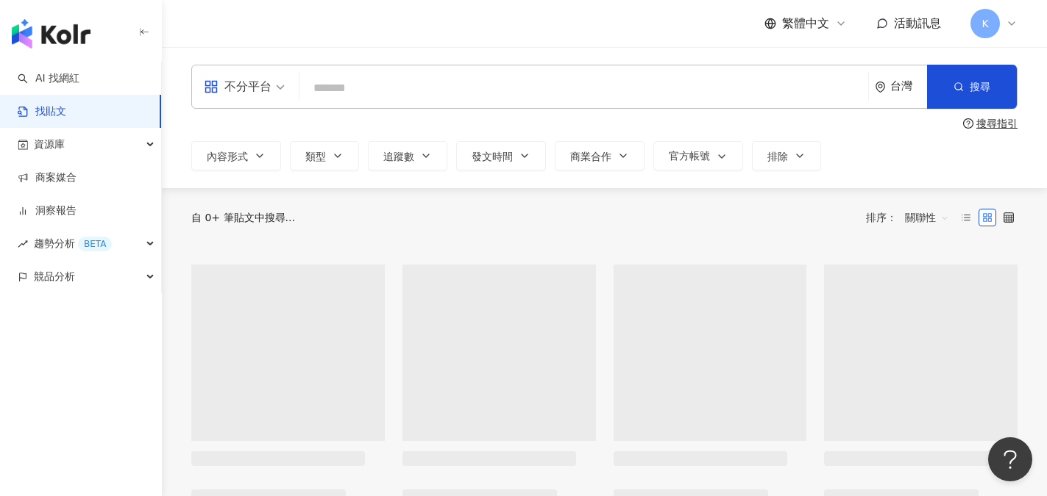
click at [387, 76] on input "search" at bounding box center [583, 88] width 557 height 32
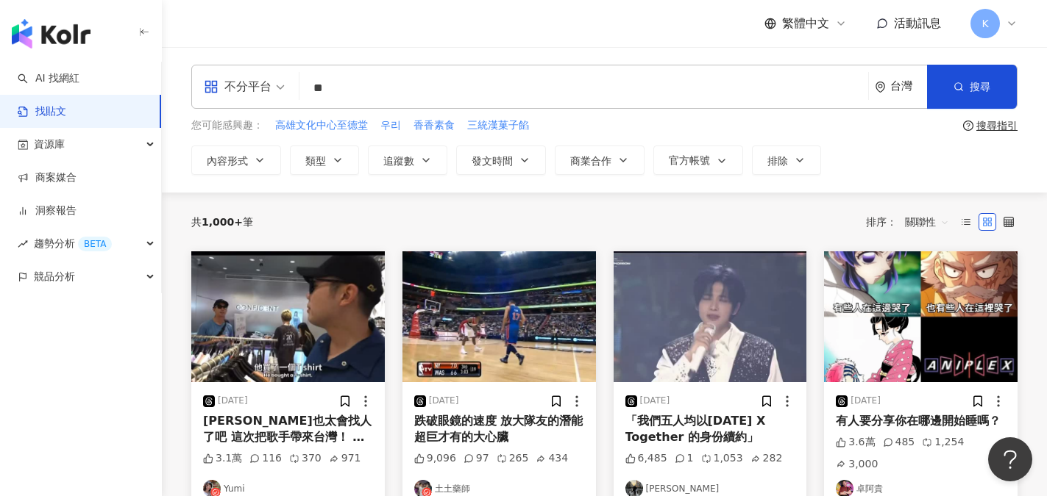
type input "*"
type input "***"
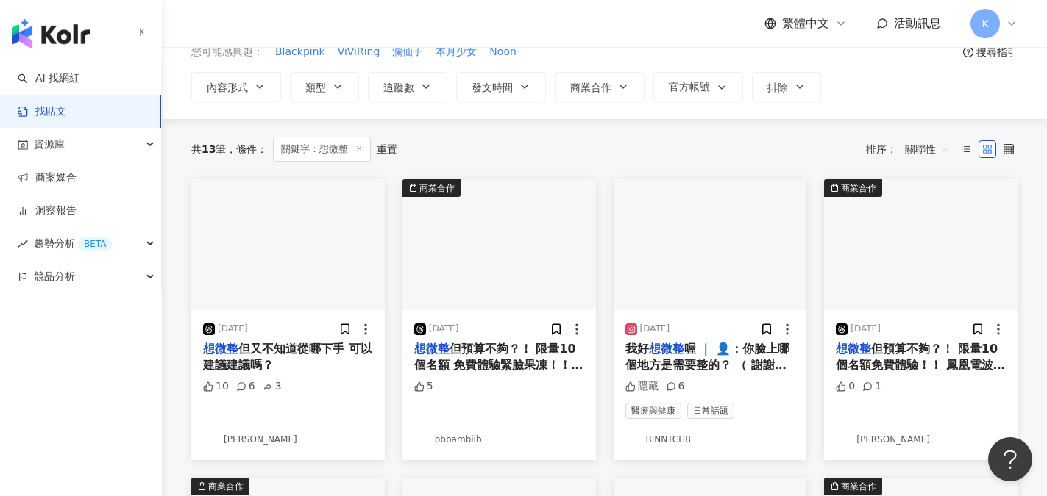
scroll to position [147, 0]
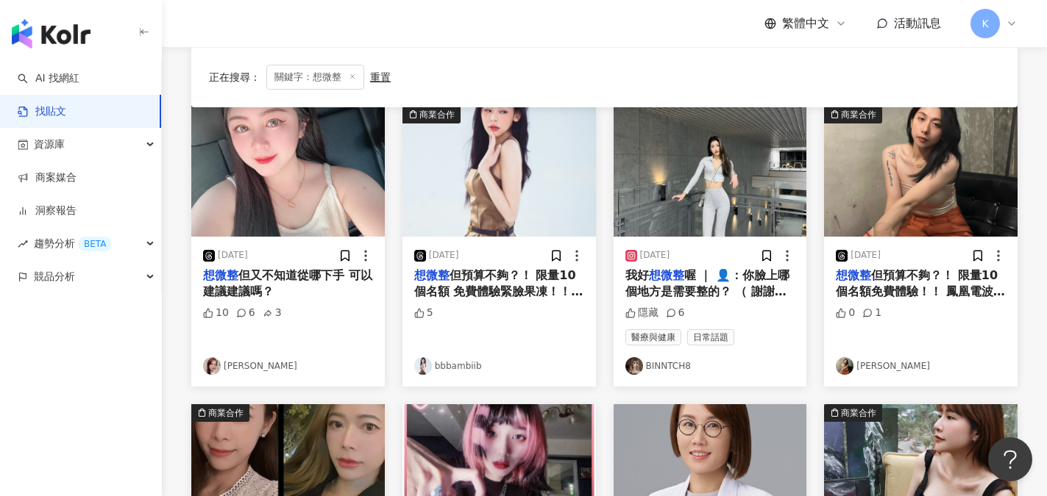
click at [682, 284] on span "喔 ｜ 👤：你臉上哪個地方是需要整的？ （ 謝謝身邊所有愛人的情緒價值🥹❤️‍🩹 ）" at bounding box center [707, 291] width 164 height 47
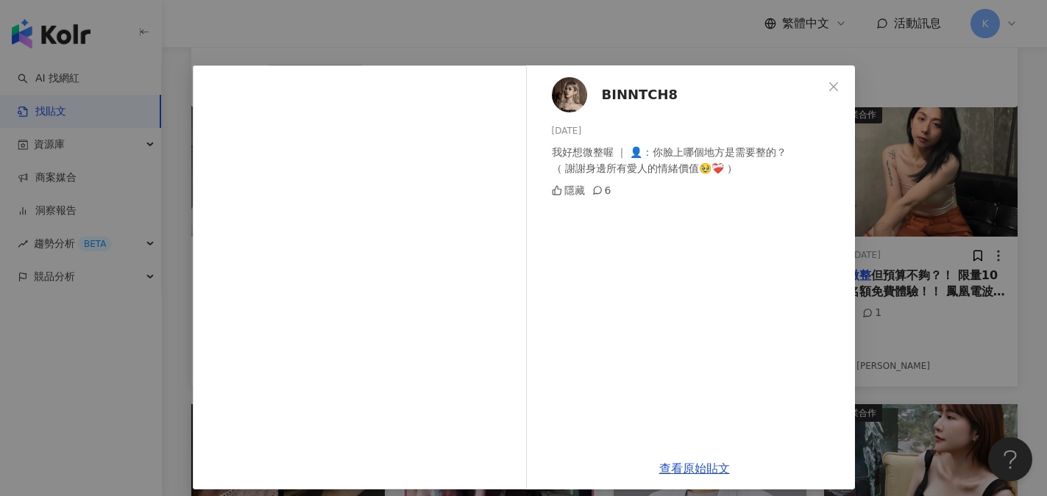
scroll to position [19, 0]
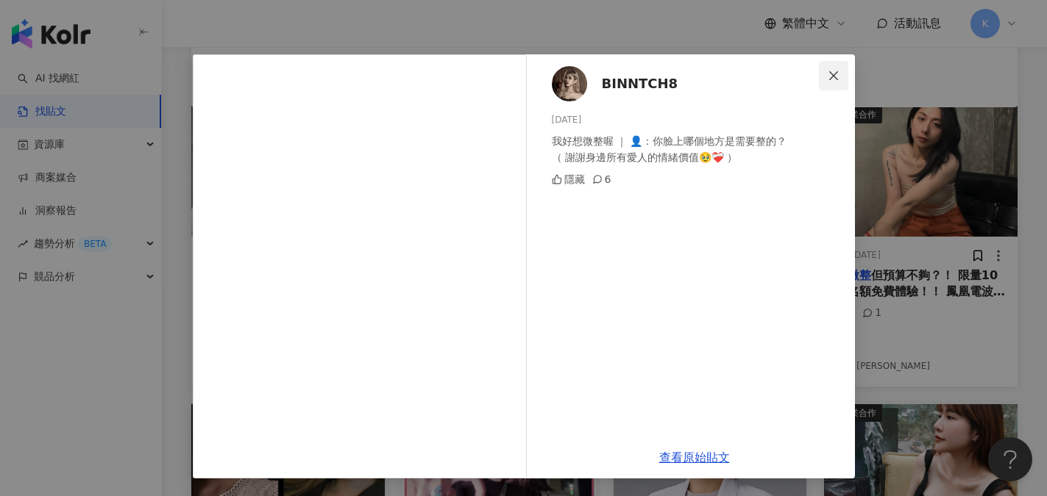
click at [829, 76] on icon "close" at bounding box center [833, 75] width 9 height 9
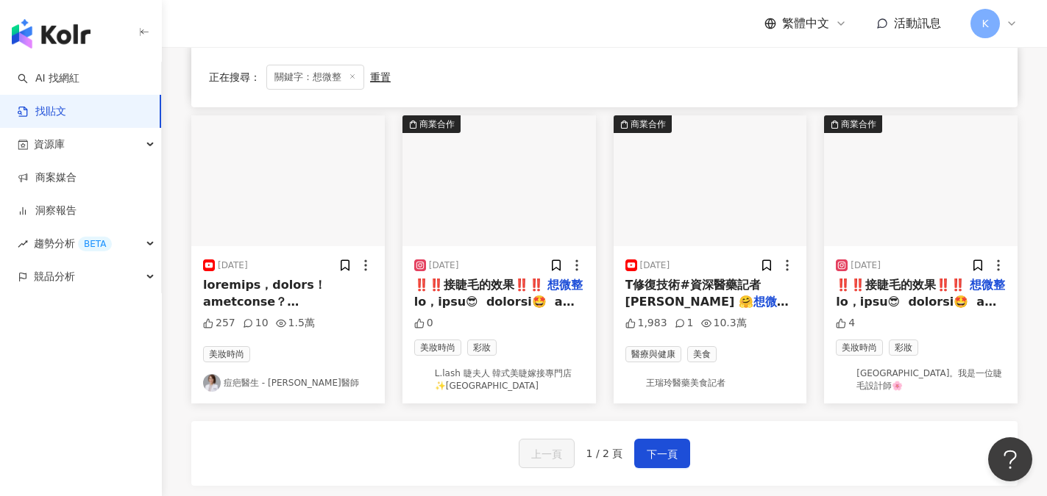
scroll to position [736, 0]
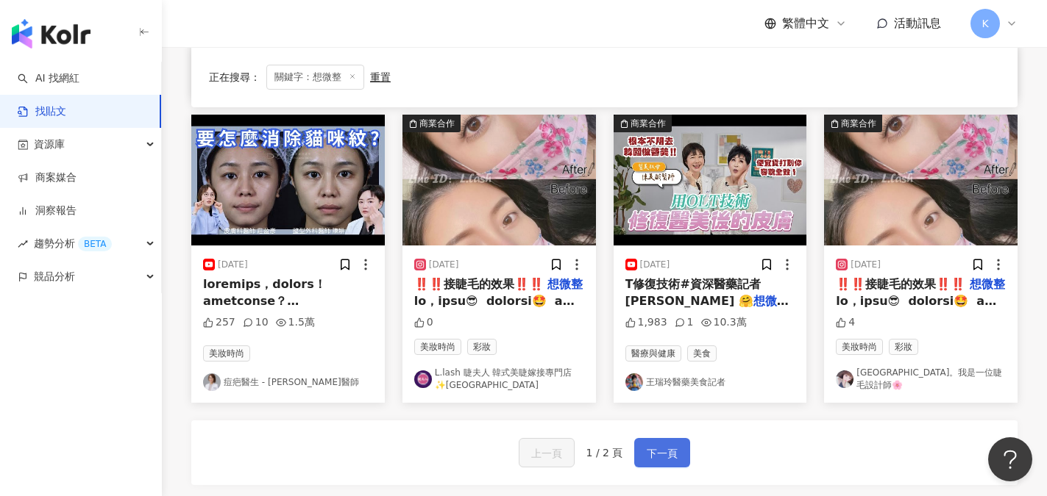
click at [672, 455] on span "下一頁" at bounding box center [662, 454] width 31 height 18
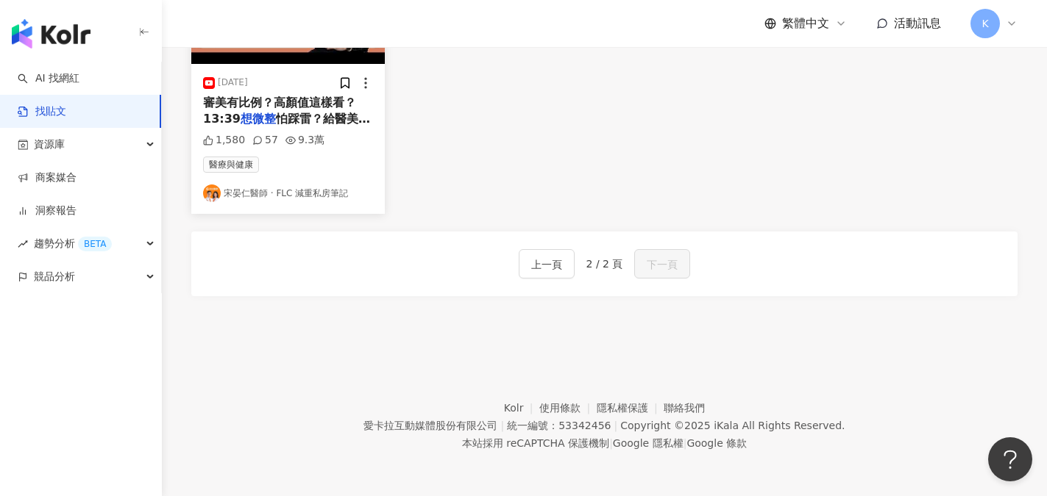
scroll to position [130, 0]
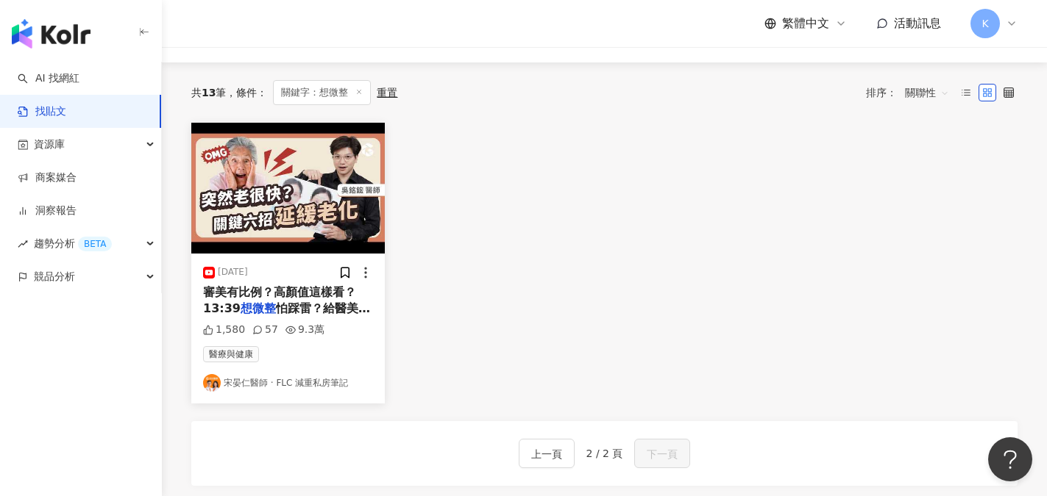
click at [247, 295] on span "審美有比例？高顏值這樣看？ 13:39" at bounding box center [279, 300] width 153 height 30
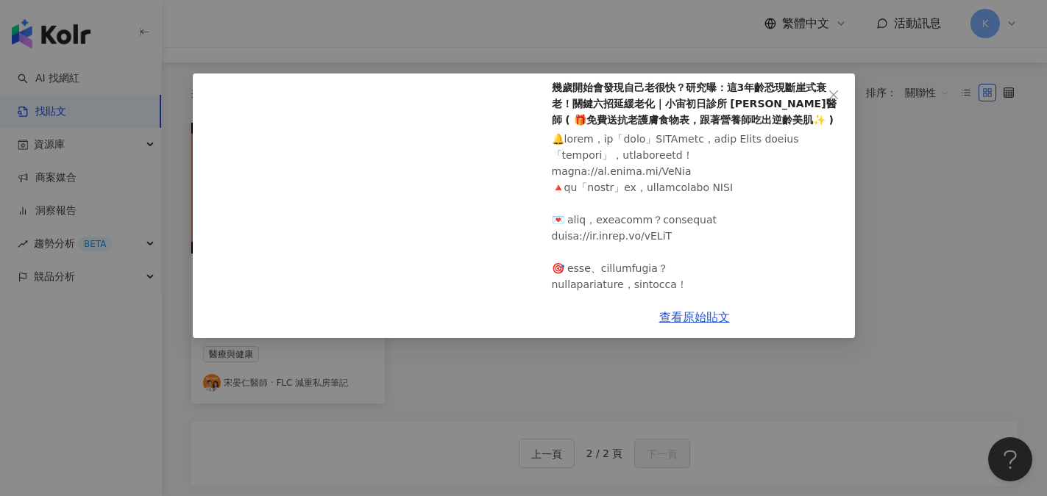
scroll to position [74, 0]
click at [741, 393] on div "宋晏仁醫師 ‧ FLC 減重私房筆記 2024/10/15 幾歲開始會發現自己老很快？研究曝：這3年齡恐現斷崖式衰老！關鍵六招延緩老化｜小宙初日診所 吳銘鋐醫…" at bounding box center [523, 248] width 1047 height 496
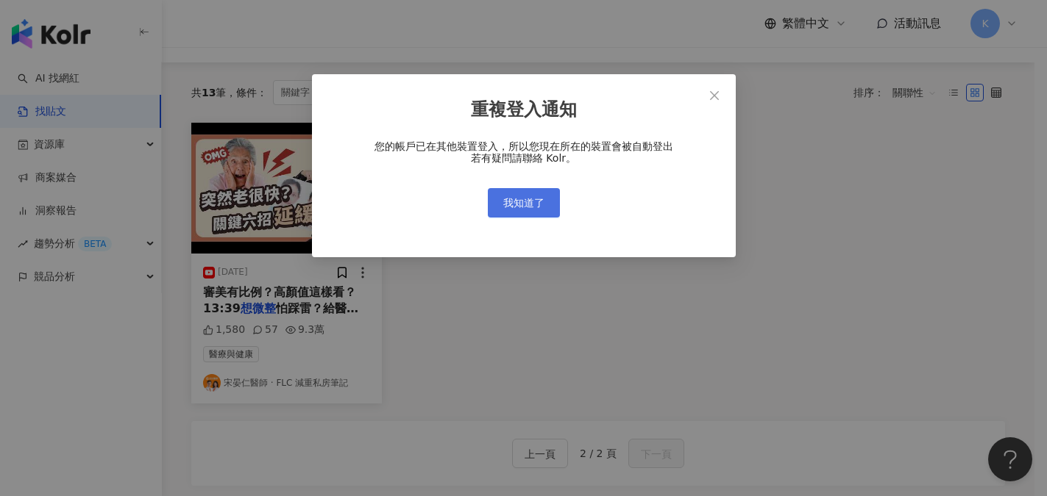
click at [521, 207] on span "我知道了" at bounding box center [523, 203] width 41 height 12
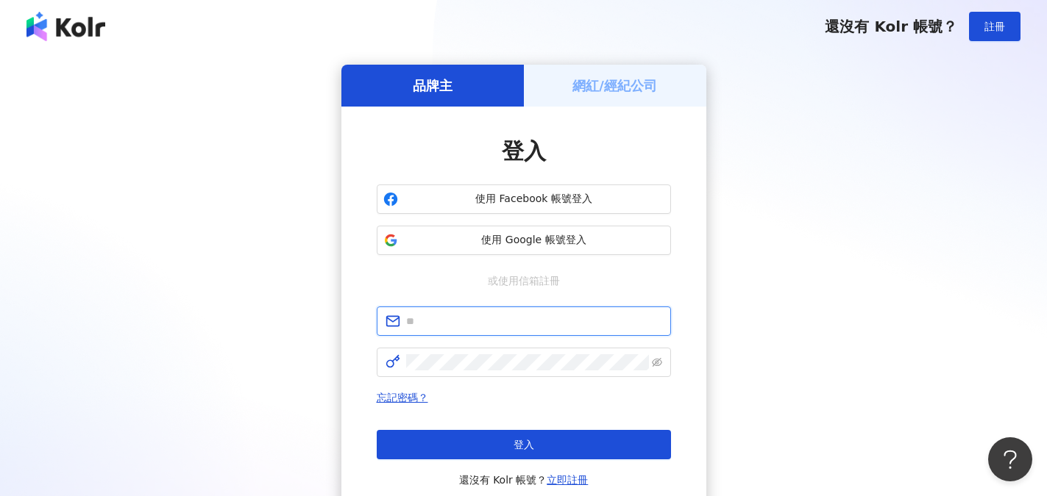
type input "**********"
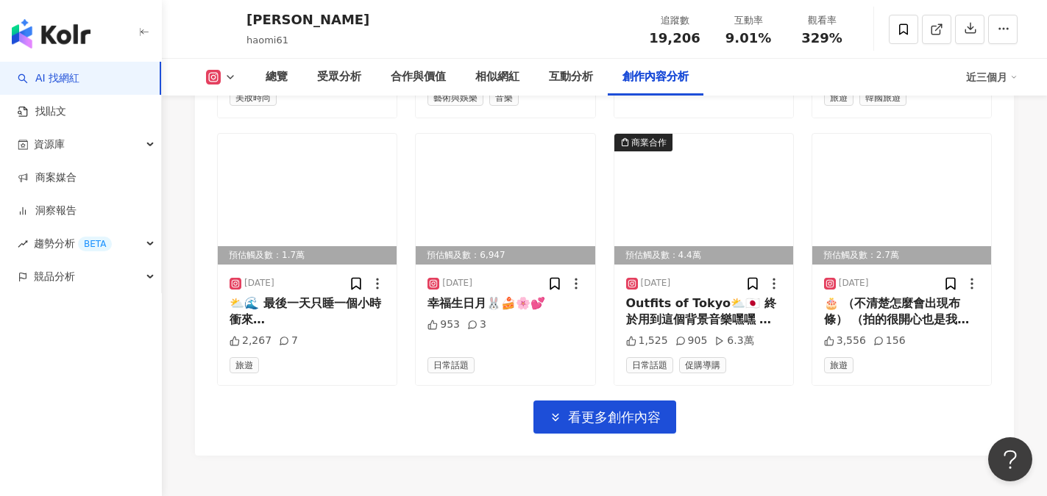
scroll to position [5222, 0]
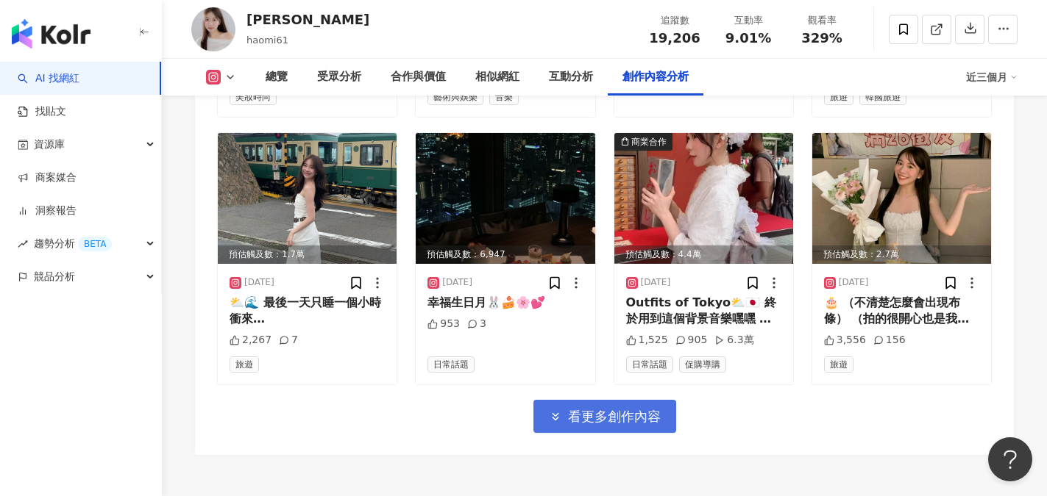
click at [598, 400] on button "看更多創作內容" at bounding box center [604, 416] width 143 height 33
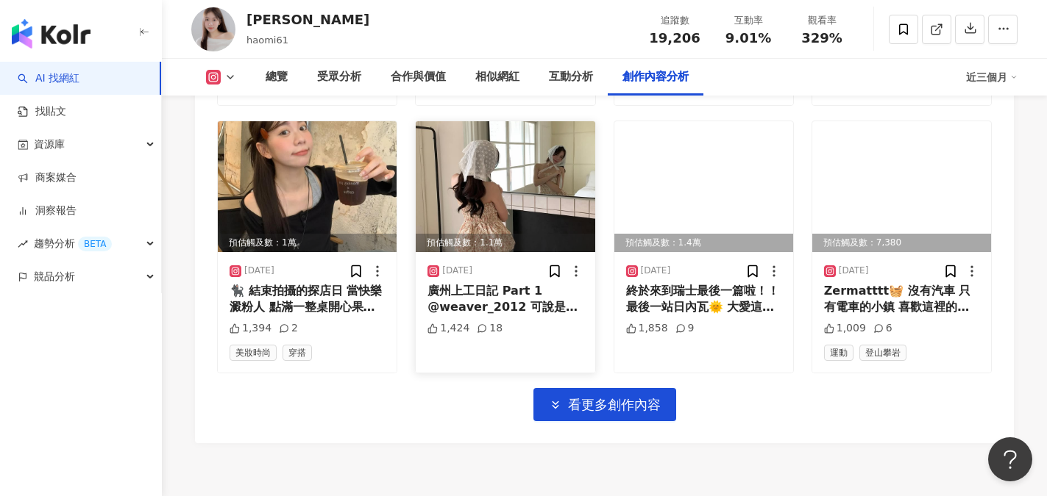
scroll to position [6096, 0]
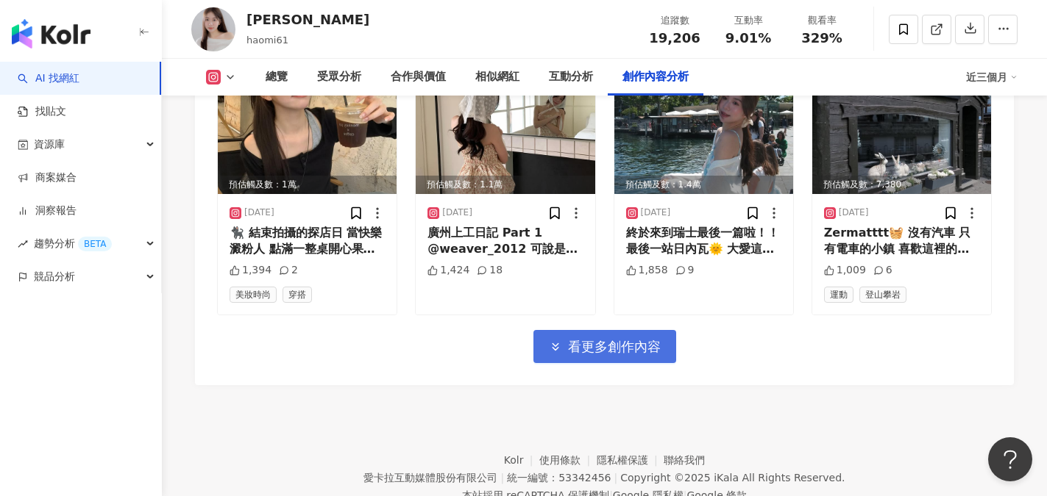
click at [633, 339] on span "看更多創作內容" at bounding box center [614, 347] width 93 height 16
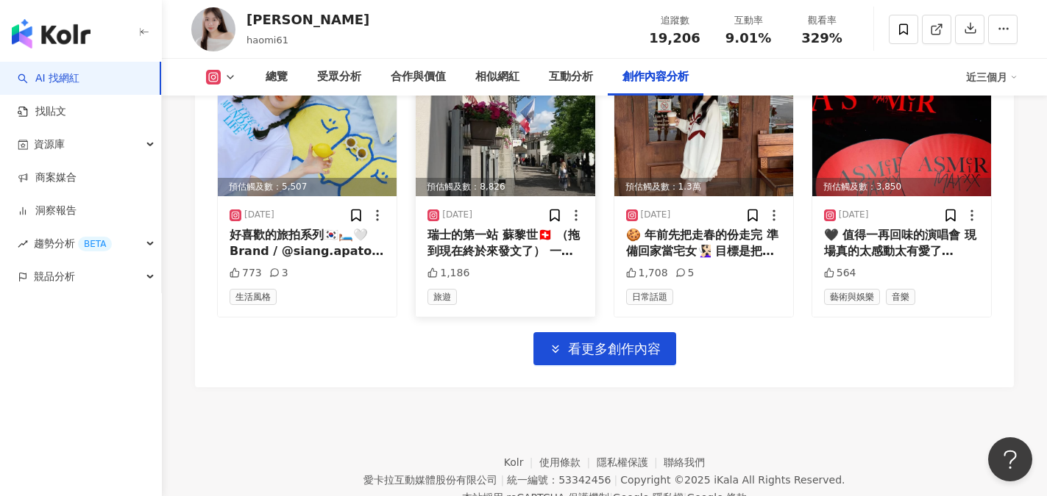
scroll to position [6900, 0]
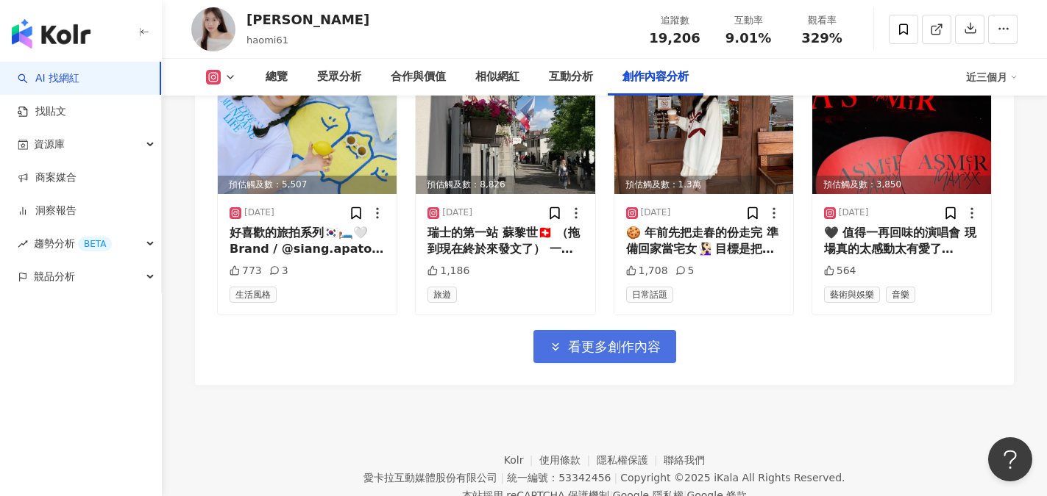
click at [568, 339] on span "看更多創作內容" at bounding box center [614, 347] width 93 height 16
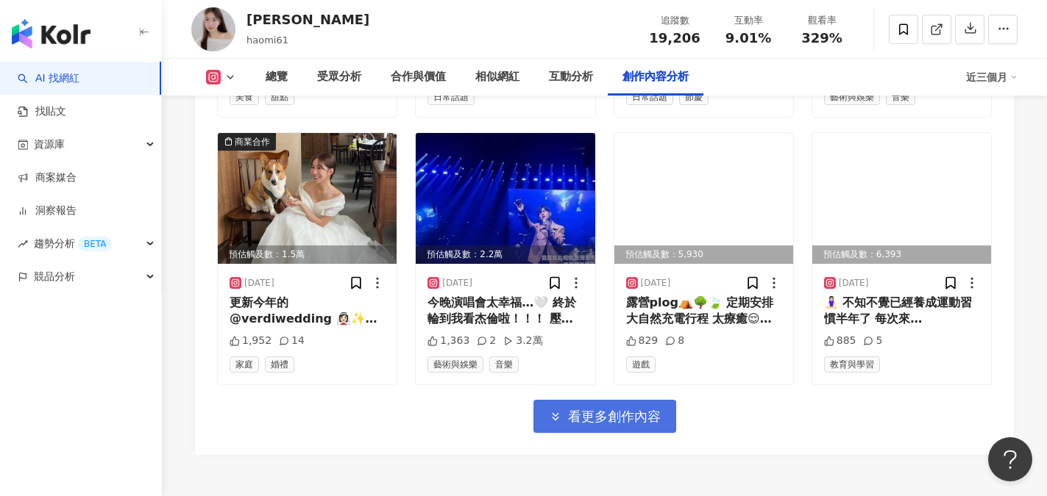
scroll to position [7635, 0]
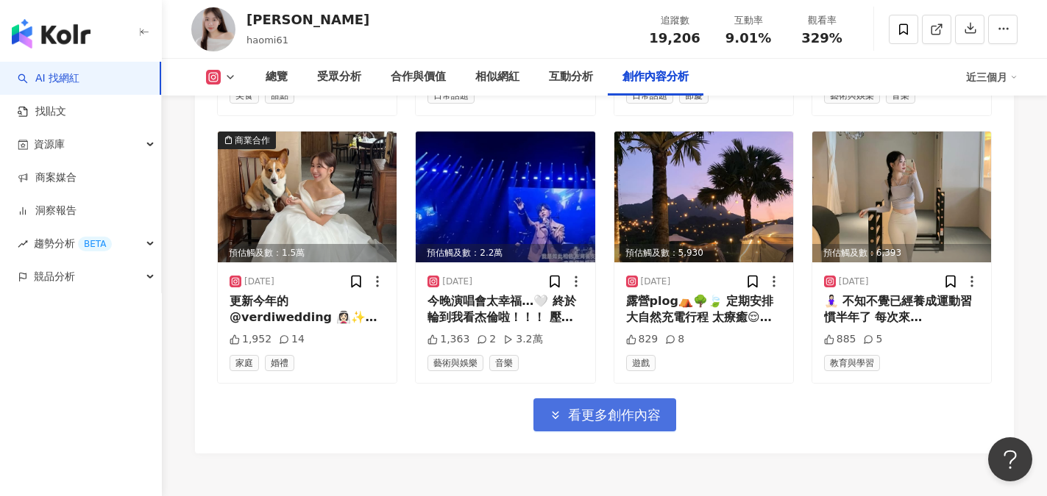
click at [623, 407] on span "看更多創作內容" at bounding box center [614, 415] width 93 height 16
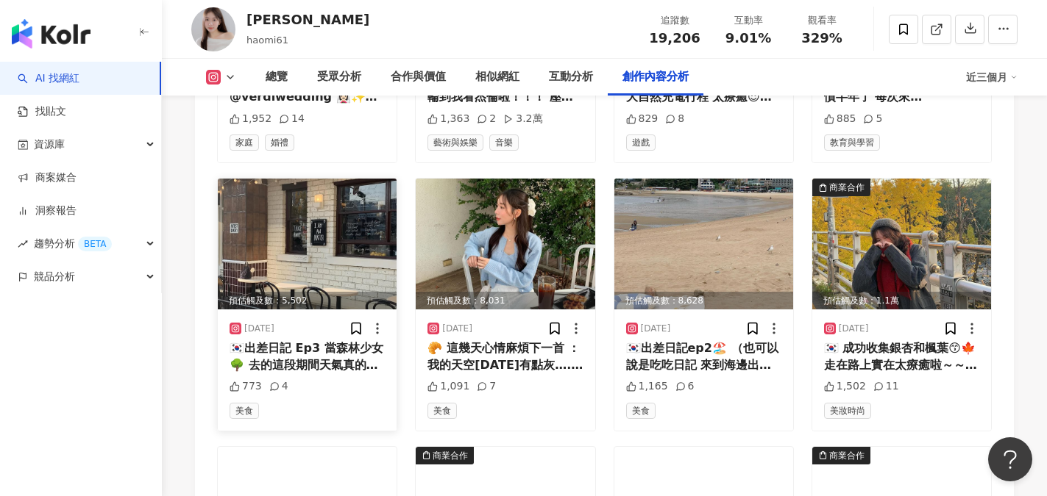
scroll to position [8077, 0]
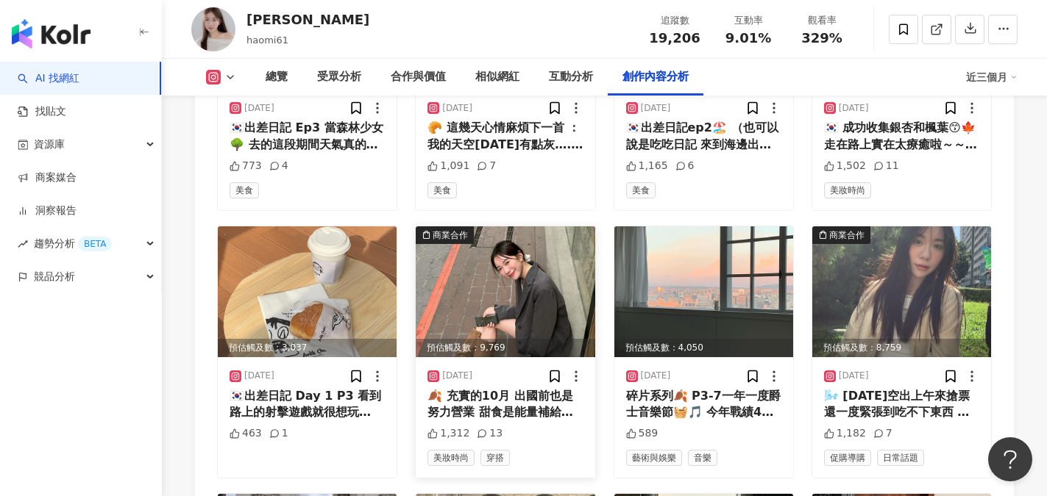
click at [535, 280] on img at bounding box center [505, 292] width 179 height 131
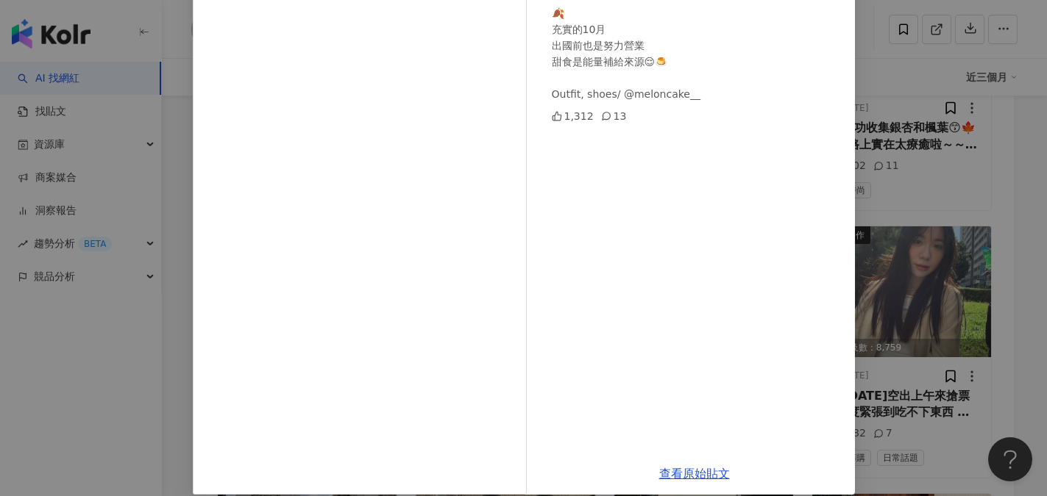
scroll to position [0, 0]
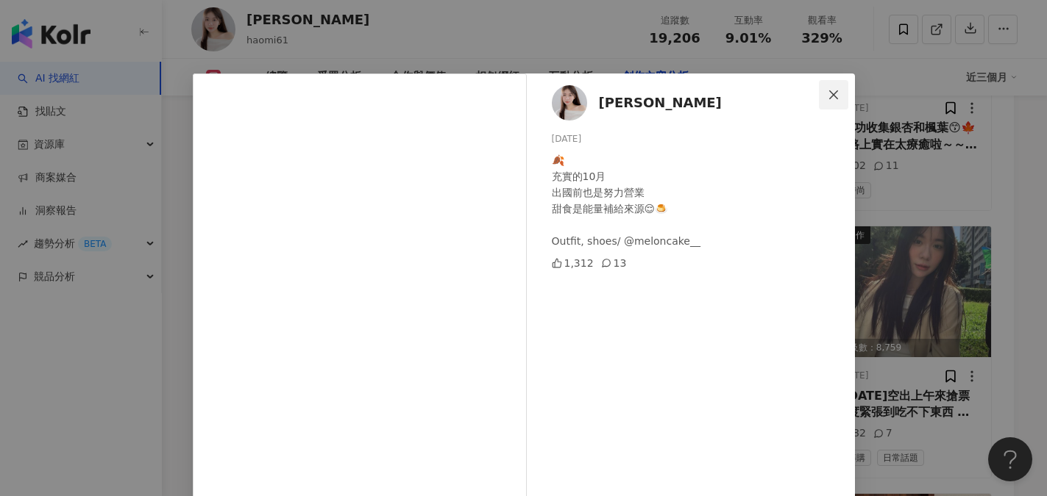
click at [820, 94] on span "Close" at bounding box center [833, 95] width 29 height 12
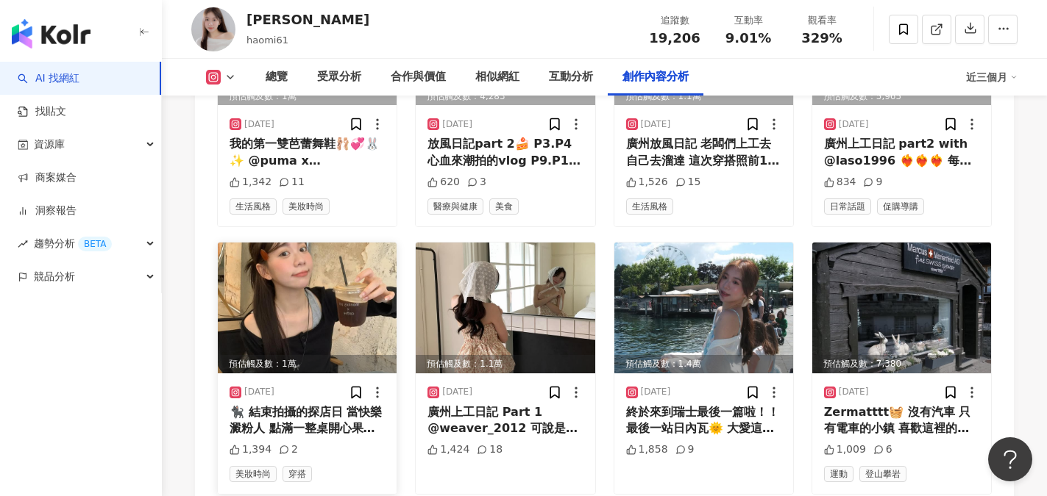
scroll to position [5944, 0]
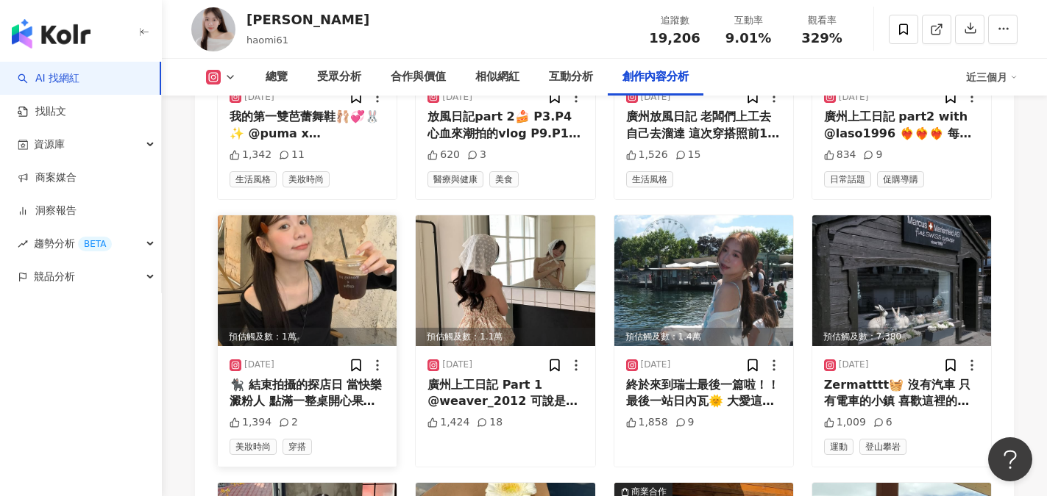
click at [318, 377] on div "🐈‍⬛ 結束拍攝的探店日 當快樂澱粉人 點滿一整桌開心果(≧∇≦)✌🏻 Outfit/ @melze__ 發現來廣州不用帶什麼衣服 這套穿了好多天🤤" at bounding box center [306, 393] width 155 height 33
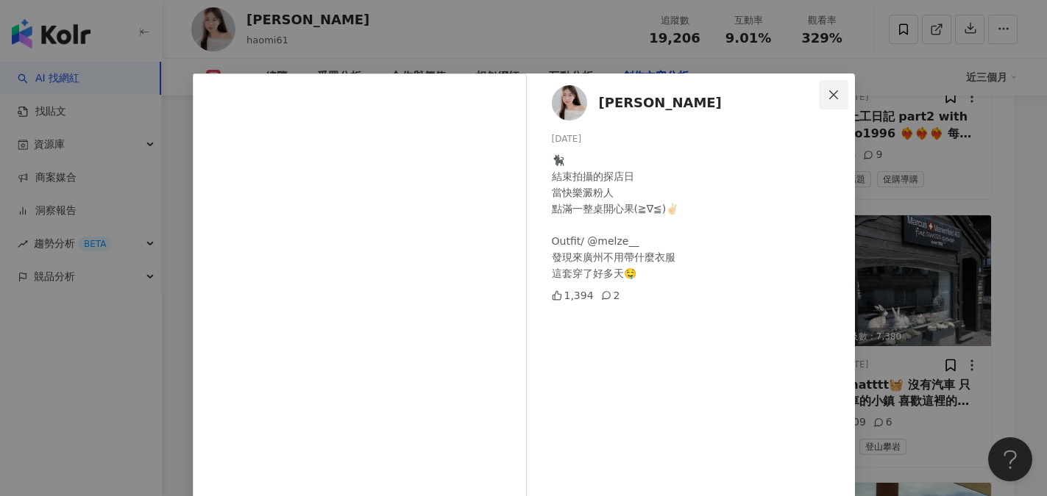
click at [828, 89] on icon "close" at bounding box center [833, 95] width 12 height 12
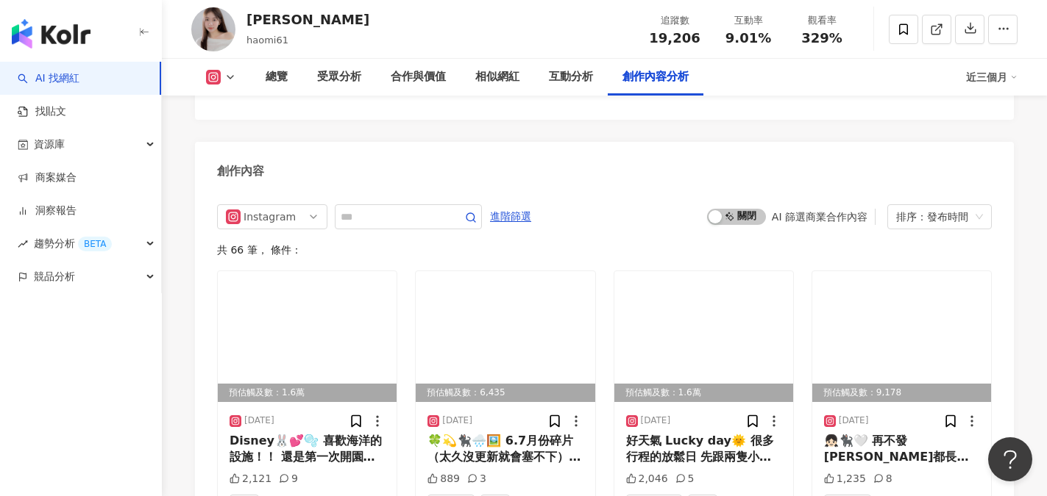
scroll to position [4473, 0]
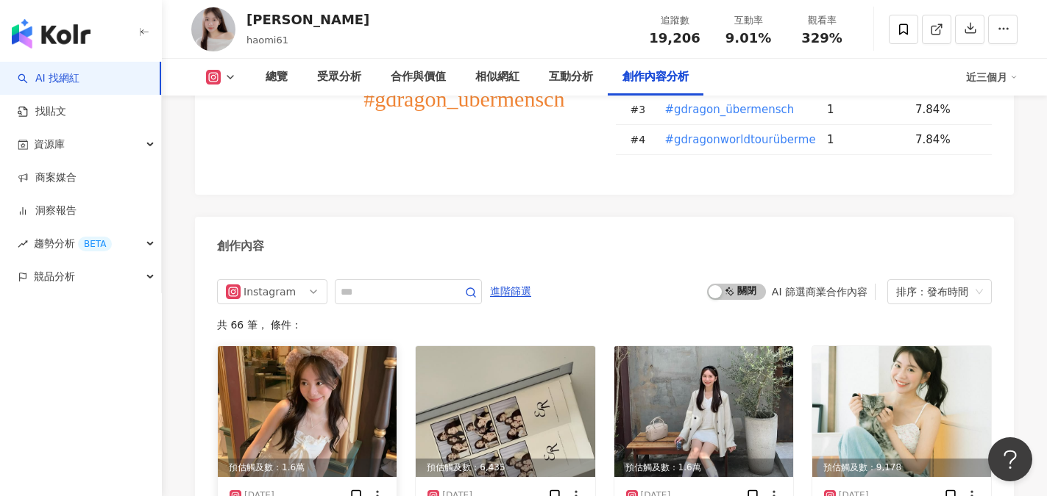
click at [299, 346] on img at bounding box center [307, 411] width 179 height 131
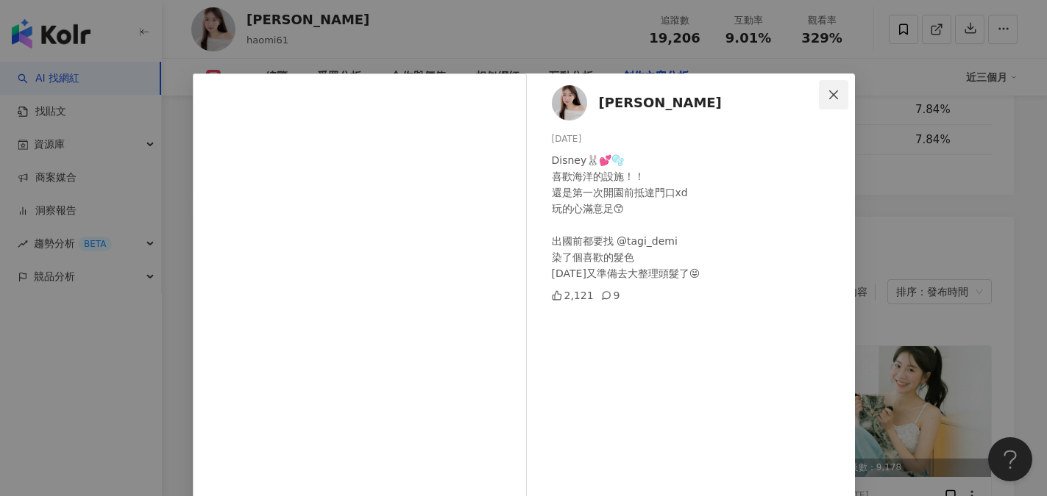
click at [831, 99] on icon "close" at bounding box center [833, 94] width 9 height 9
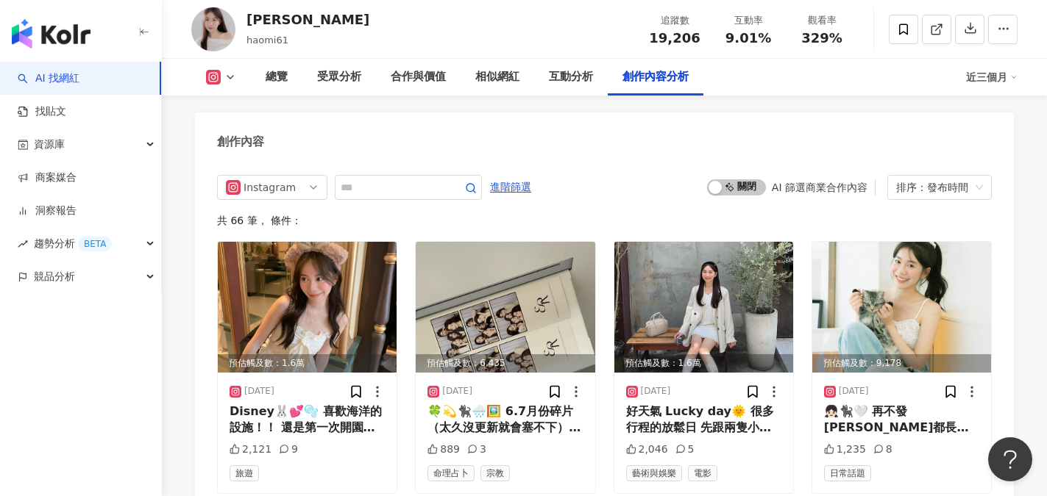
scroll to position [4620, 0]
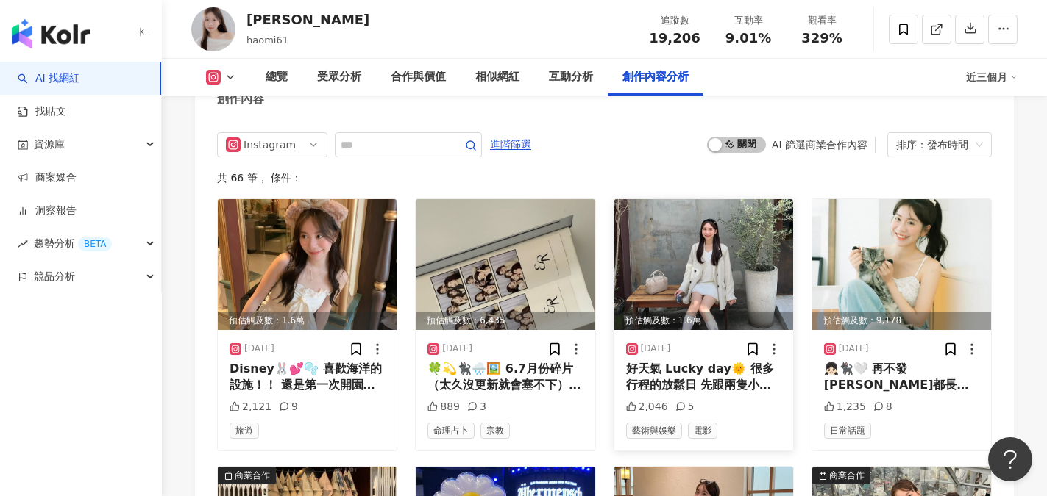
click at [705, 361] on div "好天氣 Lucky day🌞 很多行程的放鬆日 先跟兩隻小可愛跑咖🐶 看了期待很久的F1 🏎️🏁 第一次這麼認真看一部電影 好看到不行！！🌟🌟🌟 Outfit…" at bounding box center [703, 377] width 155 height 33
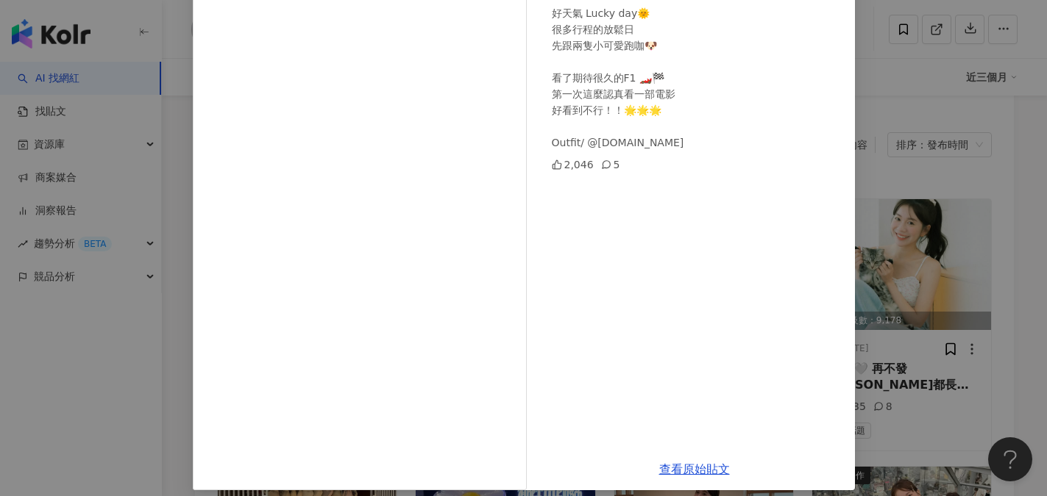
scroll to position [159, 0]
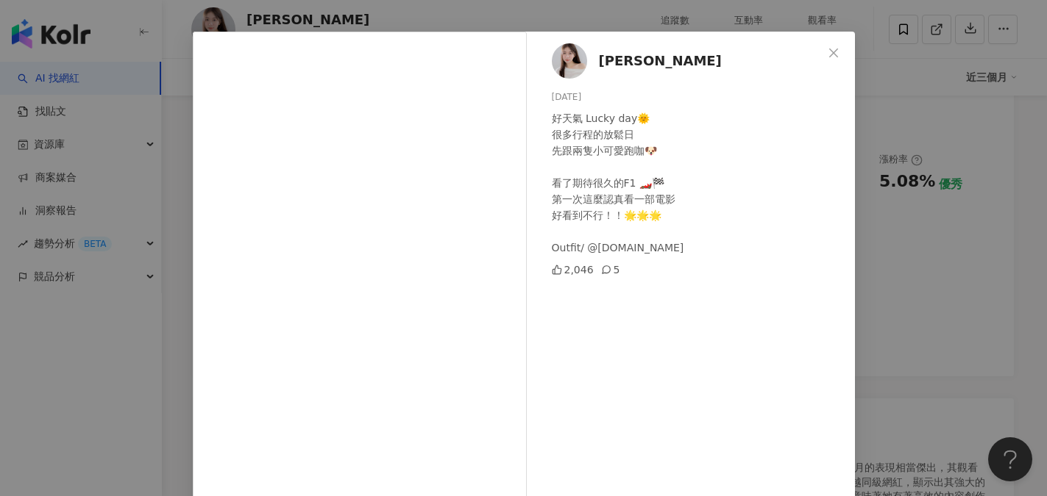
scroll to position [12, 0]
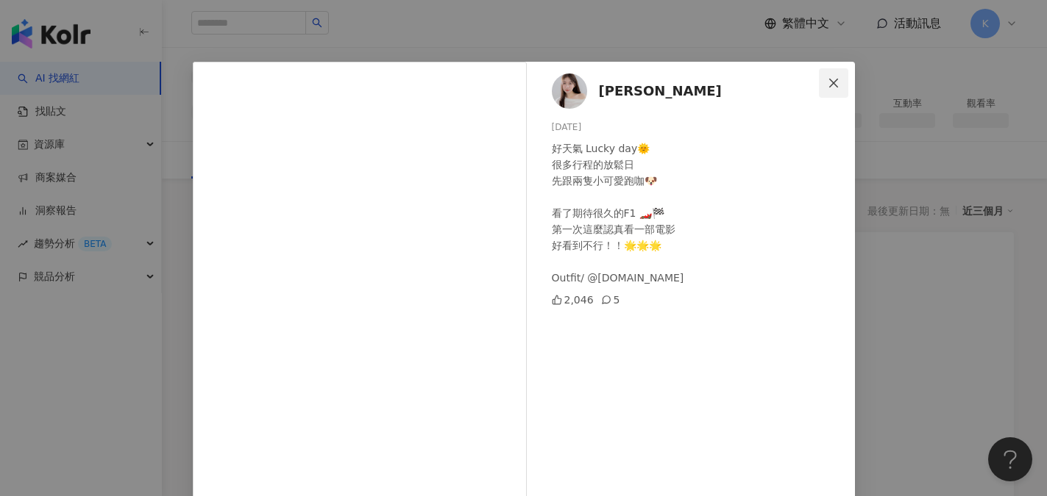
click at [827, 82] on icon "close" at bounding box center [833, 83] width 12 height 12
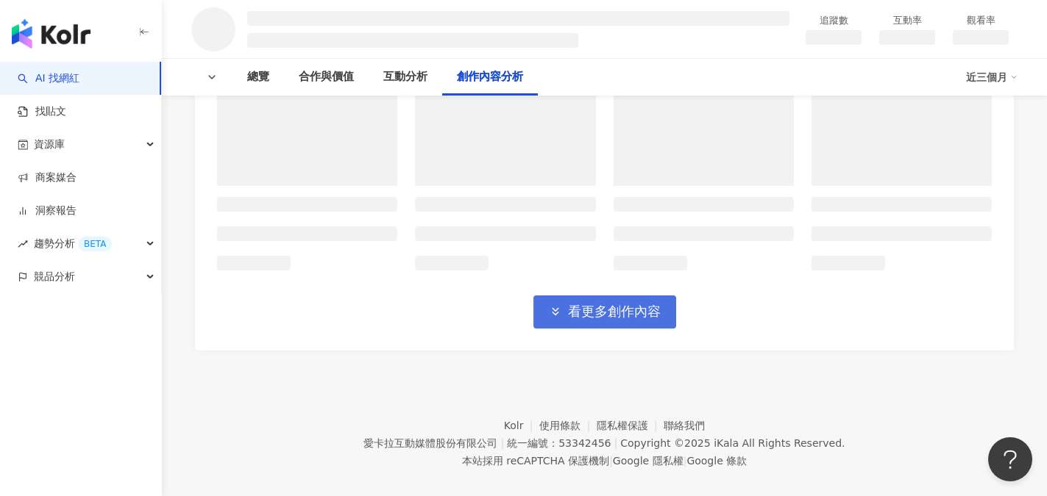
scroll to position [2604, 0]
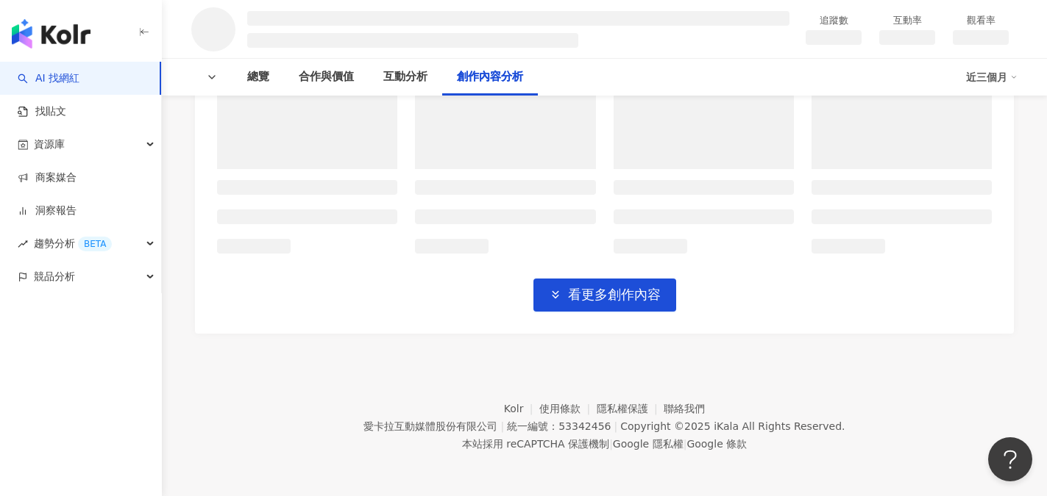
click at [627, 305] on button "看更多創作內容" at bounding box center [604, 295] width 143 height 33
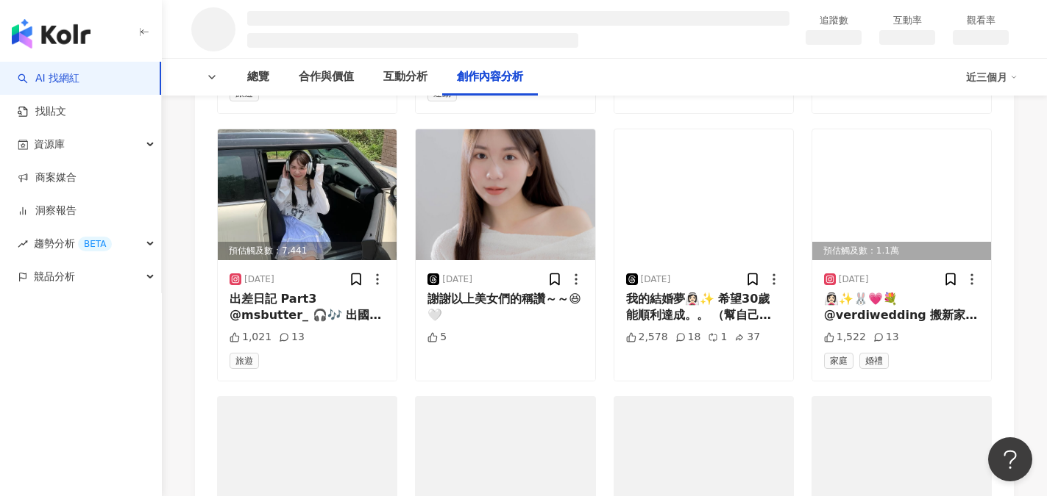
scroll to position [3046, 0]
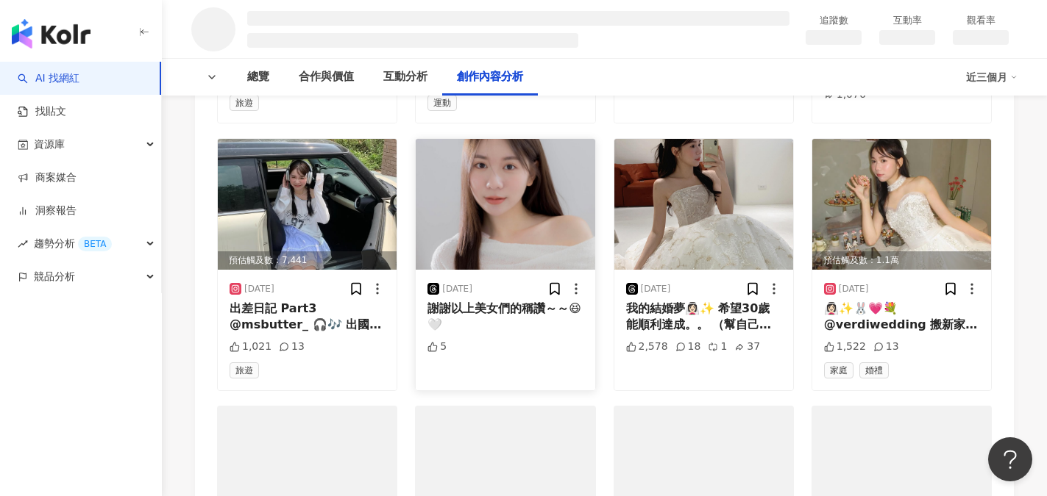
click at [490, 302] on div "謝謝以上美女們的稱讚～～😆🤍" at bounding box center [504, 317] width 155 height 33
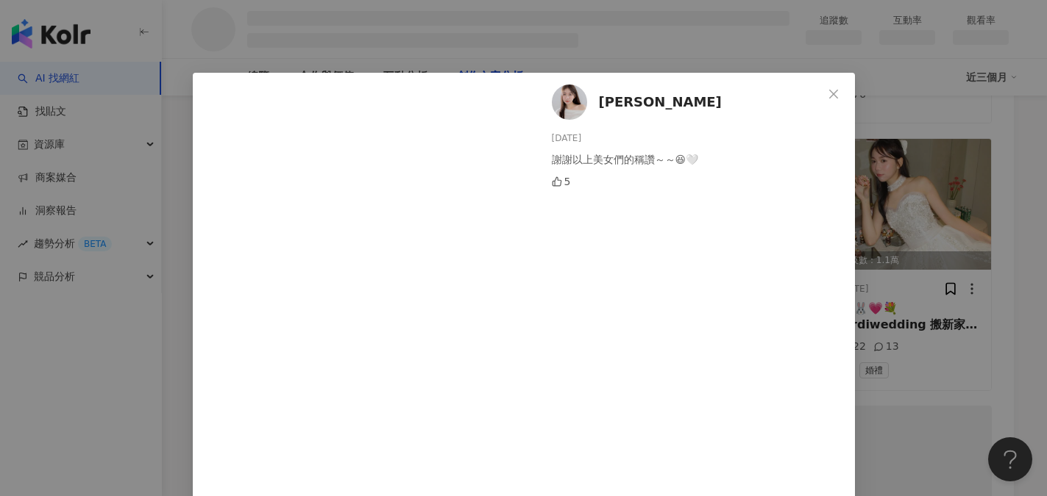
scroll to position [0, 0]
click at [828, 91] on icon "close" at bounding box center [833, 95] width 12 height 12
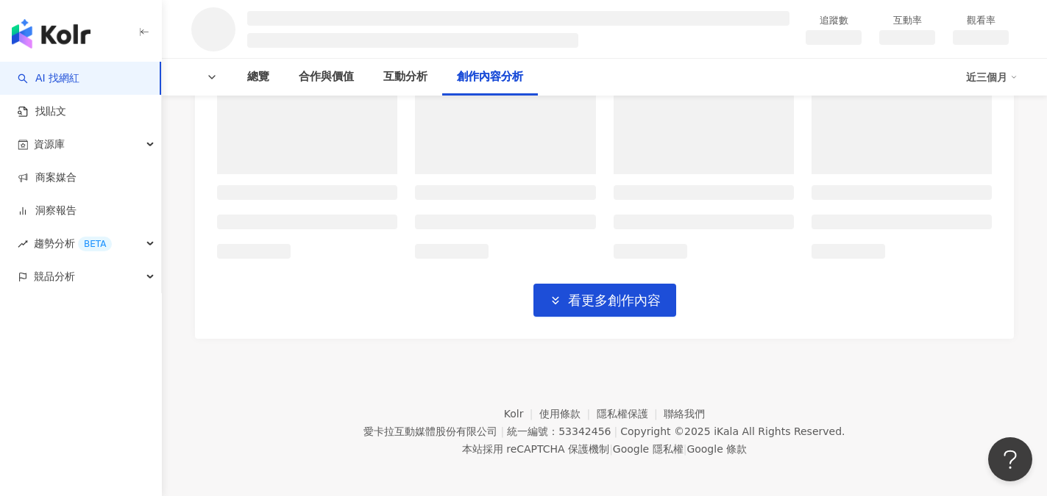
scroll to position [3409, 0]
click at [641, 301] on span "看更多創作內容" at bounding box center [614, 300] width 93 height 16
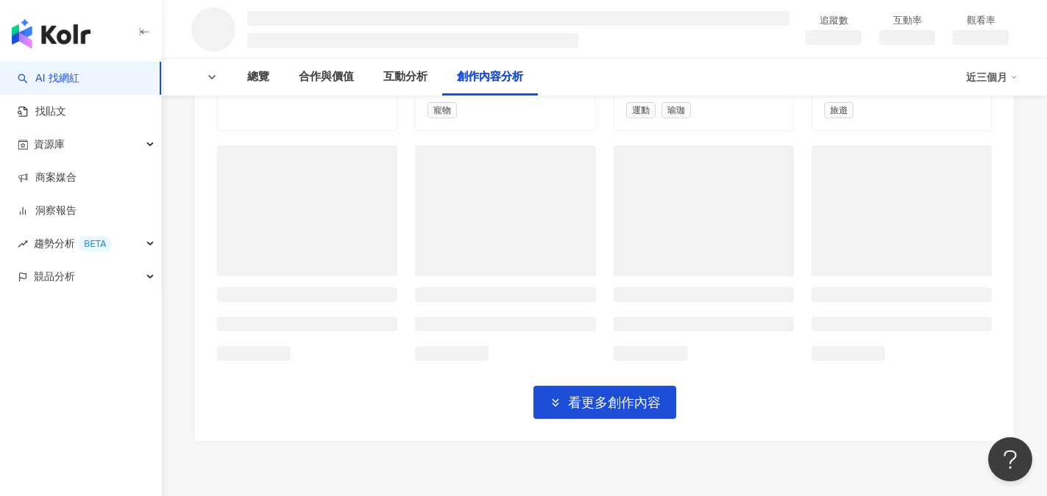
scroll to position [4145, 0]
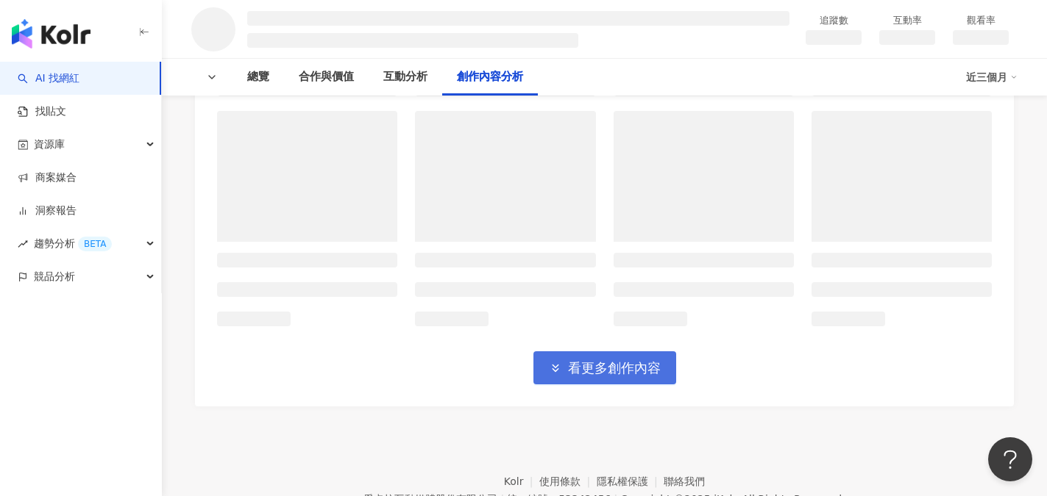
click at [640, 366] on span "看更多創作內容" at bounding box center [614, 368] width 93 height 16
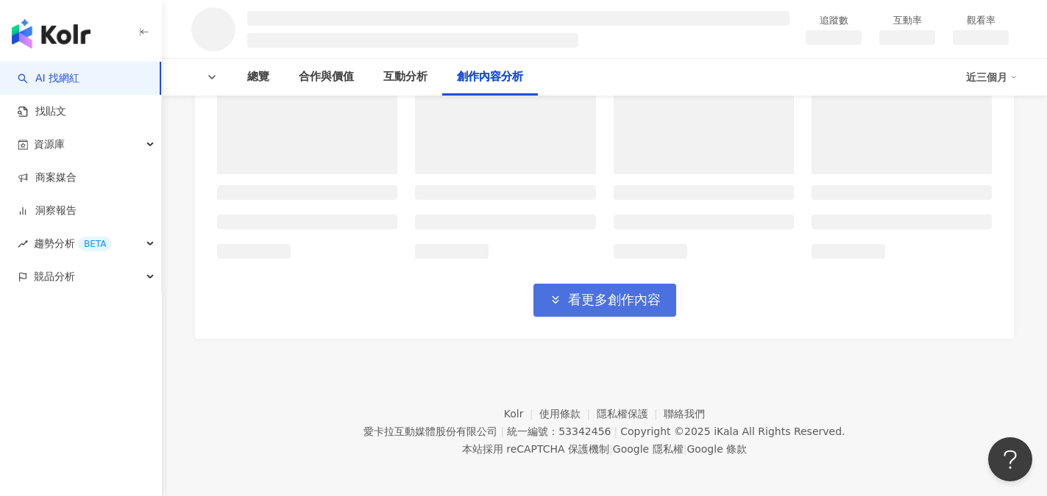
click at [637, 292] on span "看更多創作內容" at bounding box center [614, 300] width 93 height 16
click at [634, 292] on span "看更多創作內容" at bounding box center [614, 300] width 93 height 16
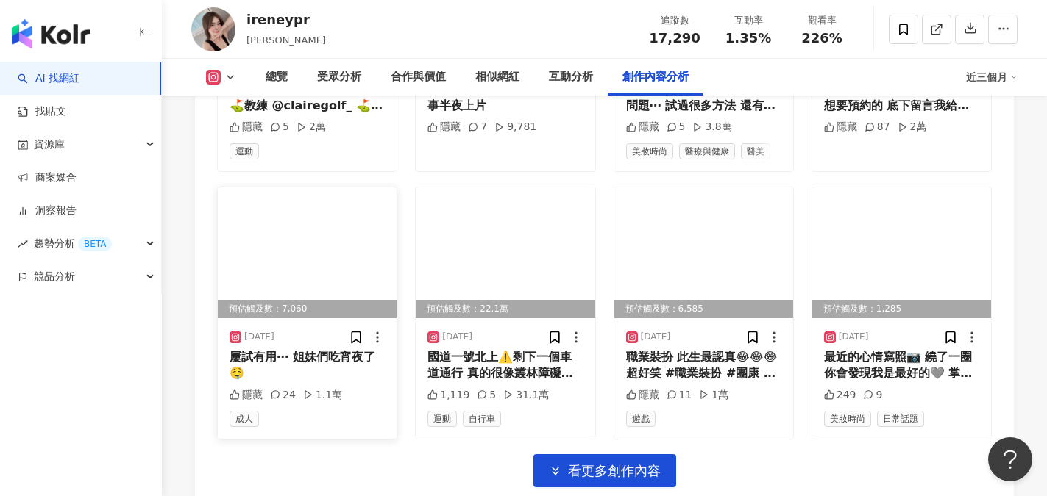
scroll to position [5002, 0]
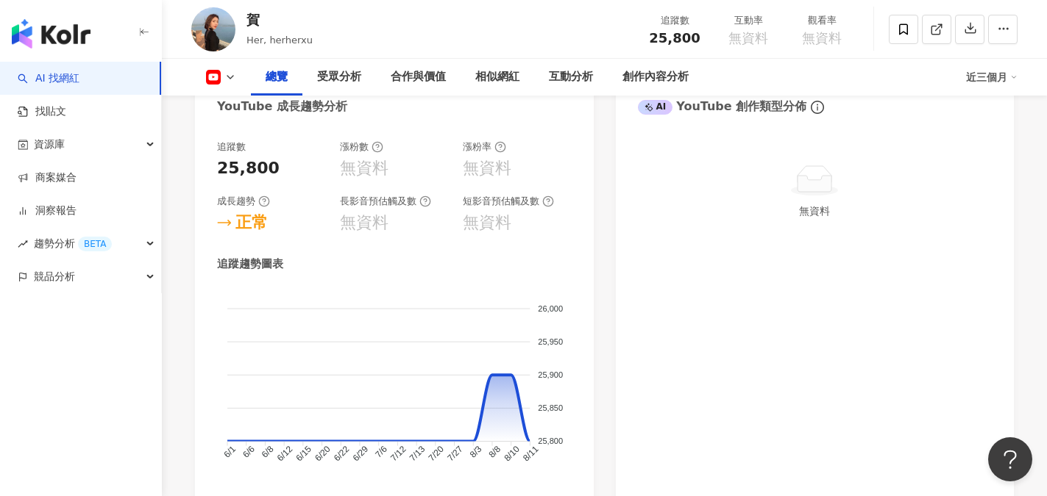
scroll to position [662, 0]
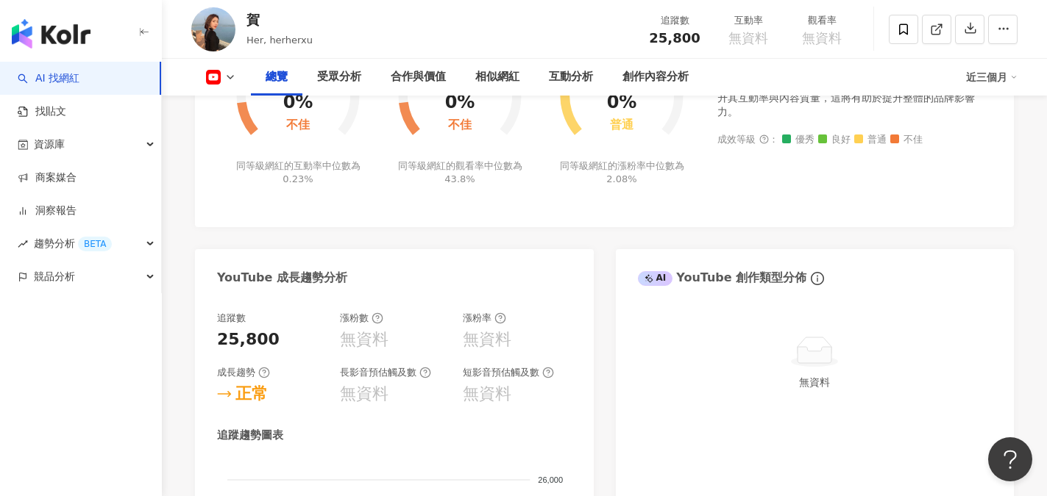
click at [70, 79] on link "AI 找網紅" at bounding box center [49, 78] width 62 height 15
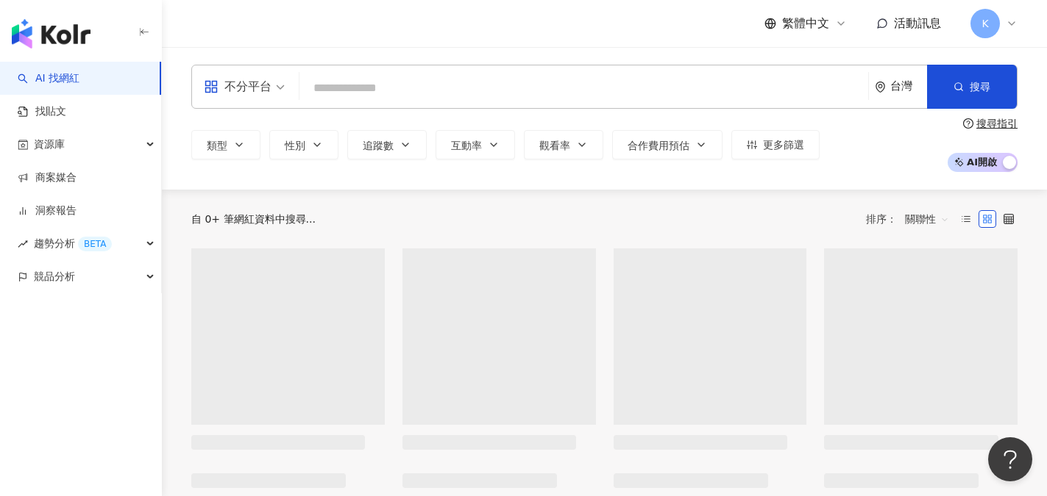
click at [320, 85] on input "search" at bounding box center [583, 88] width 557 height 28
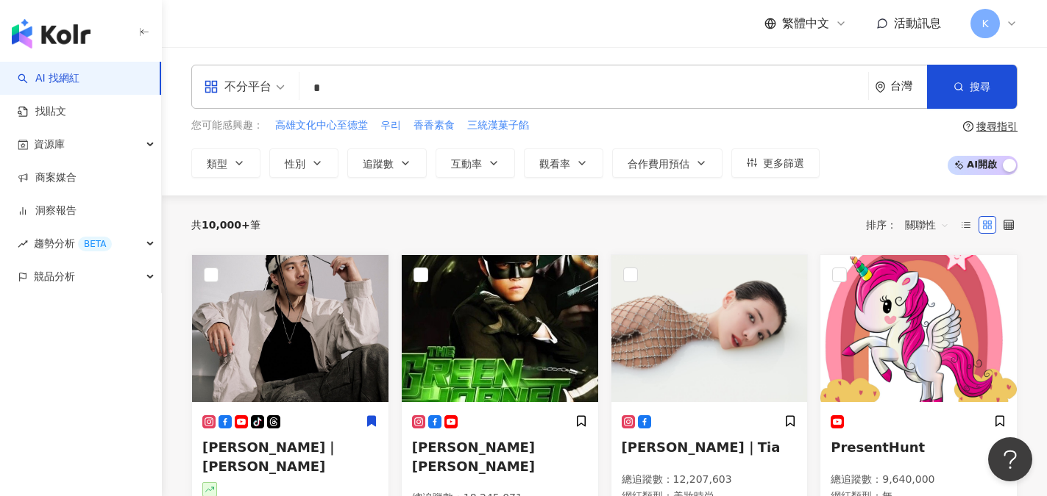
type input "*"
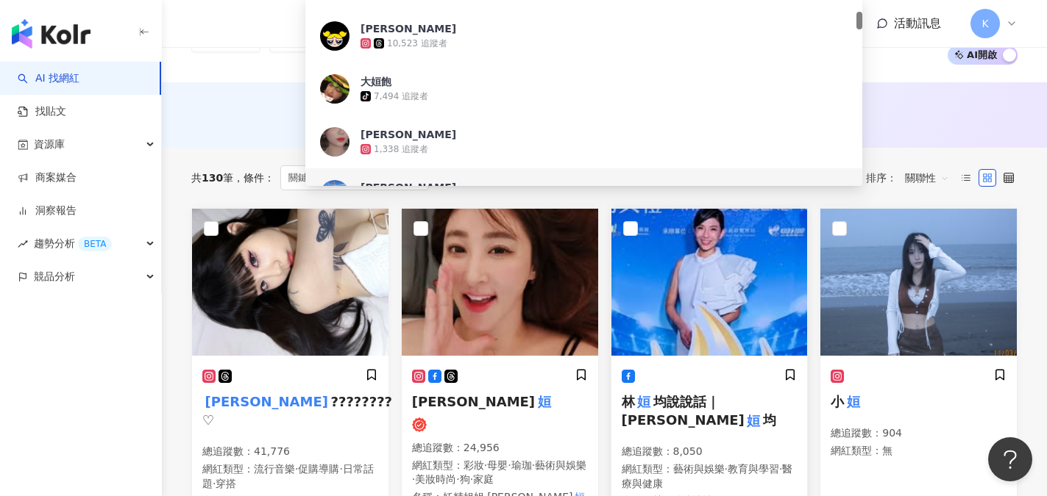
scroll to position [147, 0]
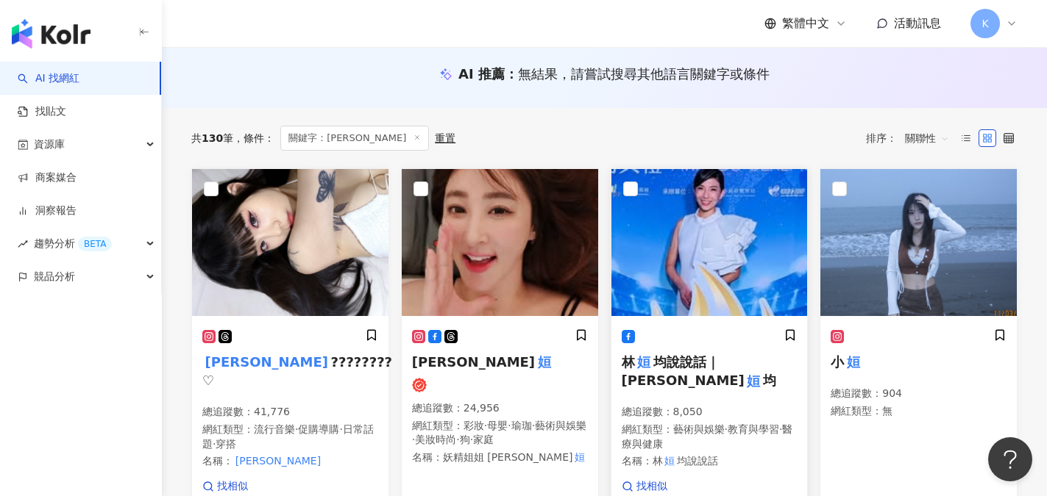
click at [729, 282] on img at bounding box center [709, 242] width 196 height 147
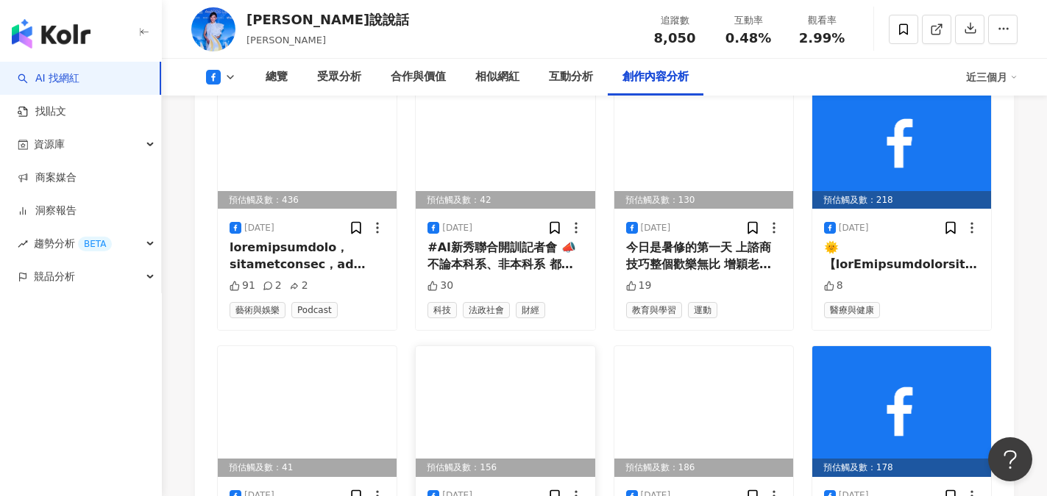
scroll to position [4487, 0]
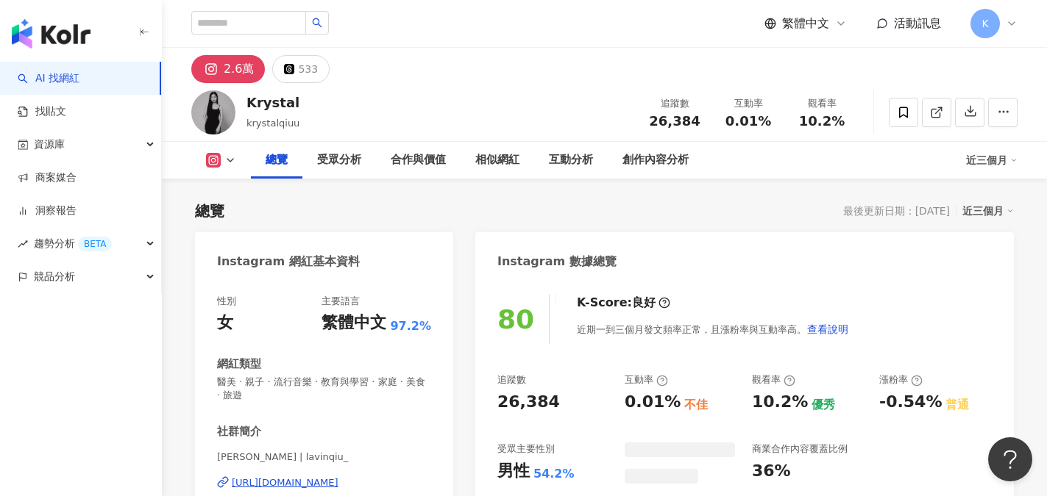
click at [213, 161] on icon at bounding box center [213, 160] width 3 height 3
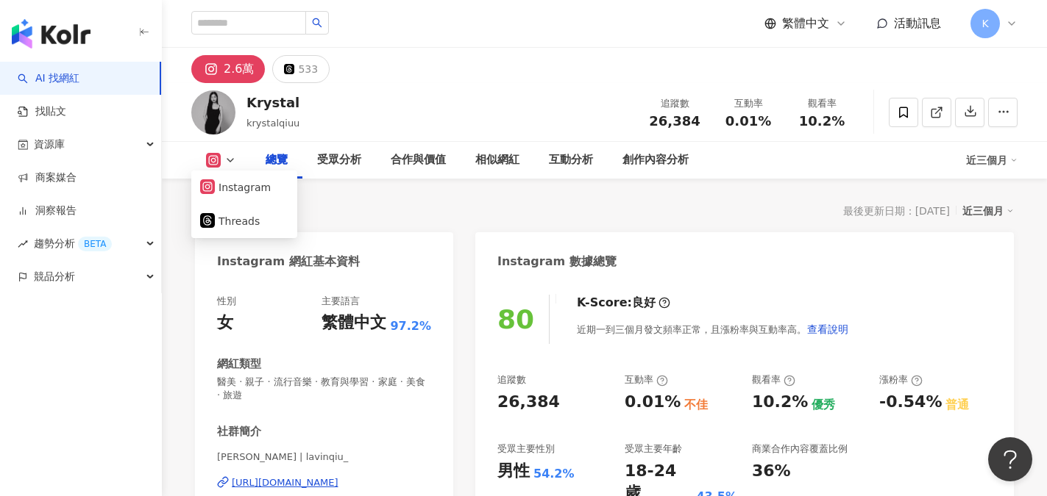
click at [207, 186] on icon at bounding box center [207, 186] width 3 height 3
click at [330, 480] on div "https://www.instagram.com/lavinqiu_/" at bounding box center [285, 483] width 107 height 13
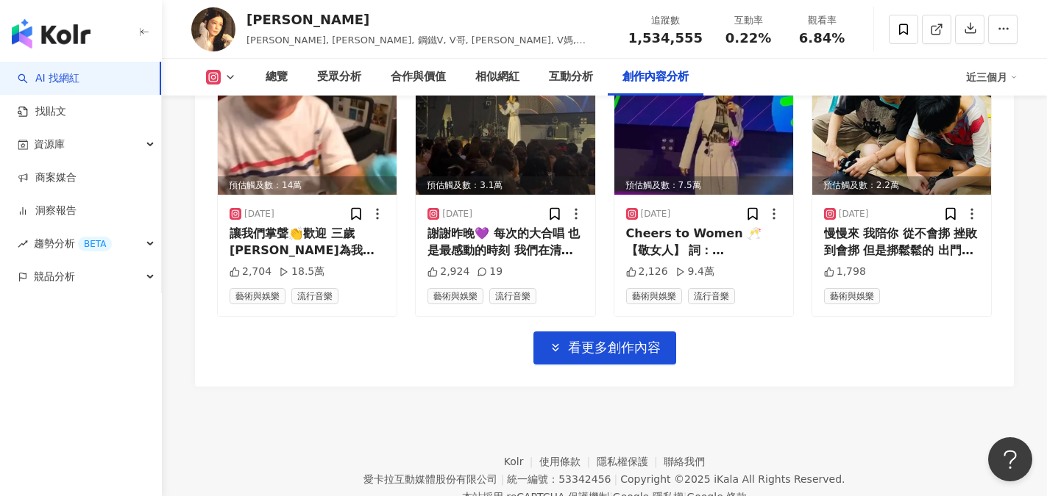
scroll to position [5332, 0]
click at [630, 331] on button "看更多創作內容" at bounding box center [604, 347] width 143 height 33
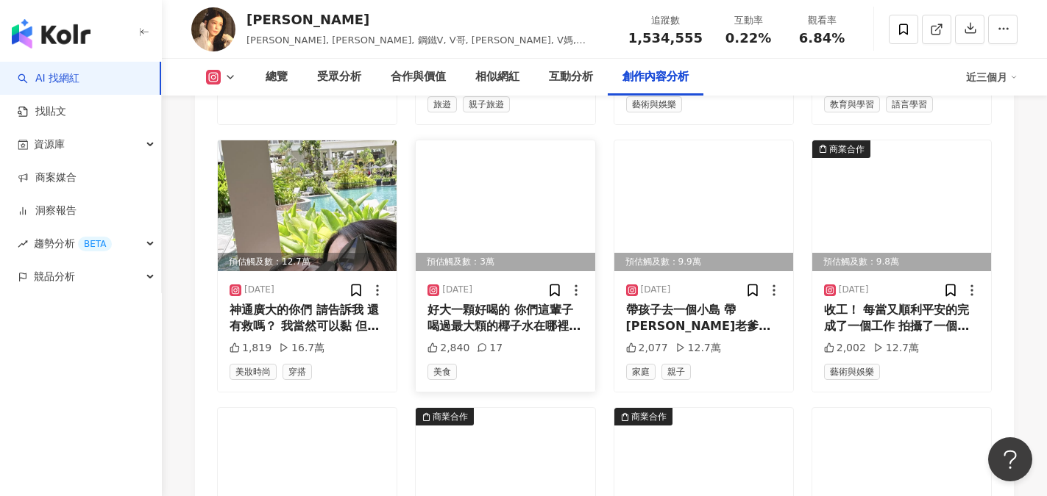
scroll to position [5994, 0]
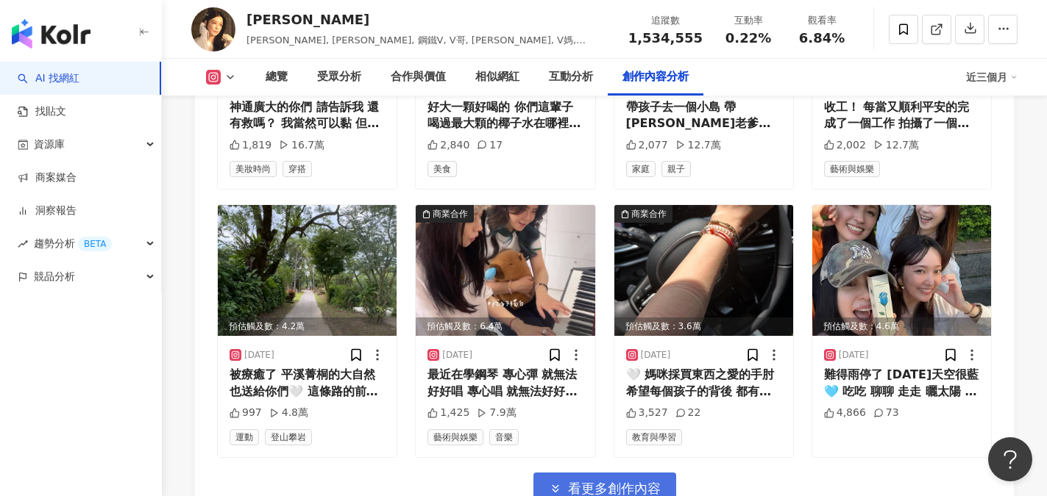
click at [633, 481] on span "看更多創作內容" at bounding box center [614, 489] width 93 height 16
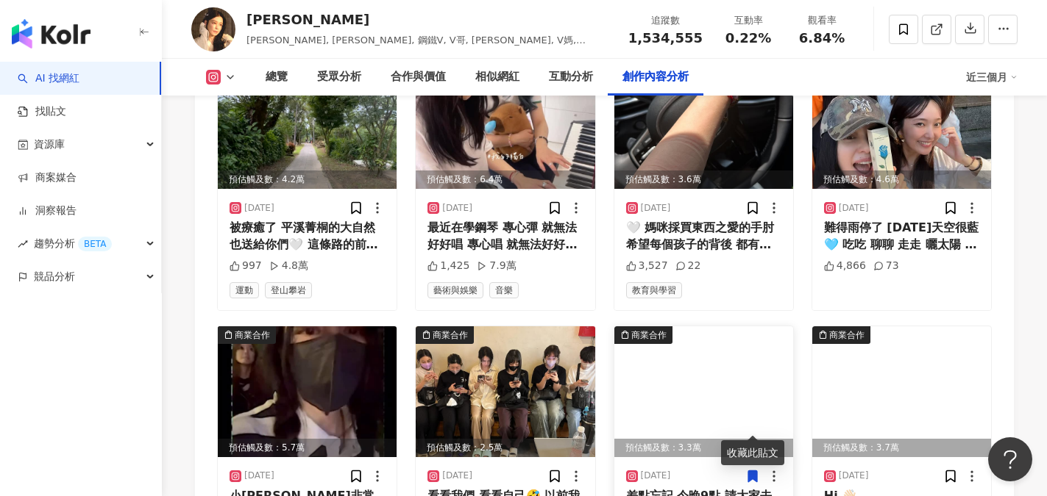
scroll to position [6288, 0]
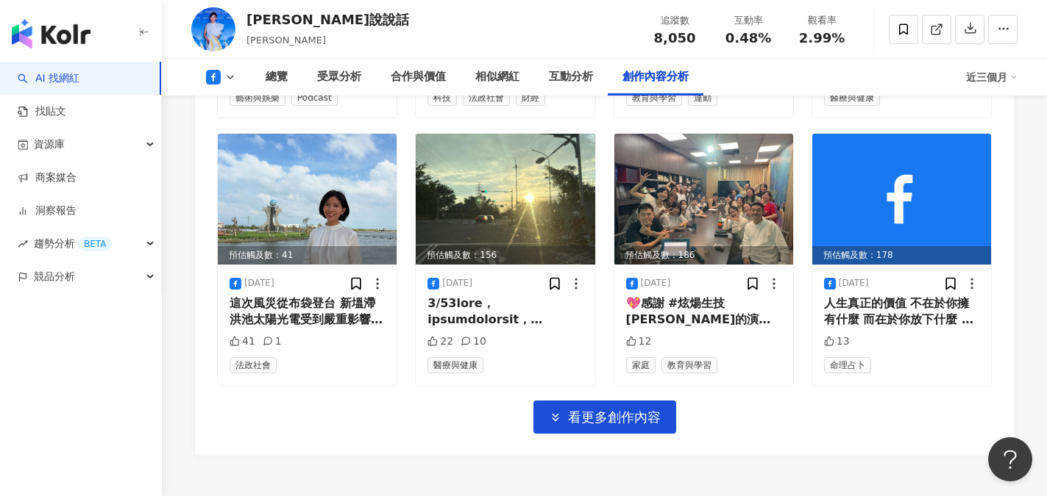
click at [780, 430] on div "預估觸及數：194 [DATE] 前幾天去榮總，中正樓有個和故宮合作的展，寫著「今牌人生」還是什麼的。 來去匆匆，沒到展區細看。 但對「今牌」這兩個字覺得印象…" at bounding box center [604, 15] width 775 height 837
